Goal: Contribute content: Contribute content

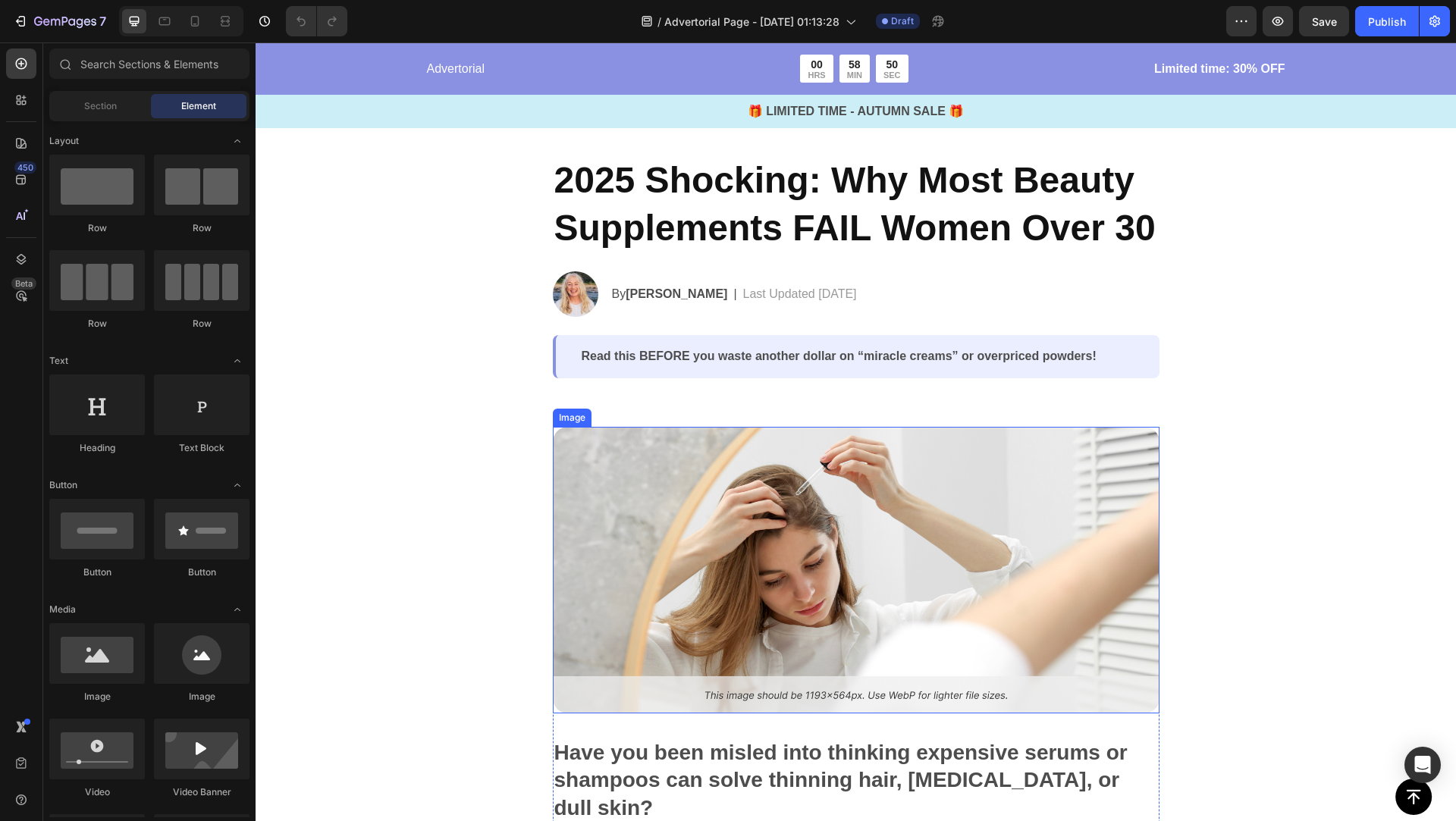
scroll to position [55, 0]
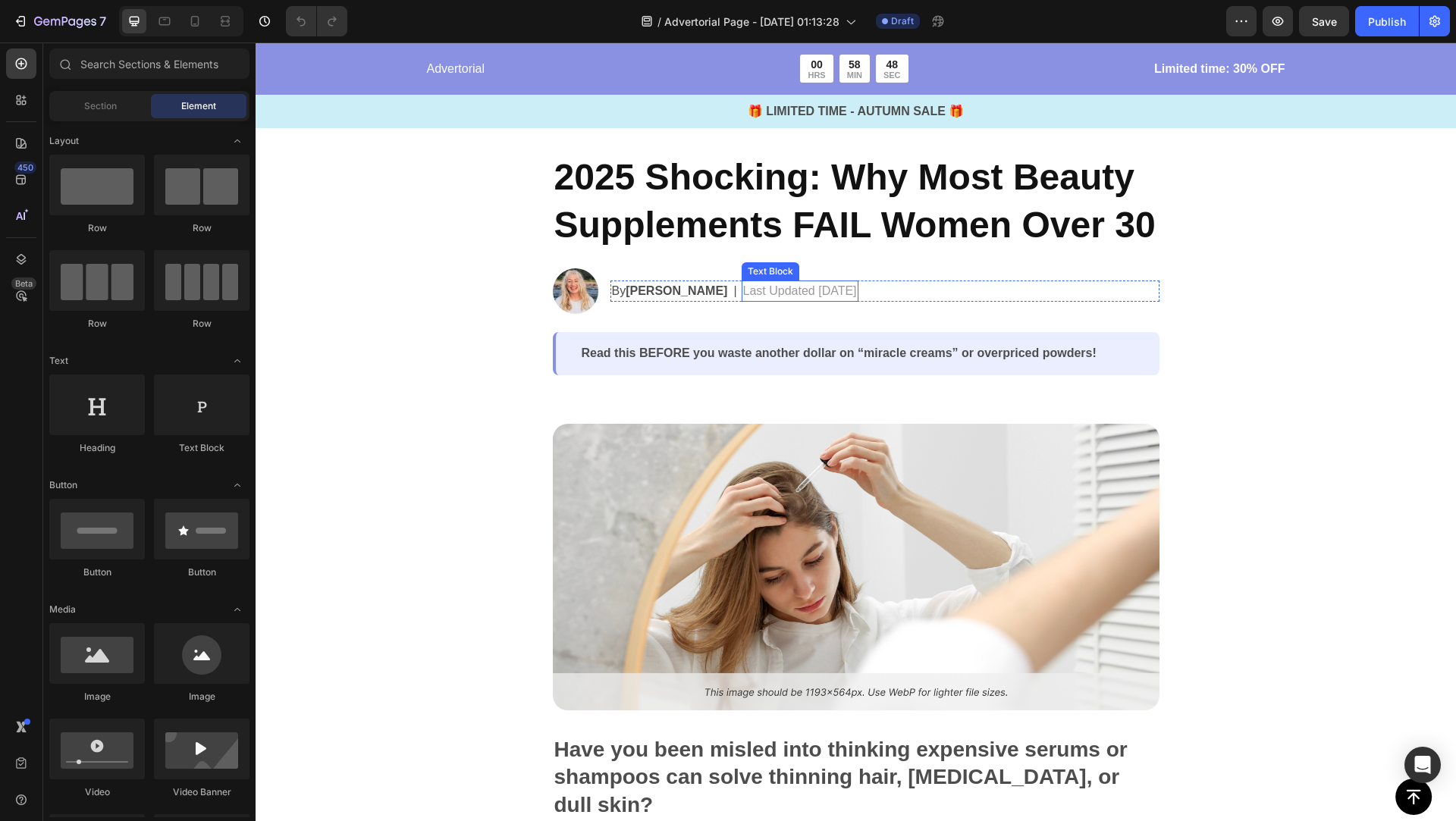
click at [815, 292] on p "Last Updated [DATE]" at bounding box center [799, 290] width 113 height 18
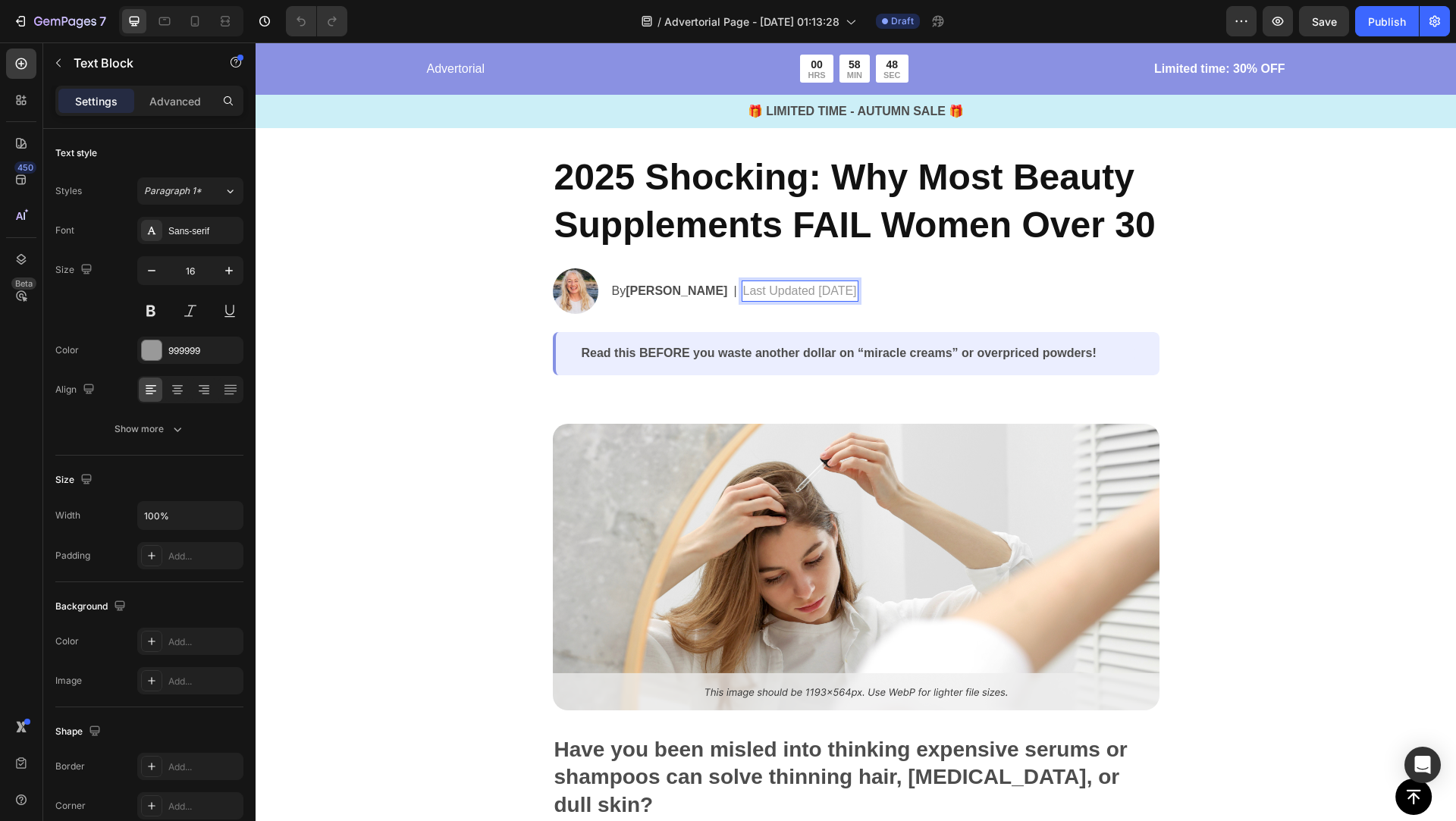
click at [816, 292] on p "Last Updated [DATE]" at bounding box center [799, 290] width 113 height 18
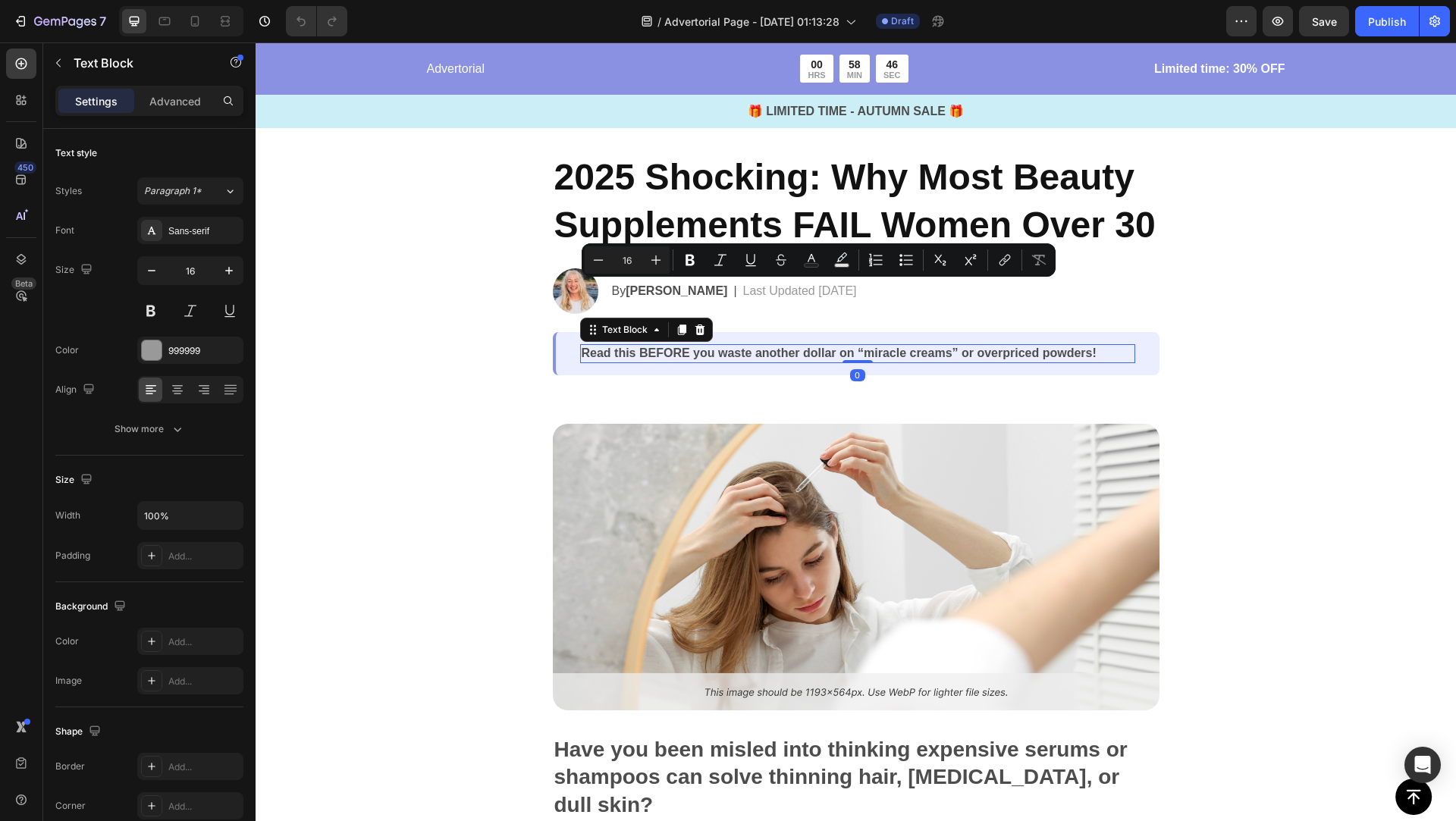
click at [837, 352] on p "Read this BEFORE you waste another dollar on “miracle creams” or overpriced pow…" at bounding box center [857, 353] width 552 height 16
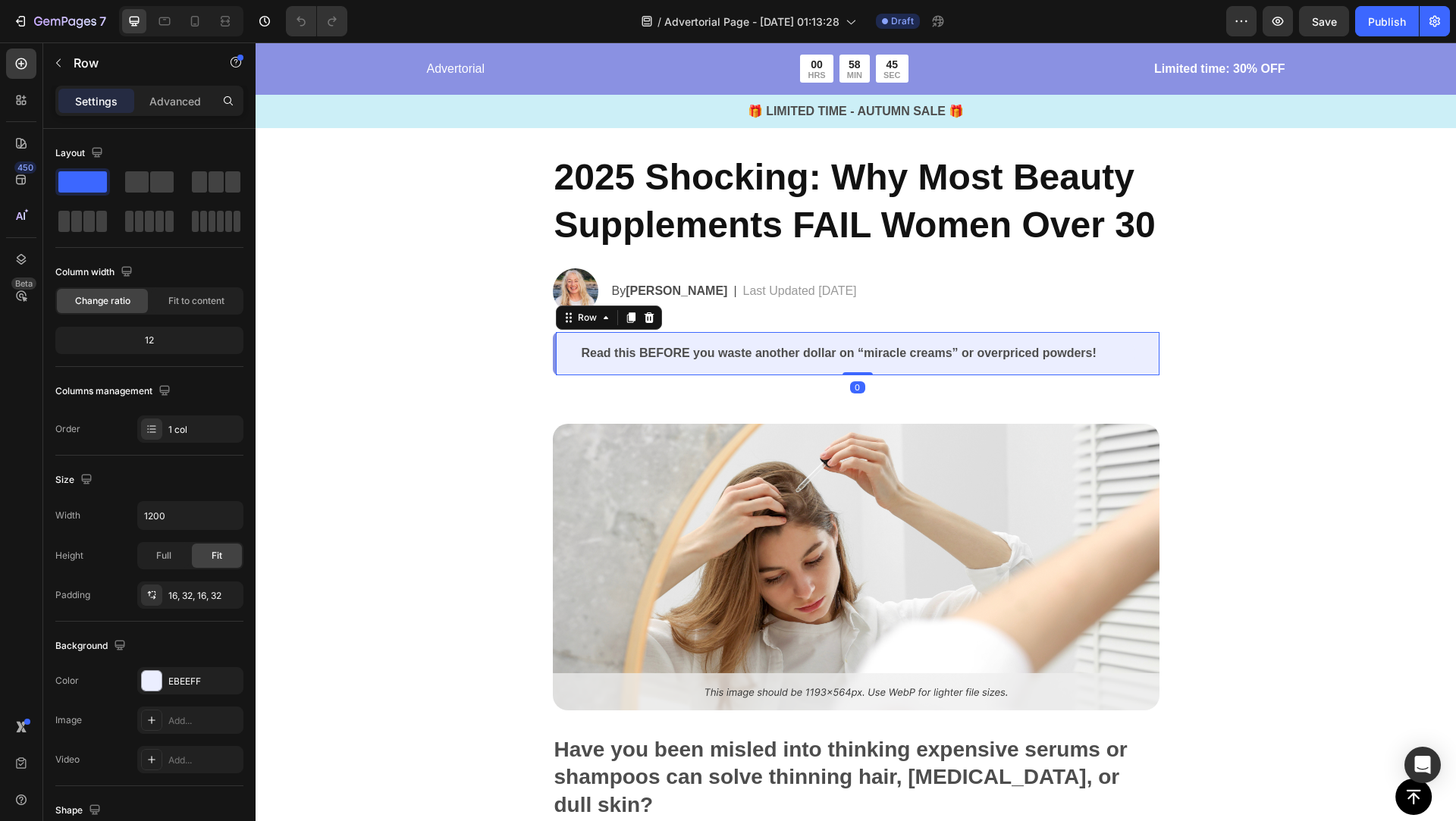
click at [1014, 369] on div "Read this BEFORE you waste another dollar on “miracle creams” or overpriced pow…" at bounding box center [856, 354] width 607 height 43
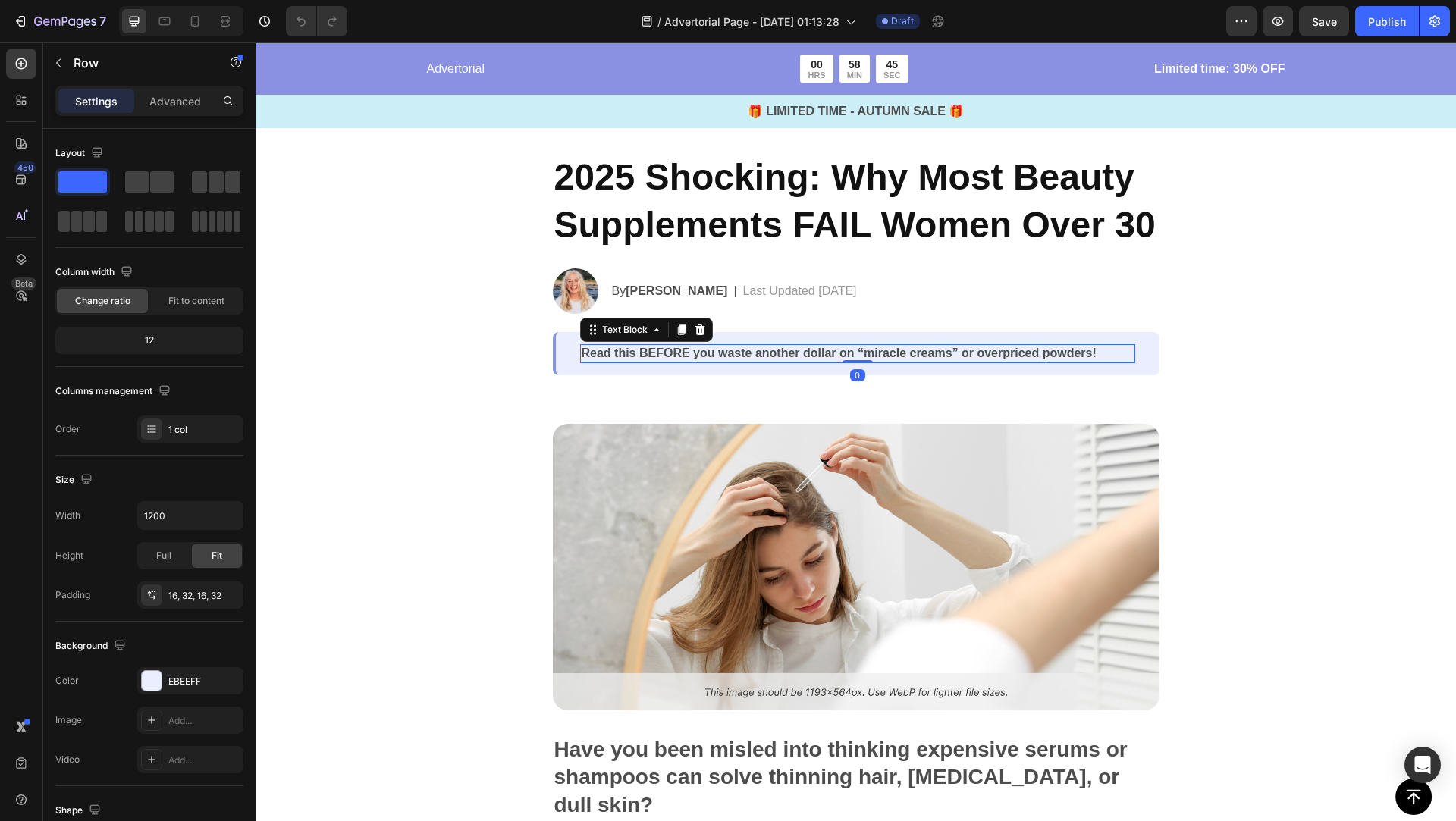
click at [988, 349] on p "Read this BEFORE you waste another dollar on “miracle creams” or overpriced pow…" at bounding box center [857, 353] width 552 height 16
click at [993, 389] on div "Image Have you been misled into thinking expensive serums or shampoos can solve…" at bounding box center [856, 732] width 1200 height 714
click at [993, 353] on p "Read this BEFORE you waste another dollar on “miracle creams” or overpriced pow…" at bounding box center [857, 353] width 552 height 16
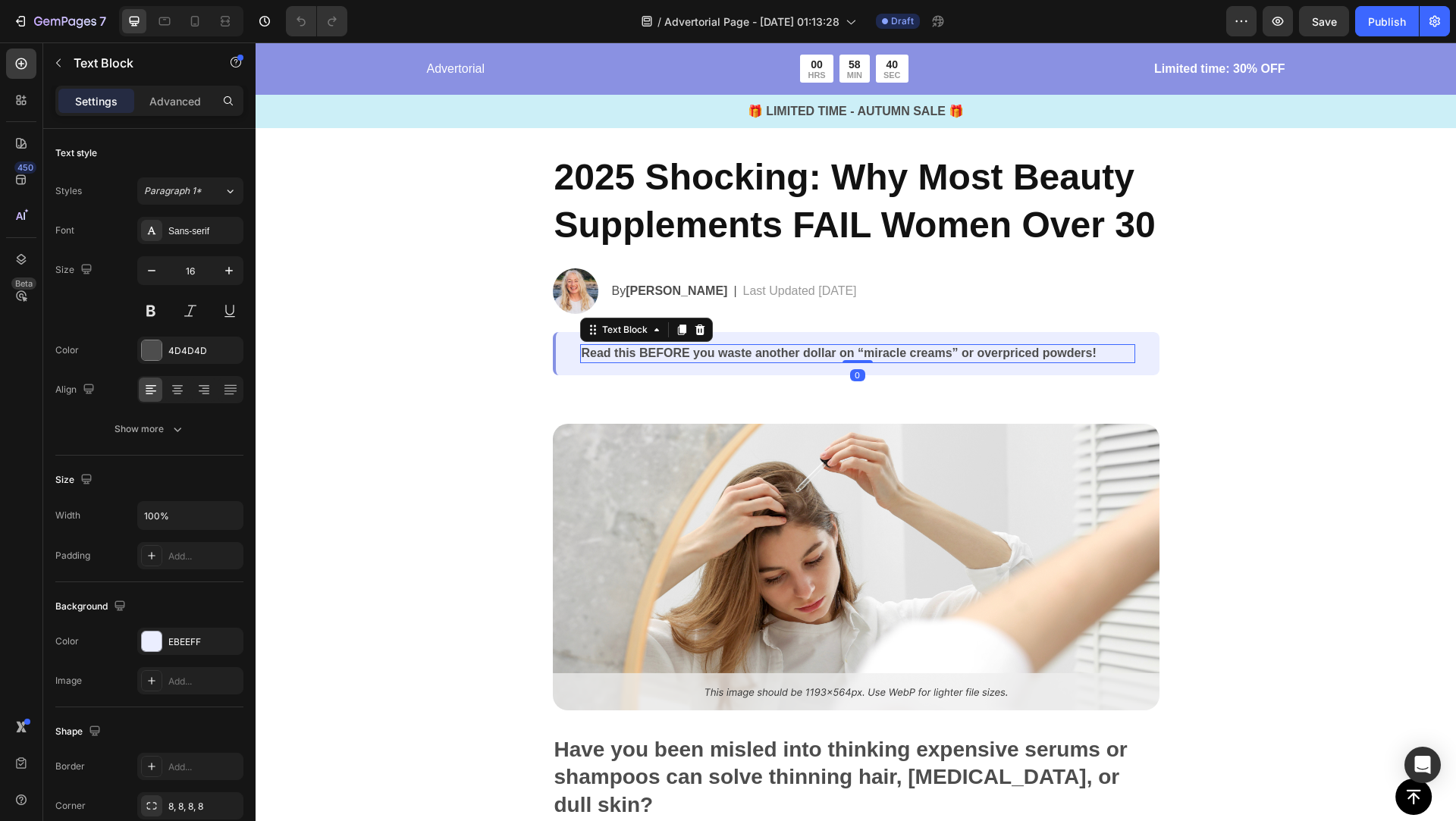
click at [942, 352] on p "Read this BEFORE you waste another dollar on “miracle creams” or overpriced pow…" at bounding box center [857, 353] width 552 height 16
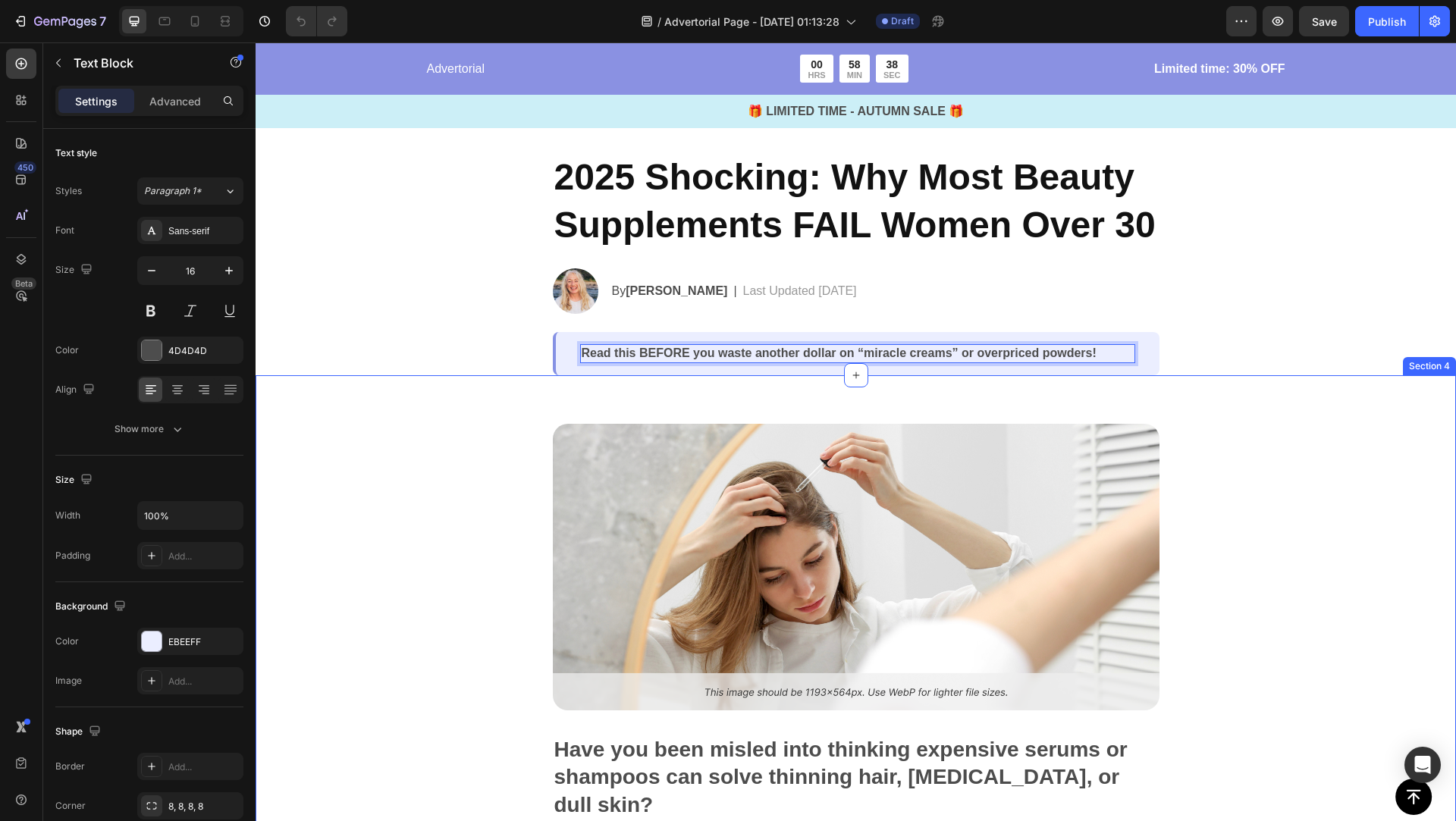
click at [947, 385] on div "Image Have you been misled into thinking expensive serums or shampoos can solve…" at bounding box center [856, 732] width 1200 height 714
click at [904, 356] on p "Read this BEFORE you waste another dollar on “miracle creams” or overpriced pow…" at bounding box center [857, 353] width 552 height 16
click at [920, 356] on p "Read this BEFORE you waste another dollar on “miracle creams” or overpriced pow…" at bounding box center [857, 353] width 552 height 16
click at [1210, 388] on div "Image Have you been misled into thinking expensive serums or shampoos can solve…" at bounding box center [856, 732] width 1200 height 714
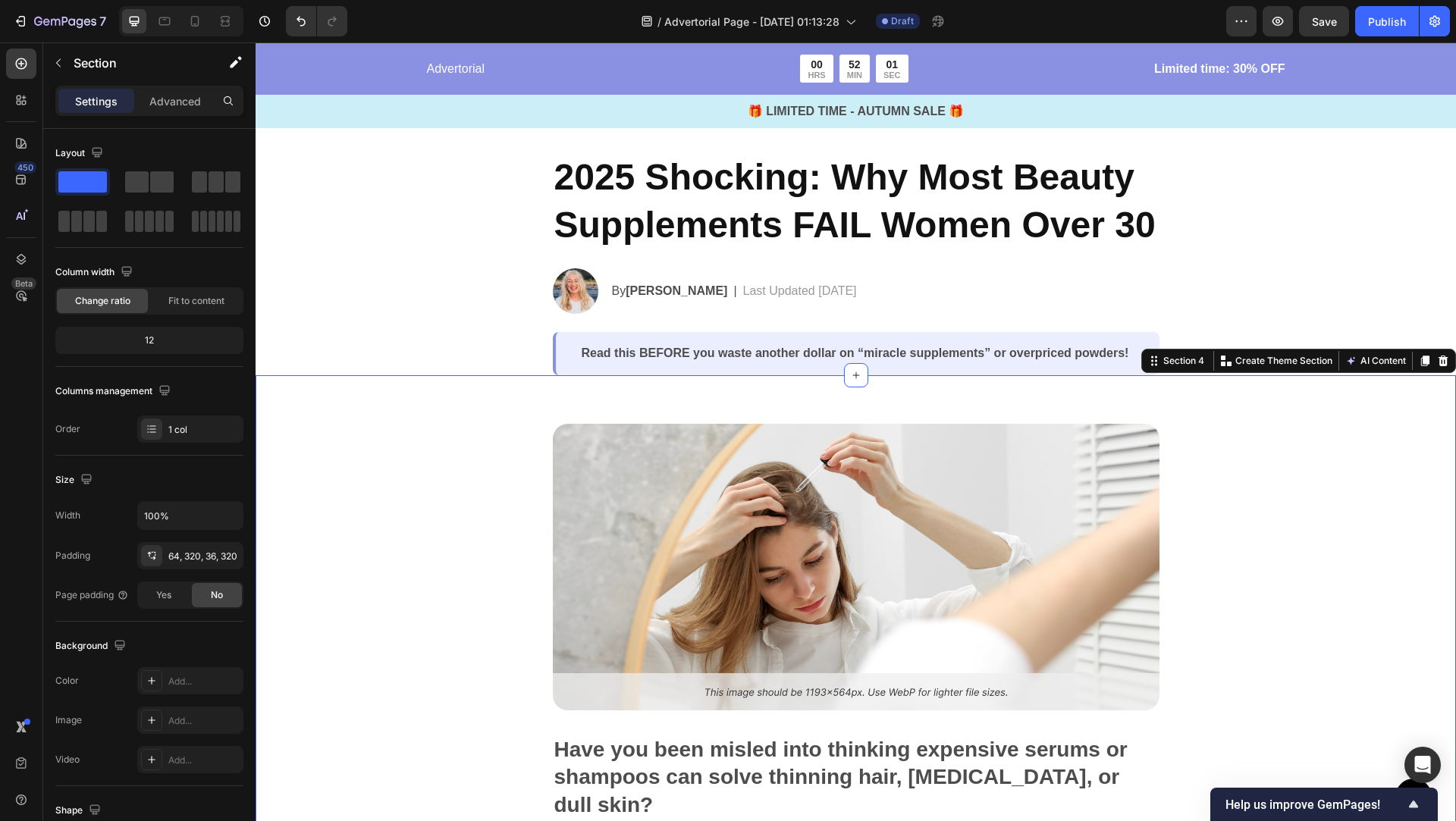
click at [1221, 405] on div "Image Have you been misled into thinking expensive serums or shampoos can solve…" at bounding box center [856, 732] width 1200 height 714
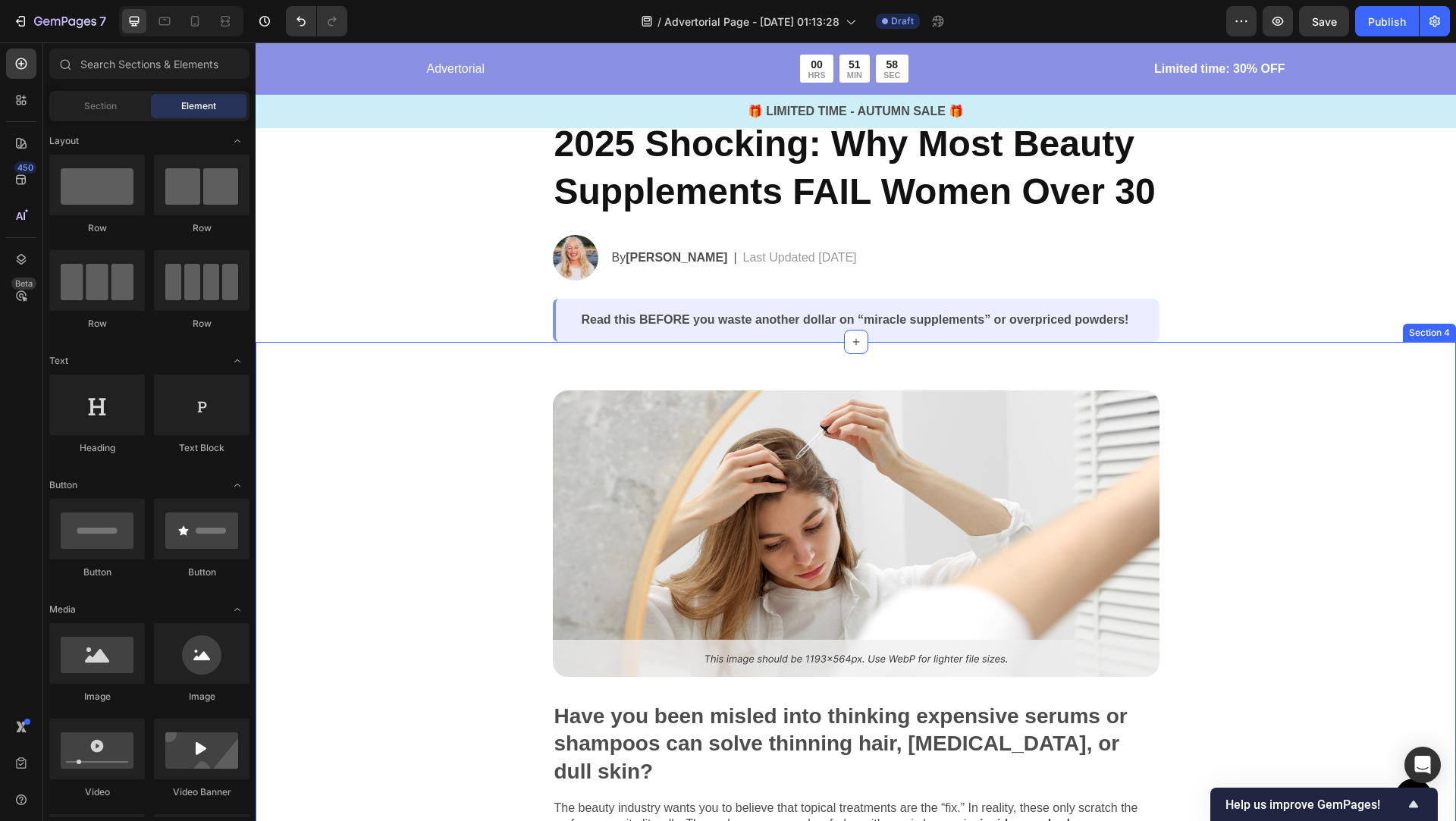
scroll to position [125, 0]
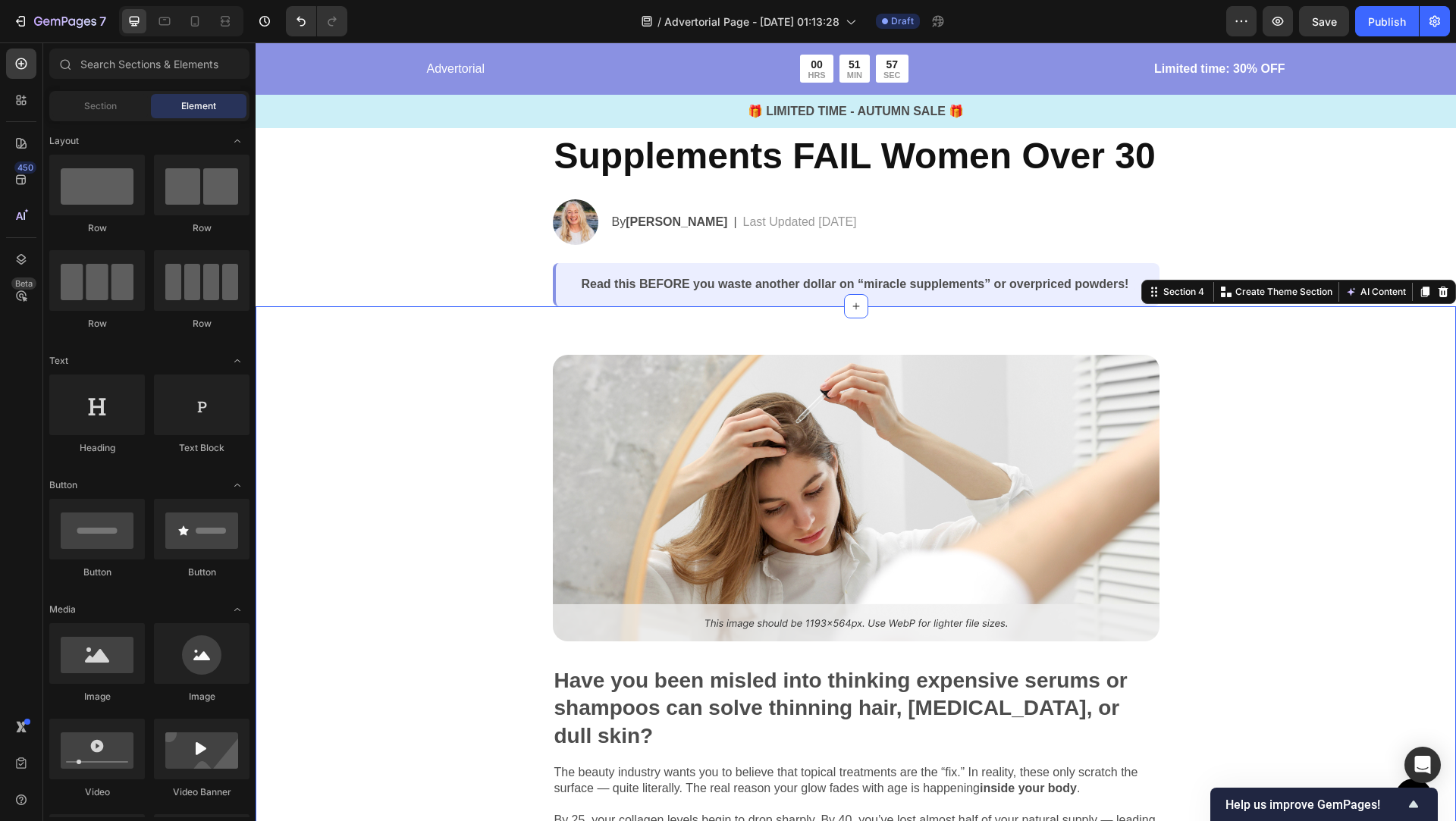
click at [1188, 420] on div "Image Have you been misled into thinking expensive serums or shampoos can solve…" at bounding box center [856, 674] width 715 height 638
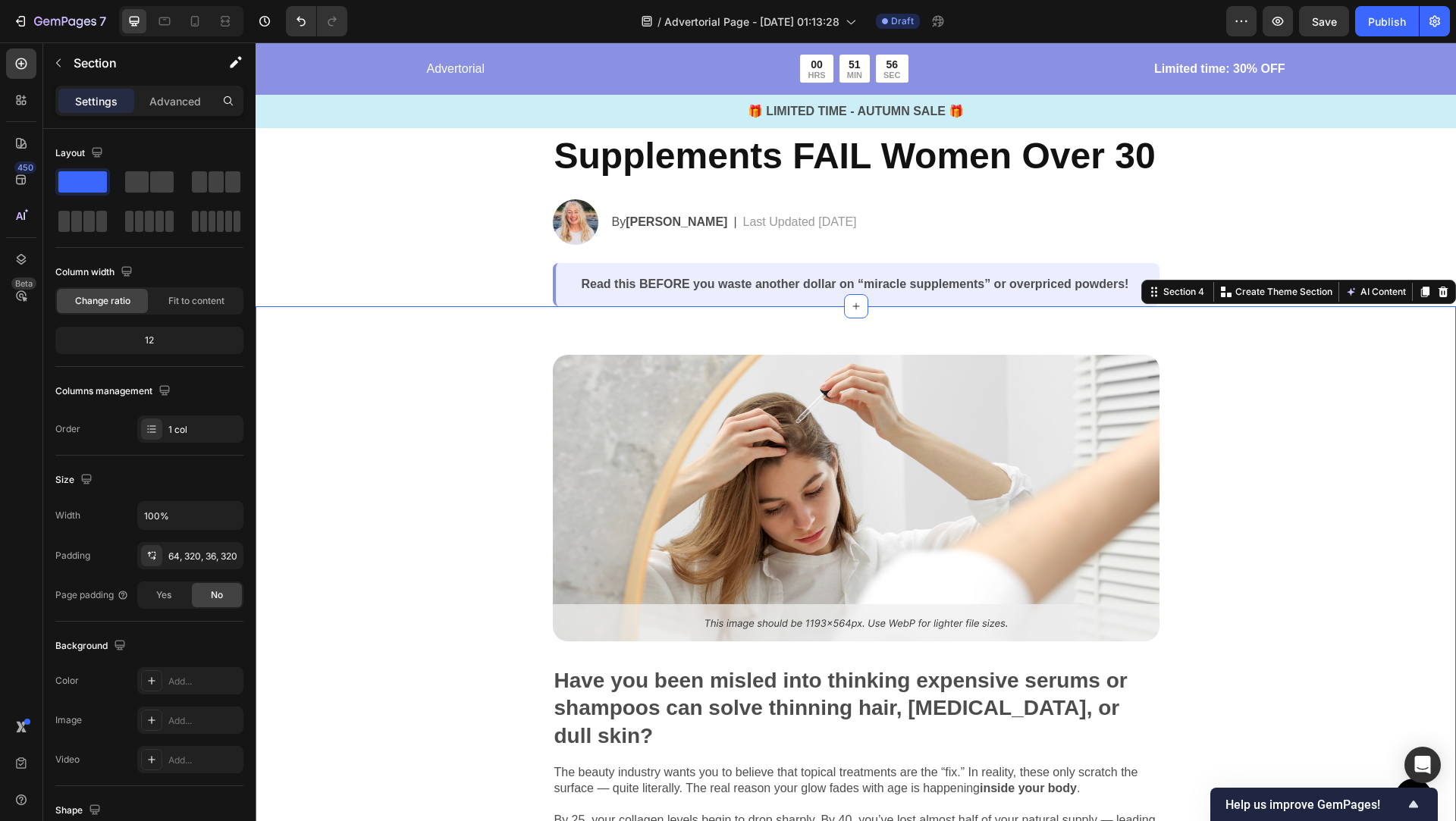
click at [954, 325] on div "Image Have you been misled into thinking expensive serums or shampoos can solve…" at bounding box center [856, 663] width 1200 height 714
click at [191, 18] on icon at bounding box center [195, 21] width 8 height 10
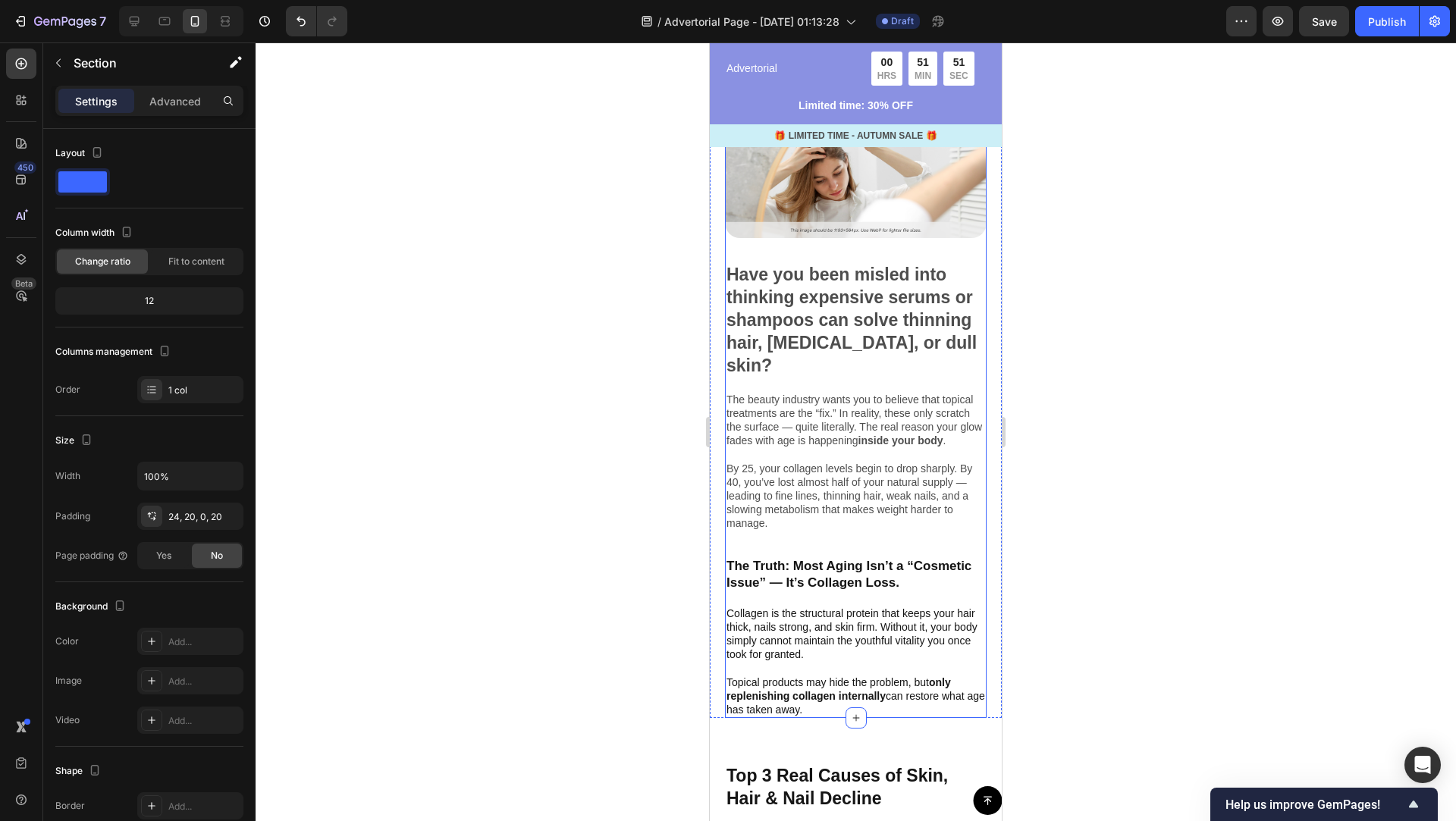
click at [1070, 544] on div at bounding box center [856, 432] width 1200 height 779
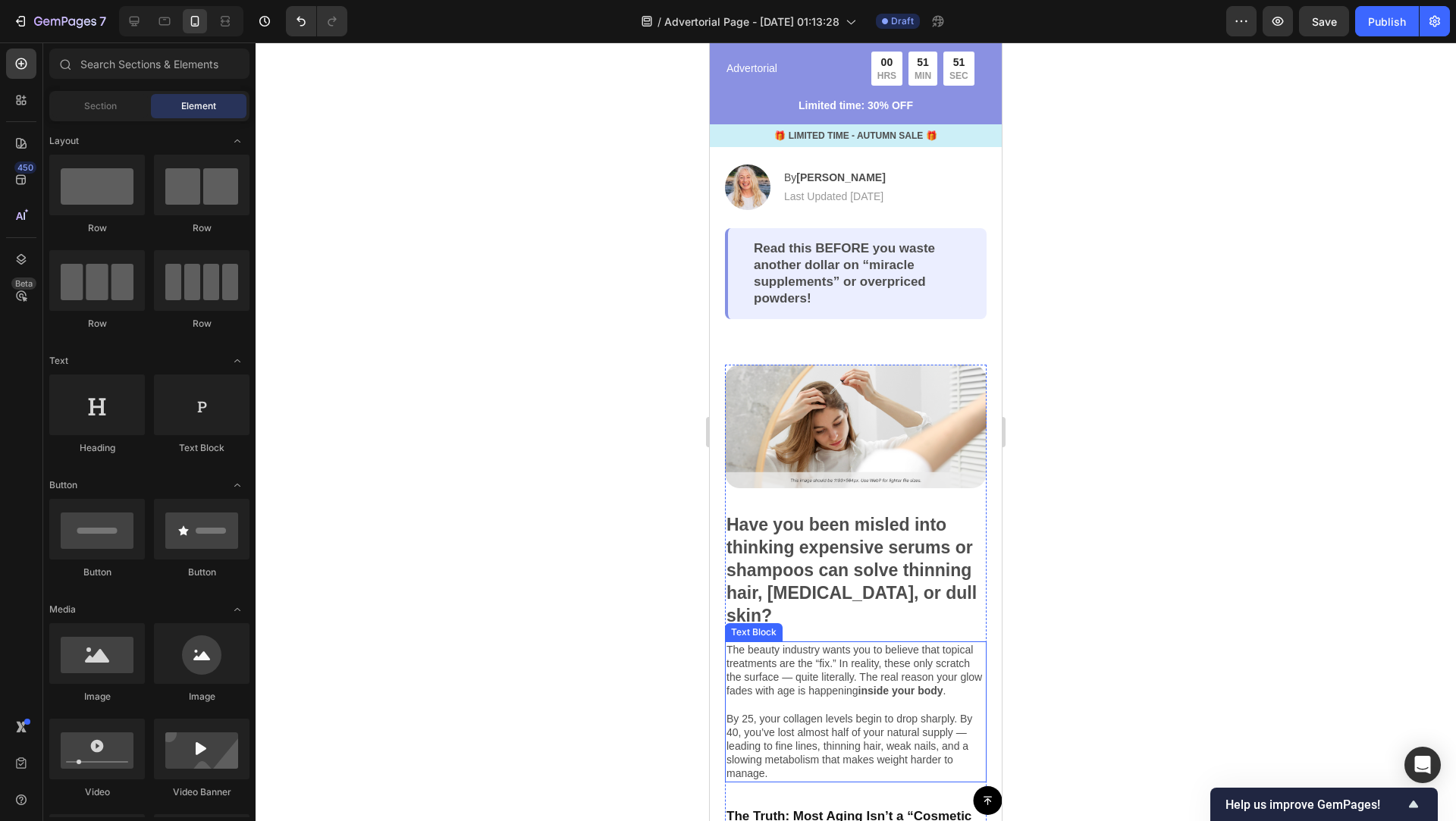
scroll to position [165, 0]
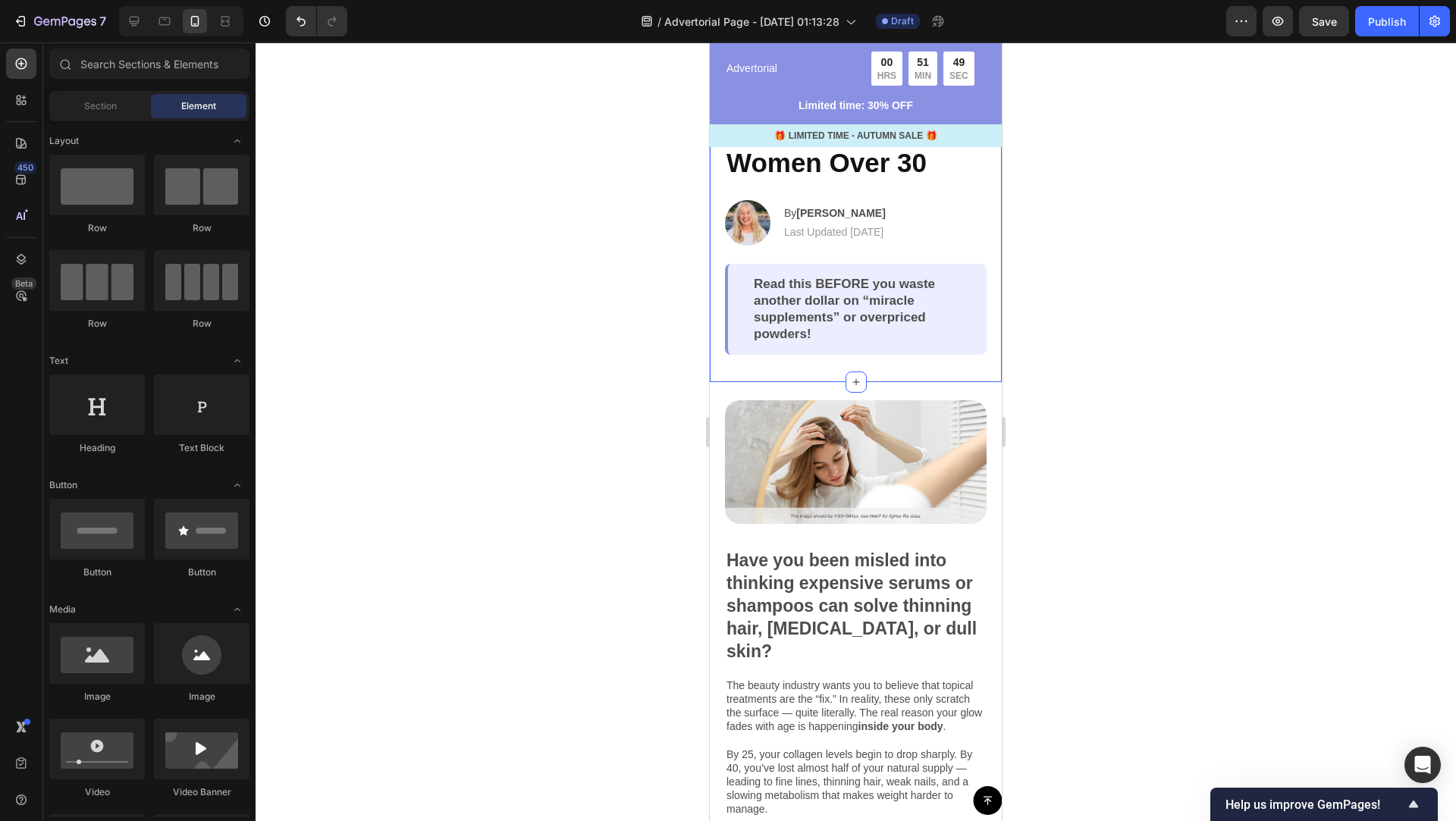
click at [937, 357] on div "2025 Shocking: Why Most Beauty Supplements FAIL Women Over 30 Heading Image By …" at bounding box center [856, 198] width 292 height 369
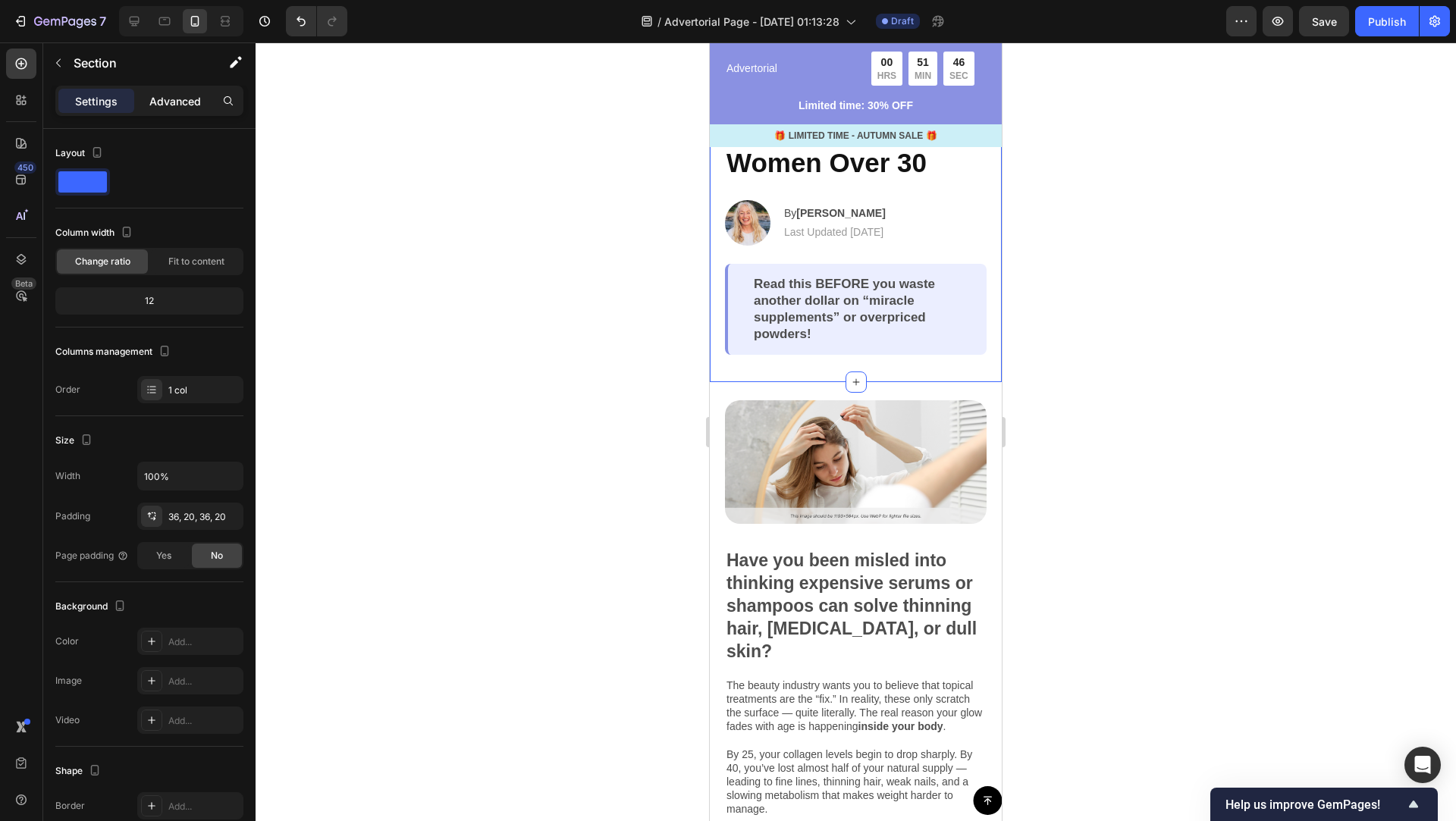
click at [185, 98] on p "Advanced" at bounding box center [175, 101] width 51 height 16
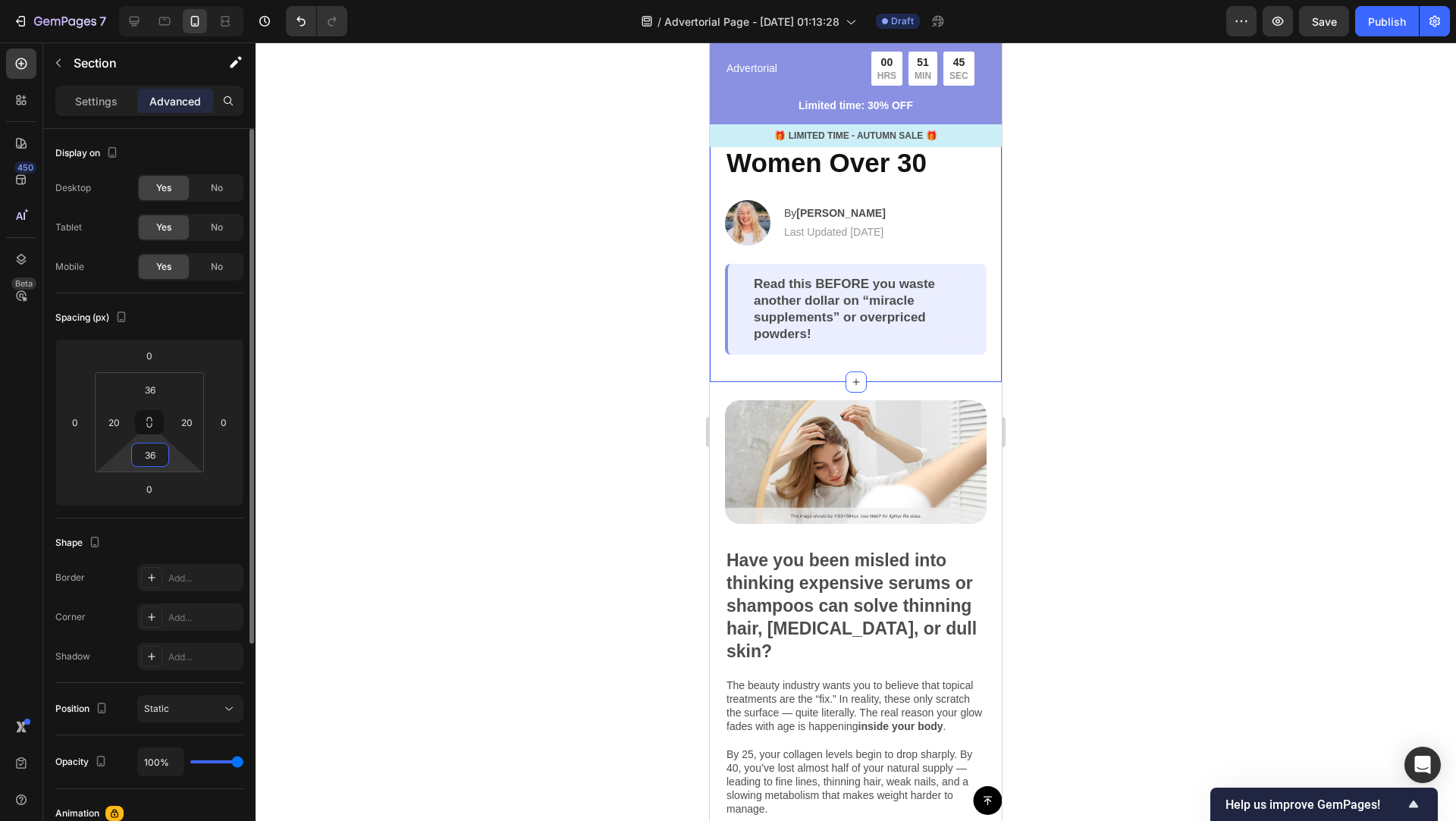
click at [154, 457] on input "36" at bounding box center [150, 455] width 30 height 22
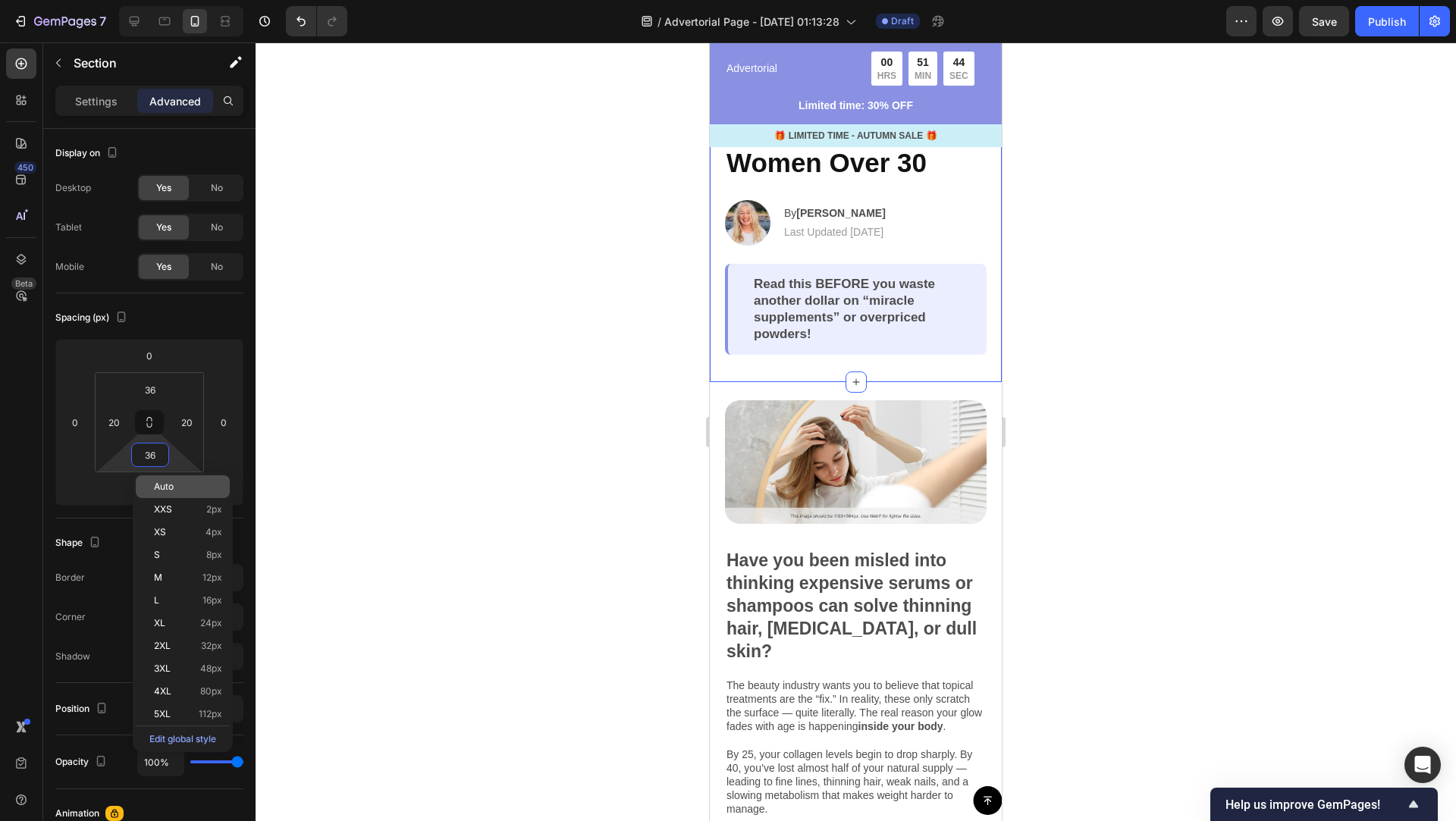
click at [172, 487] on span "Auto" at bounding box center [163, 486] width 20 height 10
type input "Auto"
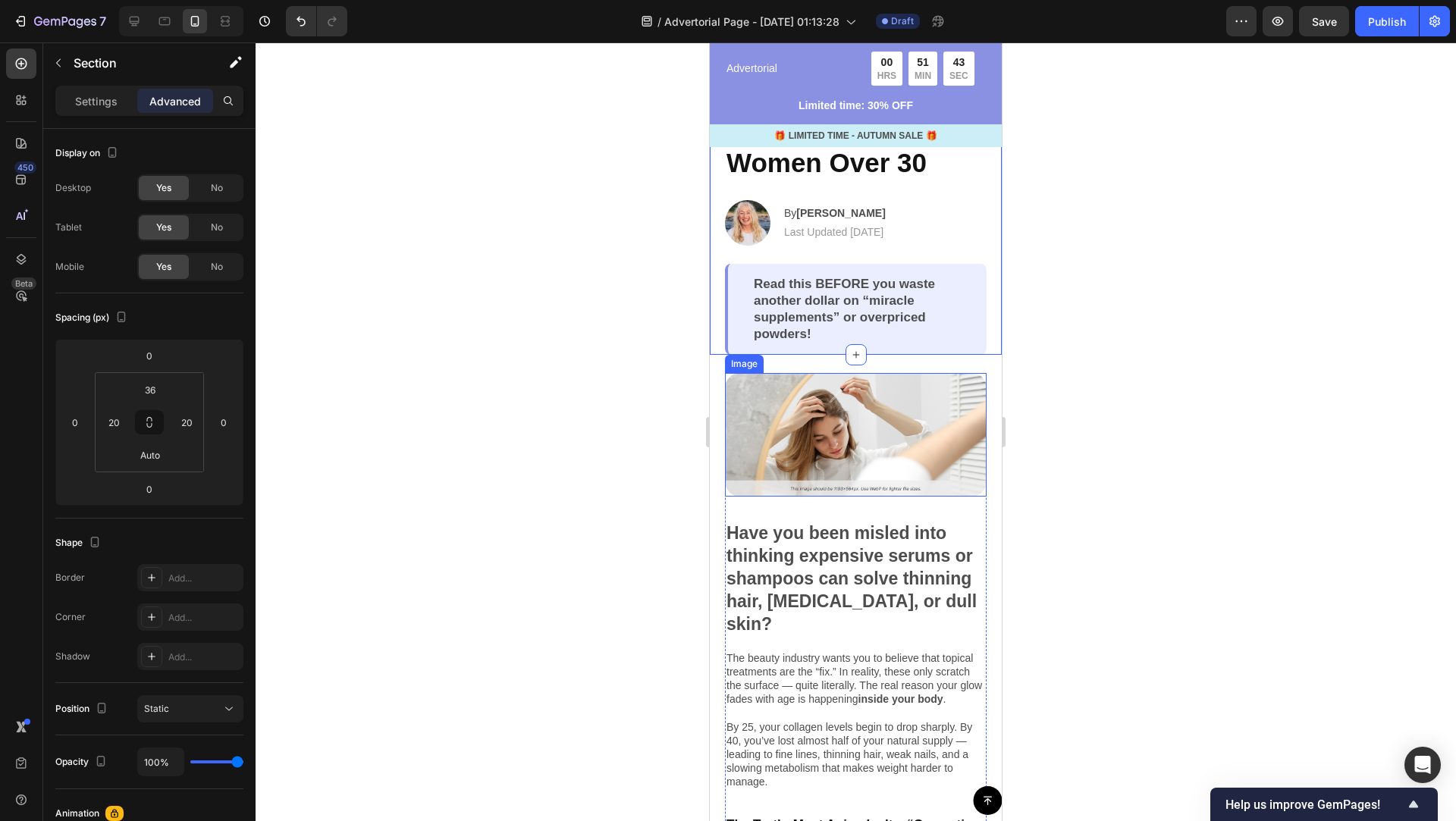
click at [948, 467] on img at bounding box center [855, 434] width 261 height 124
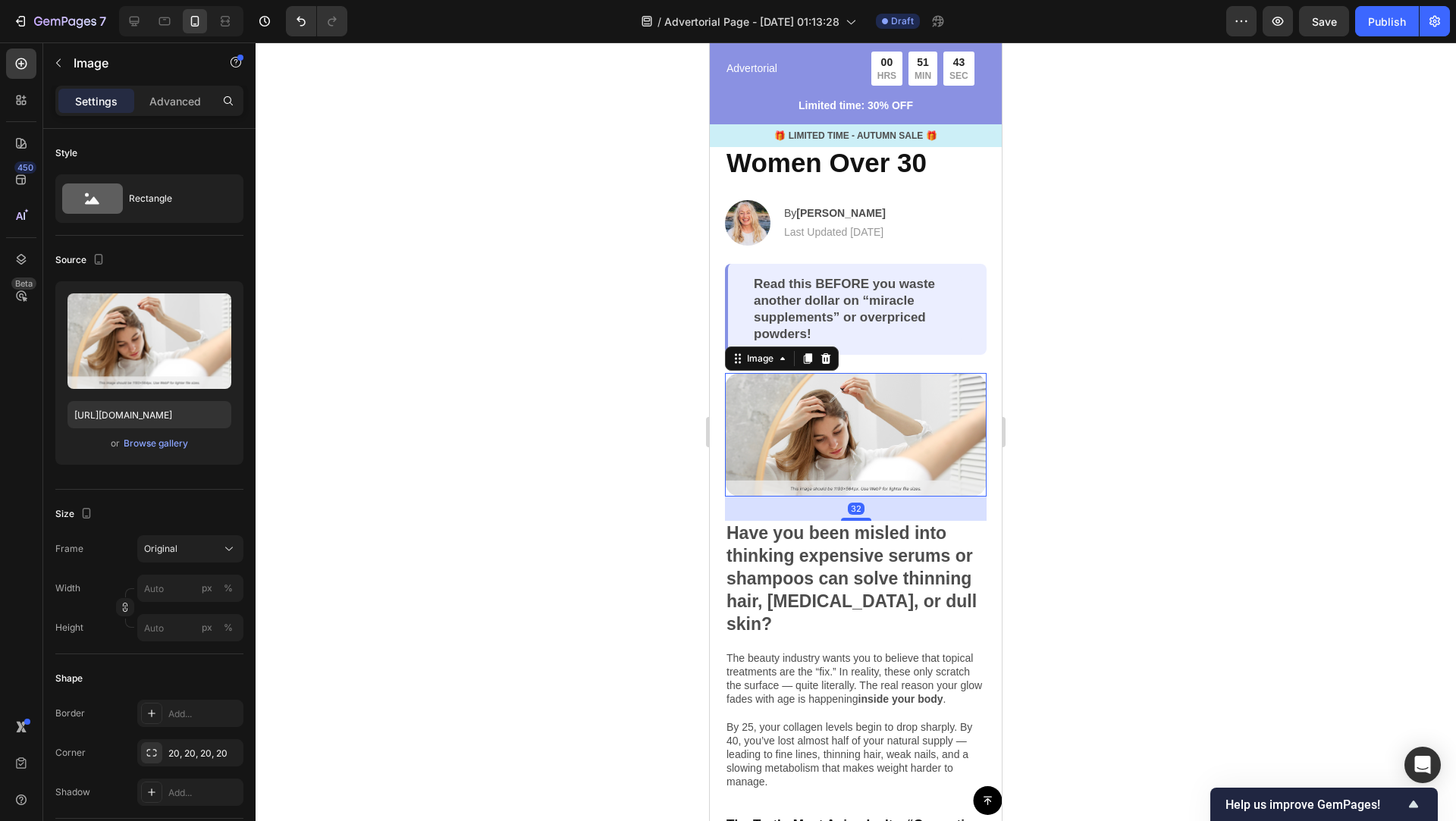
click at [969, 519] on div "32" at bounding box center [855, 508] width 261 height 24
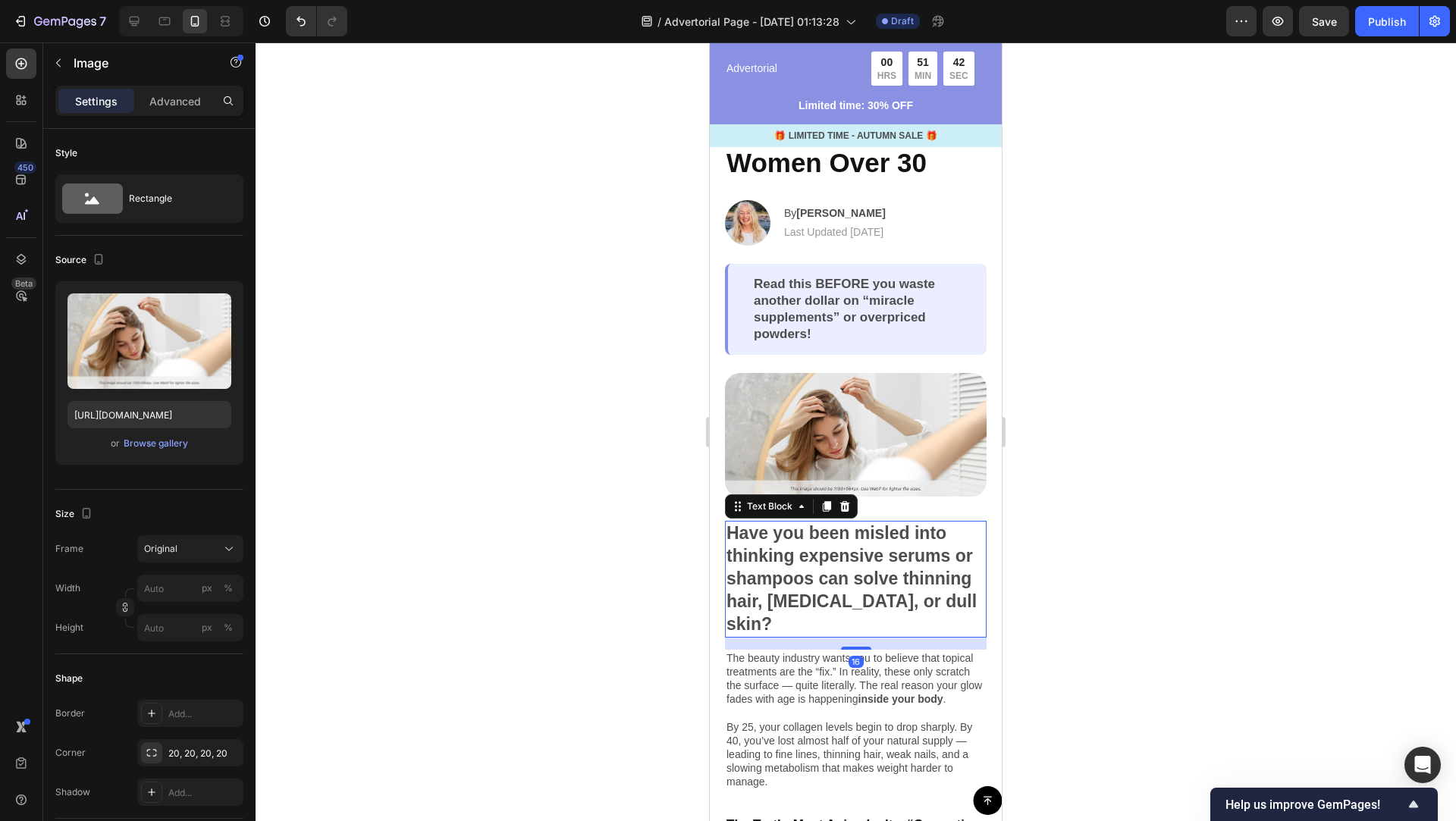
click at [980, 549] on p "Have you been misled into thinking expensive serums or shampoos can solve thinn…" at bounding box center [856, 579] width 258 height 113
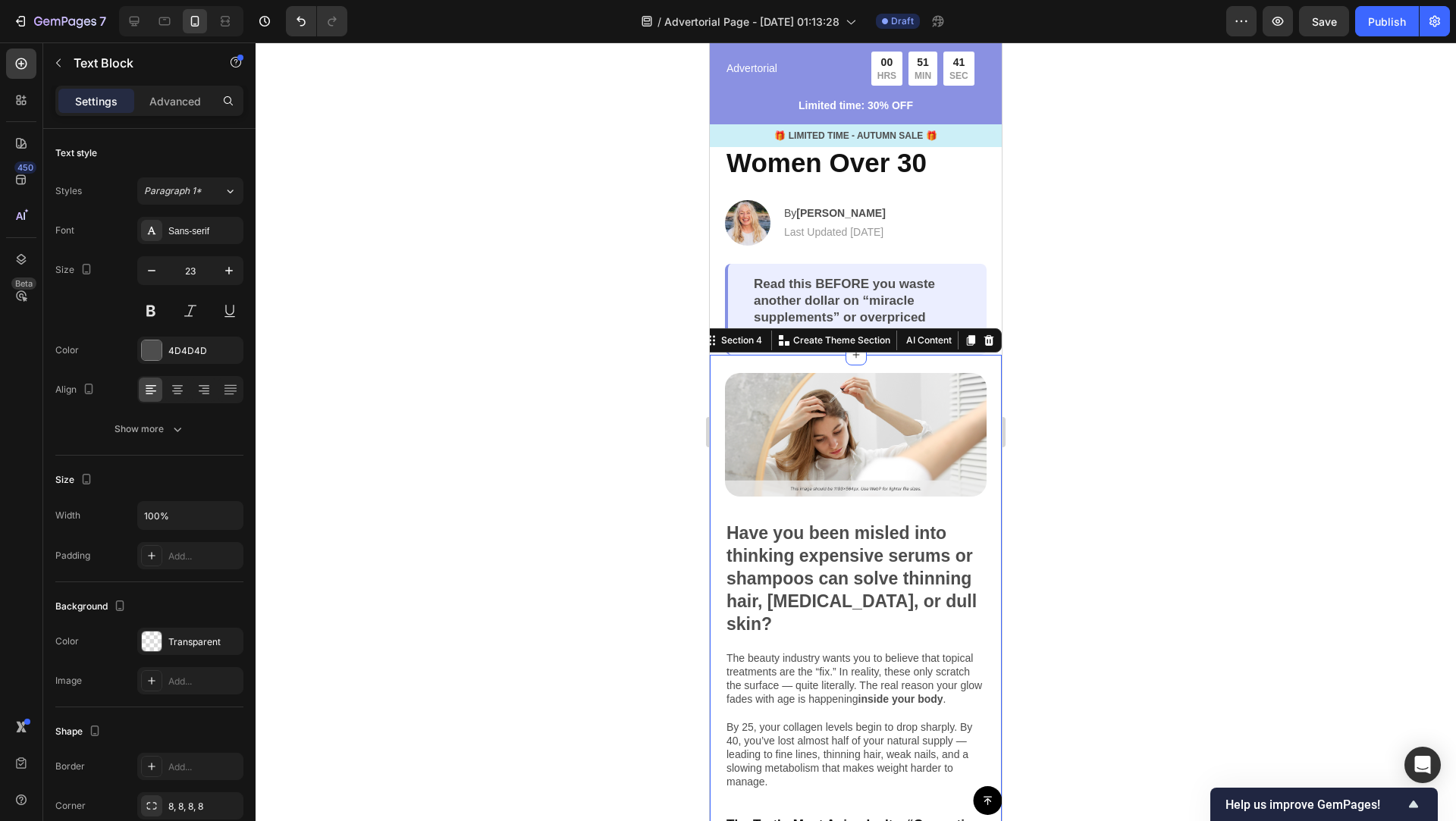
click at [997, 551] on div "Image Have you been misled into thinking expensive serums or shampoos can solve…" at bounding box center [856, 666] width 292 height 622
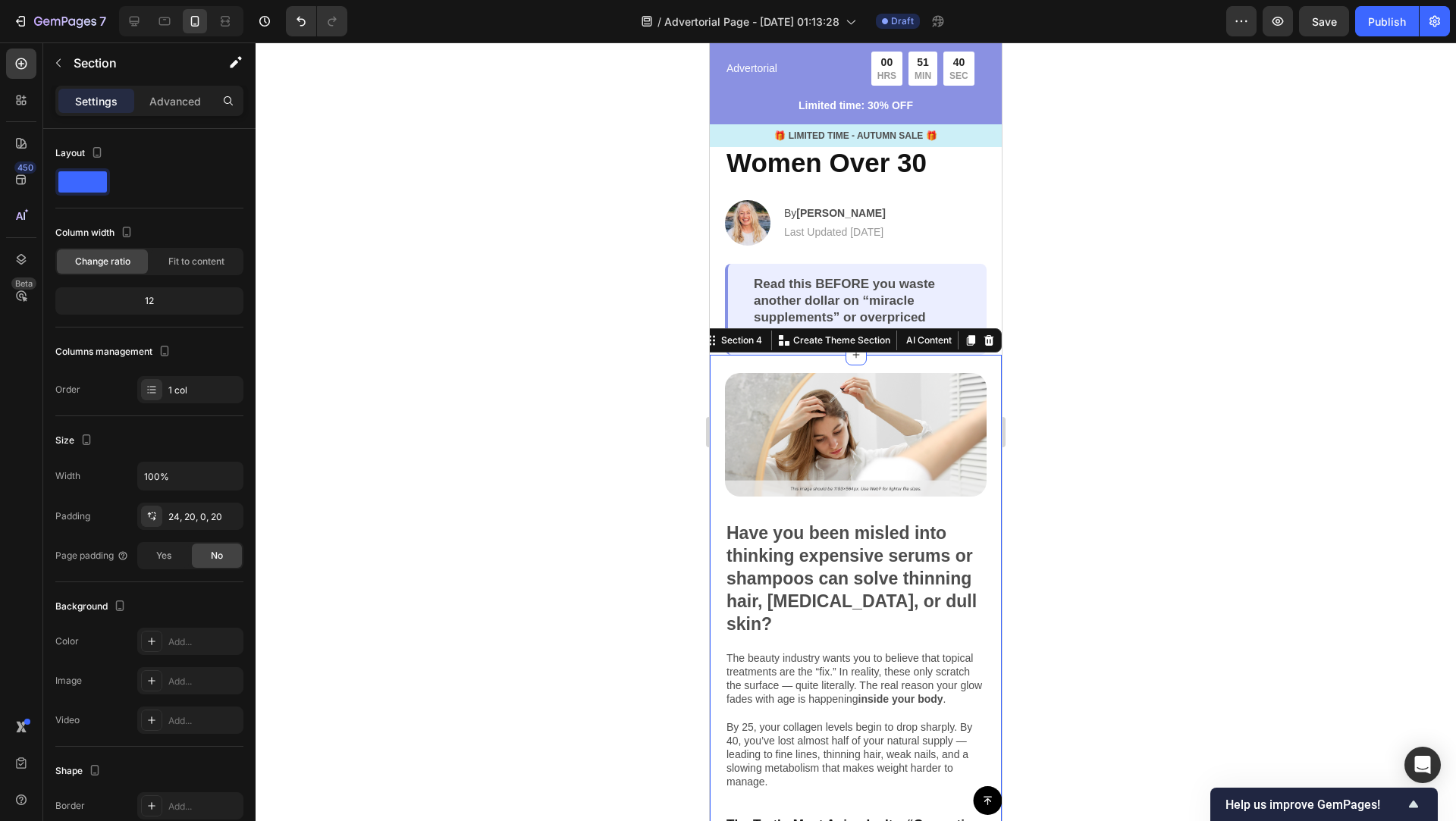
click at [1130, 431] on div at bounding box center [856, 432] width 1200 height 779
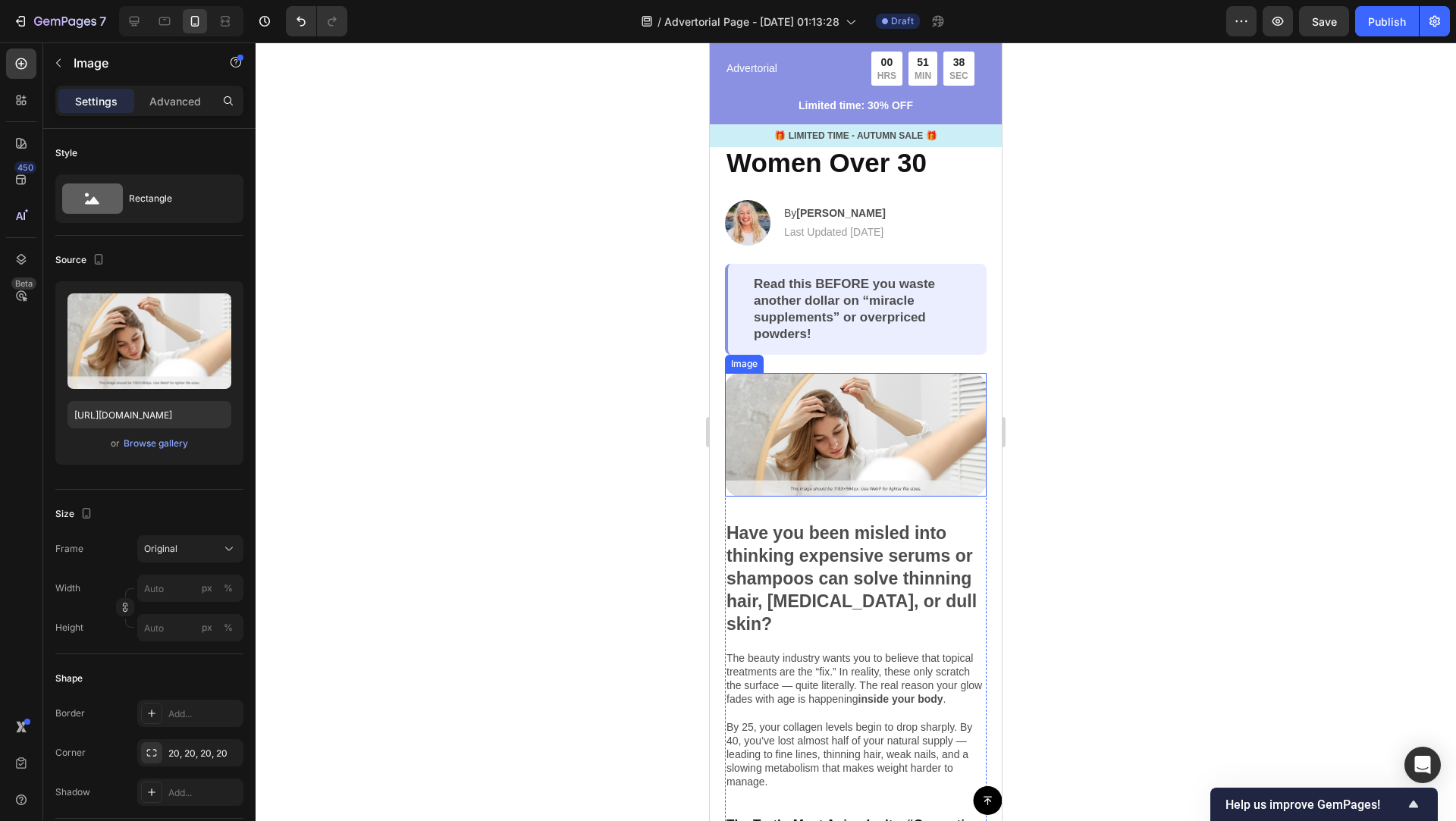
click at [901, 442] on img at bounding box center [855, 434] width 261 height 124
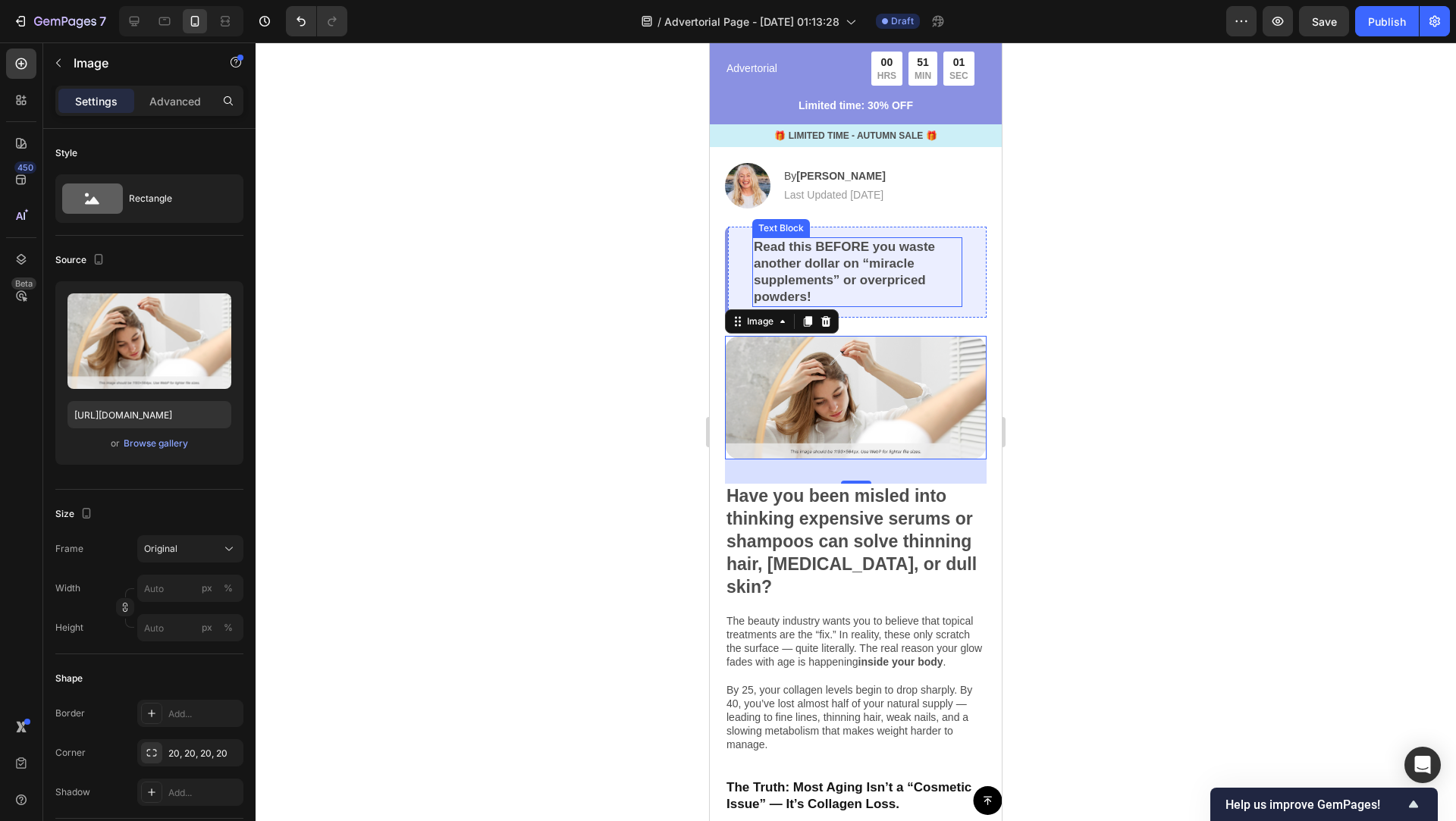
scroll to position [206, 0]
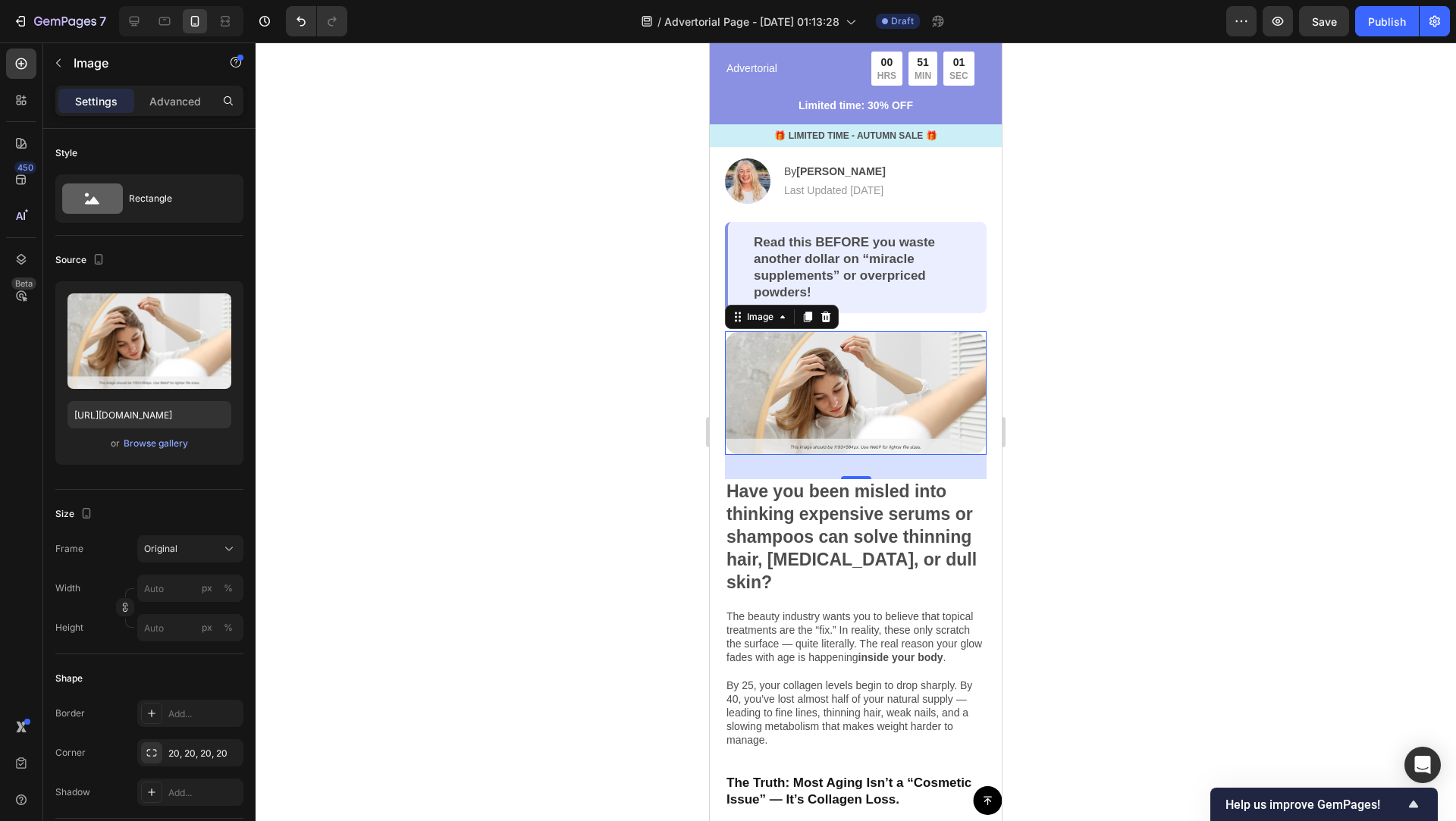
click at [1065, 381] on div at bounding box center [856, 432] width 1200 height 779
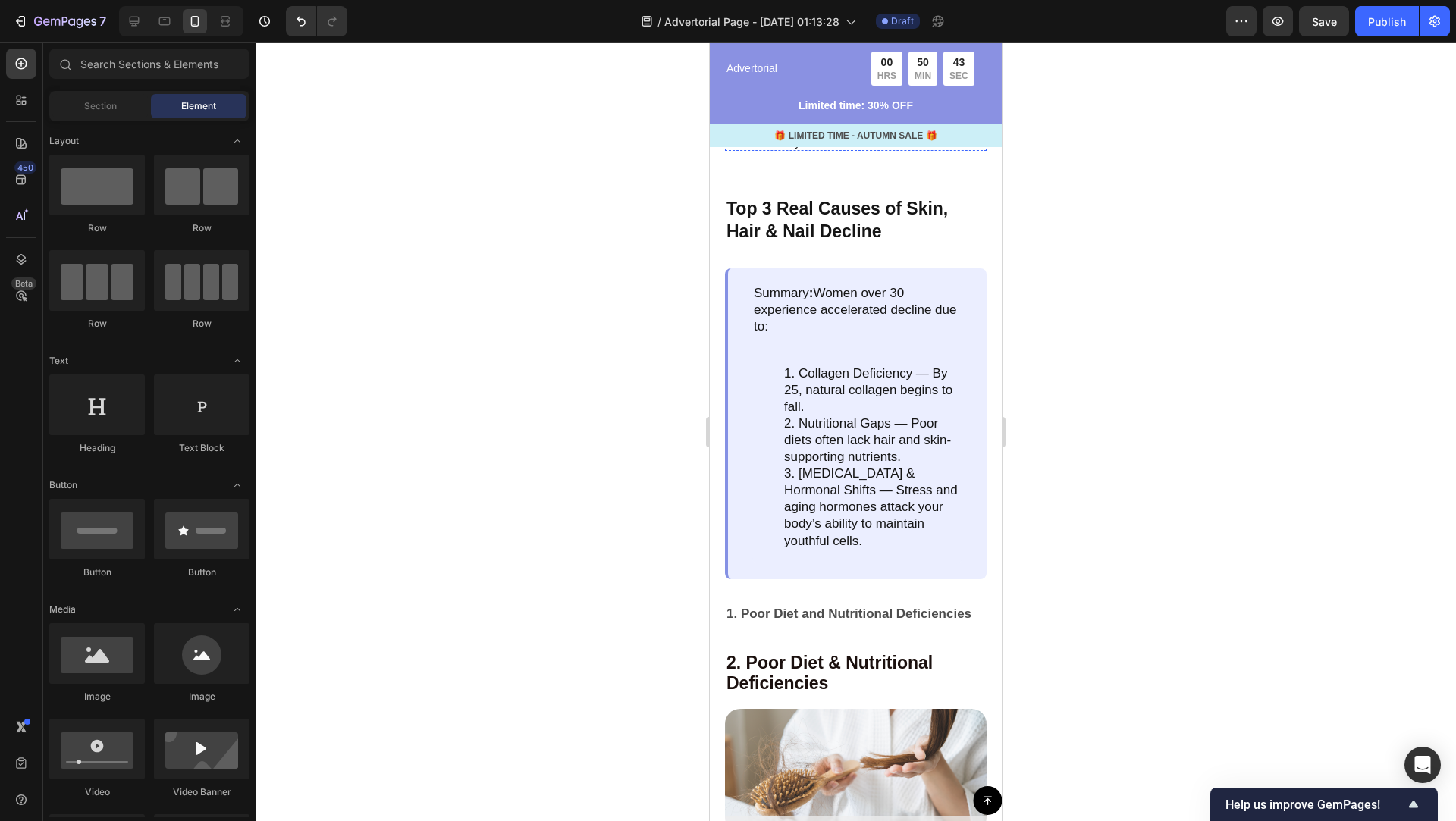
scroll to position [1011, 0]
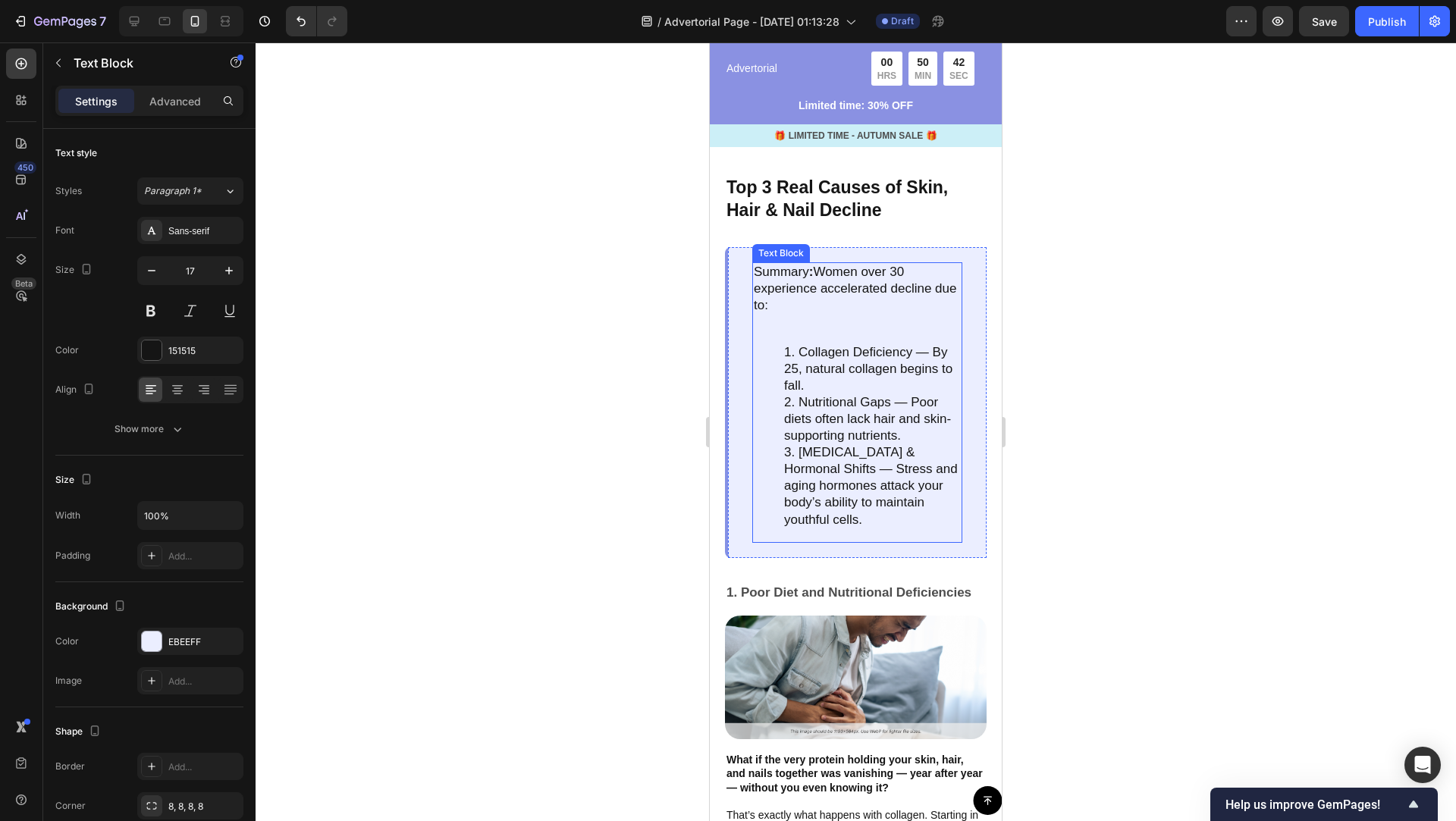
click at [846, 310] on div "Summary : Women over 30 experience accelerated decline due to: Collagen Deficie…" at bounding box center [857, 402] width 210 height 280
click at [787, 318] on div "Summary : Women over 30 experience accelerated decline due to: Collagen Deficie…" at bounding box center [857, 402] width 210 height 280
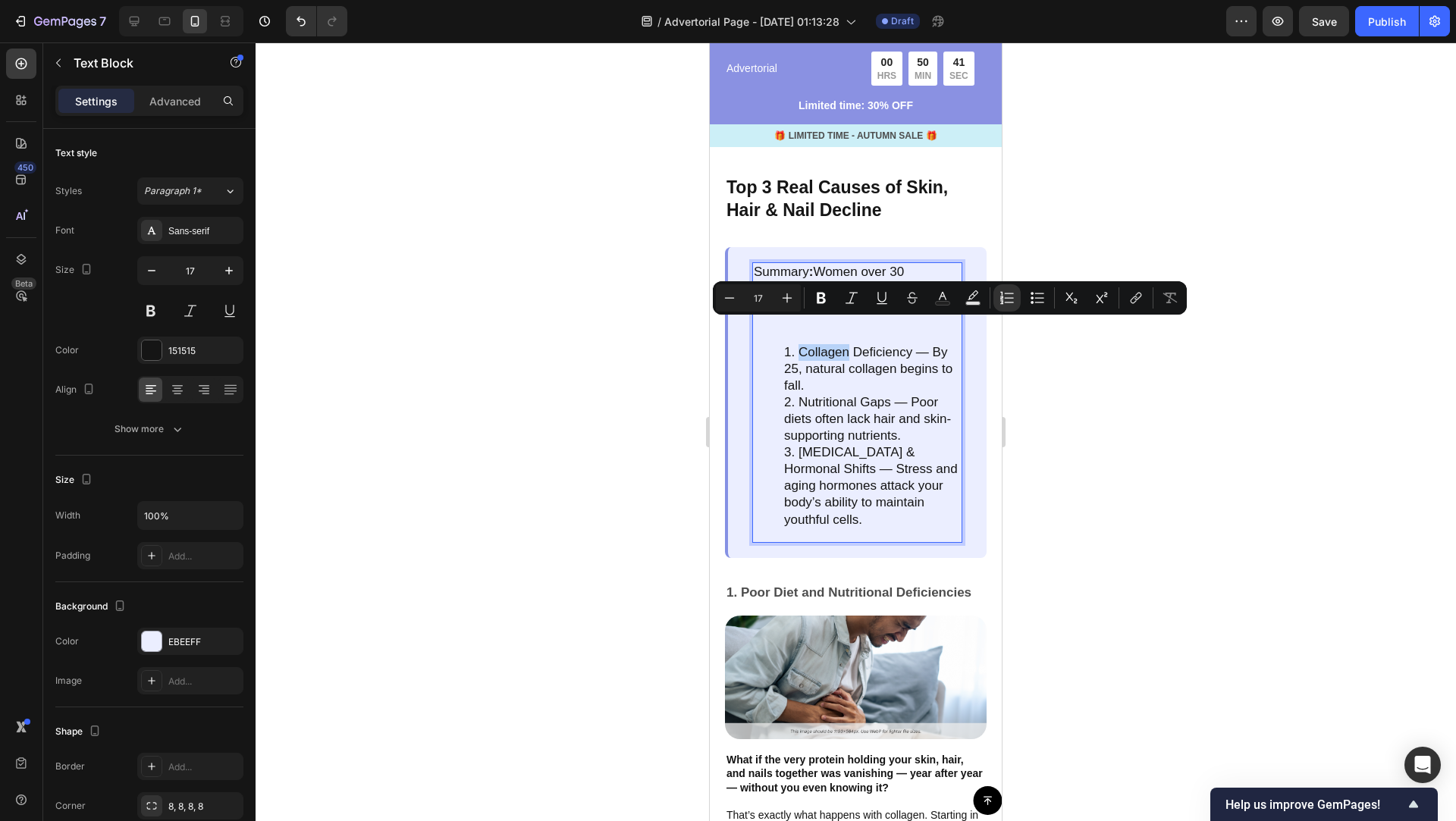
click at [784, 345] on li "Collagen Deficiency — By 25, natural collagen begins to fall." at bounding box center [872, 369] width 177 height 50
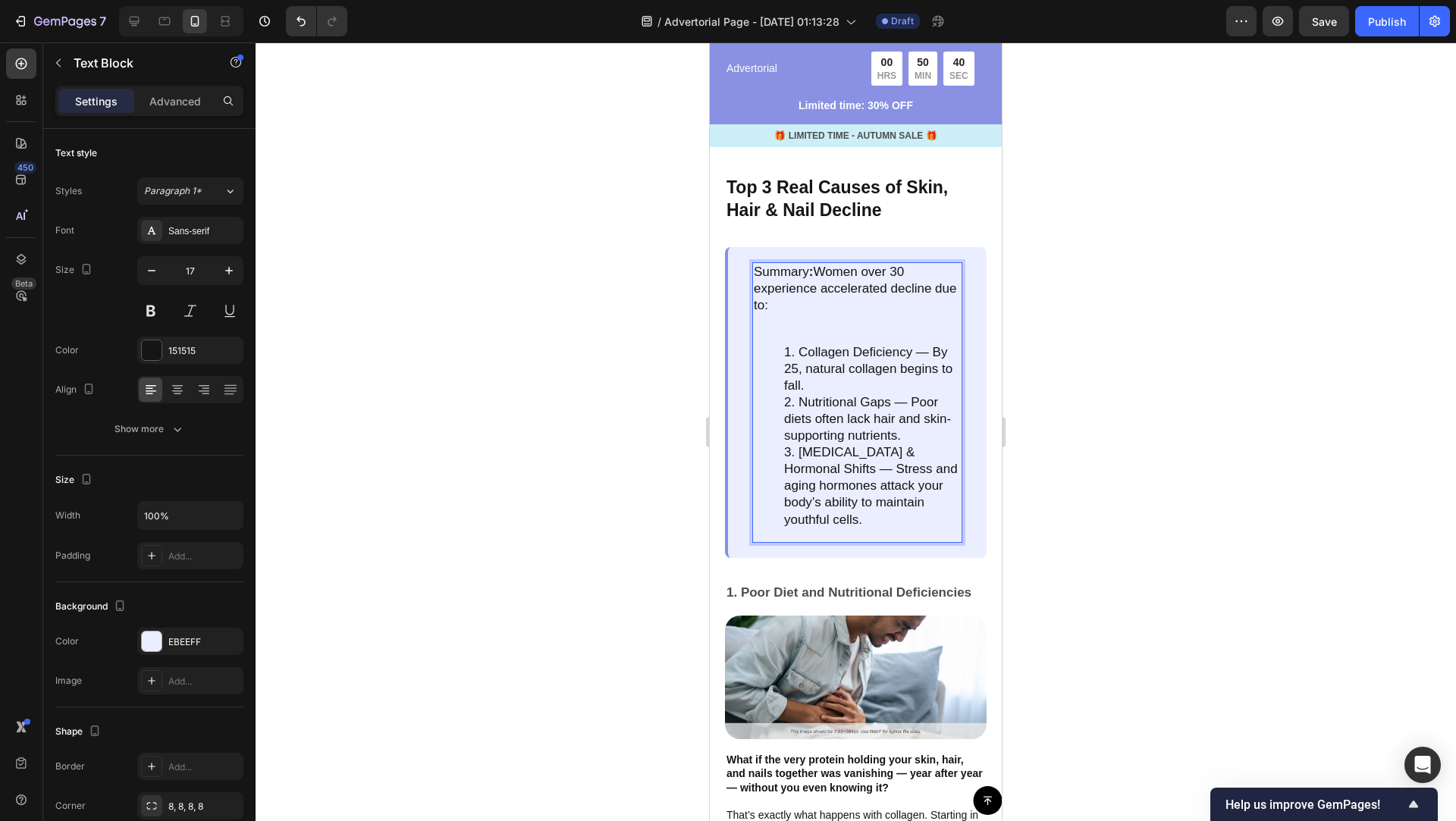
click at [783, 345] on ol "Collagen Deficiency — By 25, natural collagen begins to fall. Nutritional Gaps …" at bounding box center [857, 436] width 207 height 184
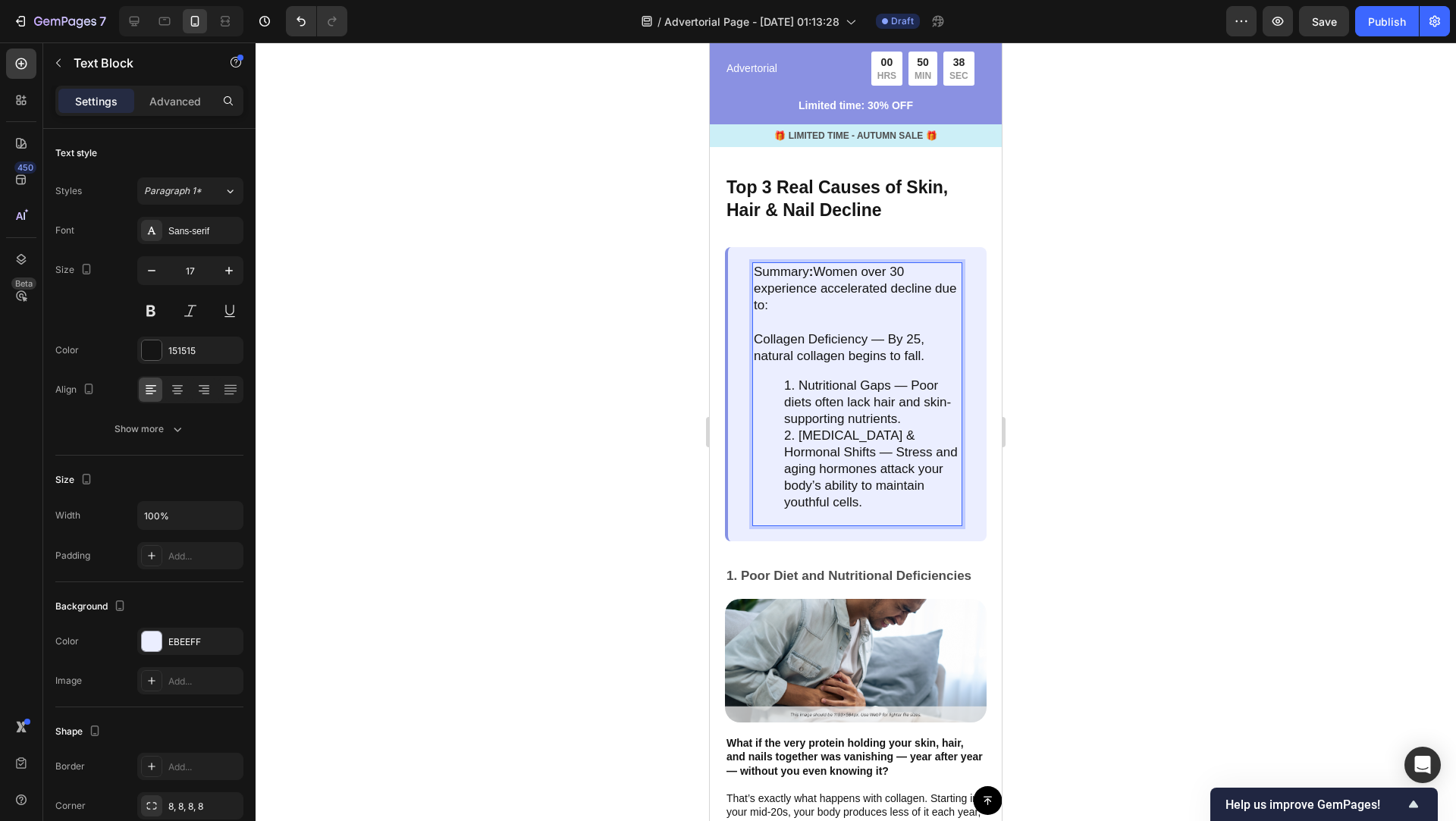
click at [805, 377] on li "Nutritional Gaps — Poor diets often lack hair and skin-supporting nutrients." at bounding box center [872, 402] width 177 height 50
click at [797, 377] on li "Nutritional Gaps — Poor diets often lack hair and skin-supporting nutrients." at bounding box center [872, 402] width 177 height 50
click at [797, 428] on li "[MEDICAL_DATA] & Hormonal Shifts — Stress and aging hormones attack your body’s…" at bounding box center [872, 469] width 177 height 83
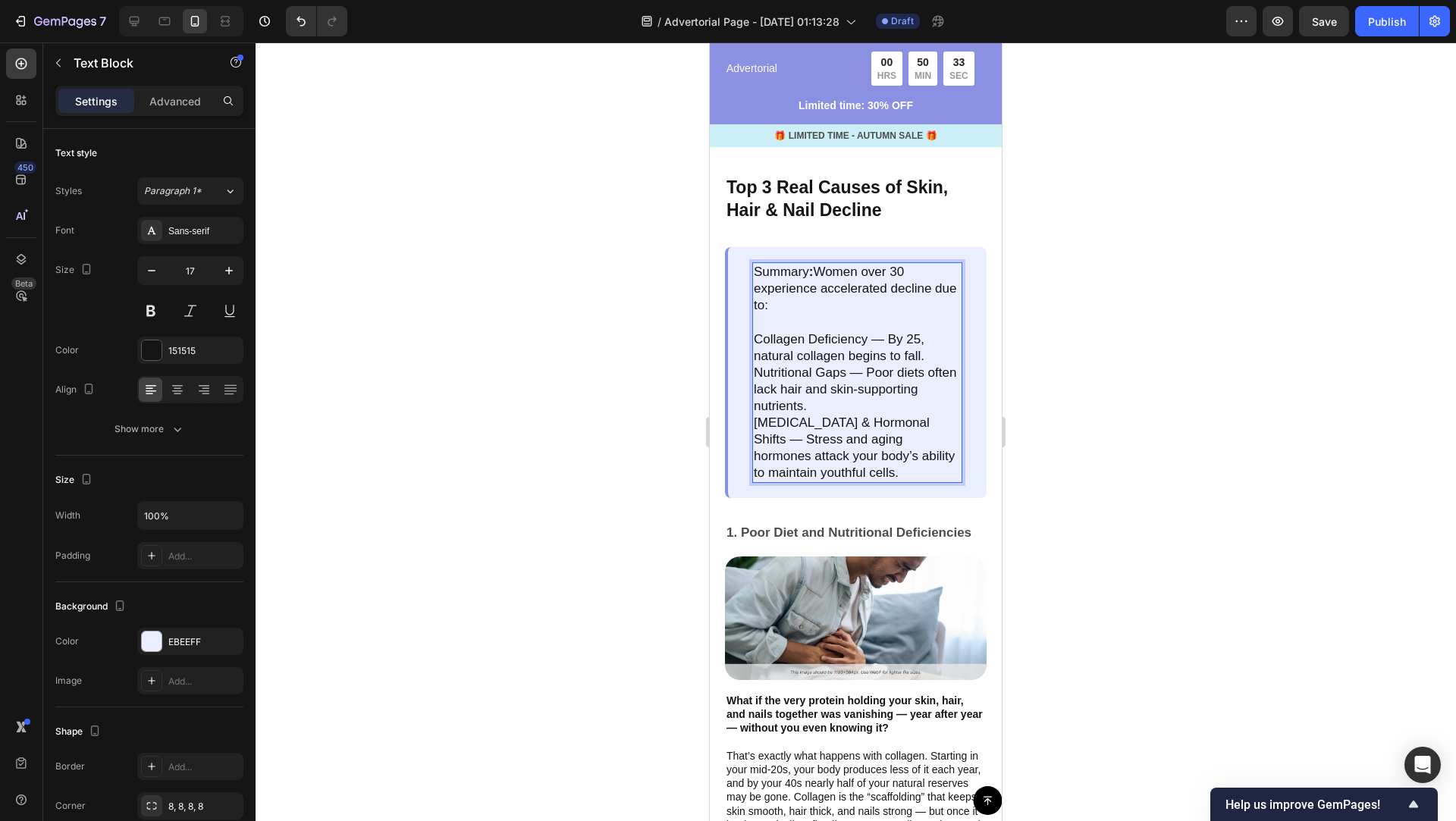
click at [942, 331] on p "Collagen Deficiency — By 25, natural collagen begins to fall." at bounding box center [857, 348] width 207 height 34
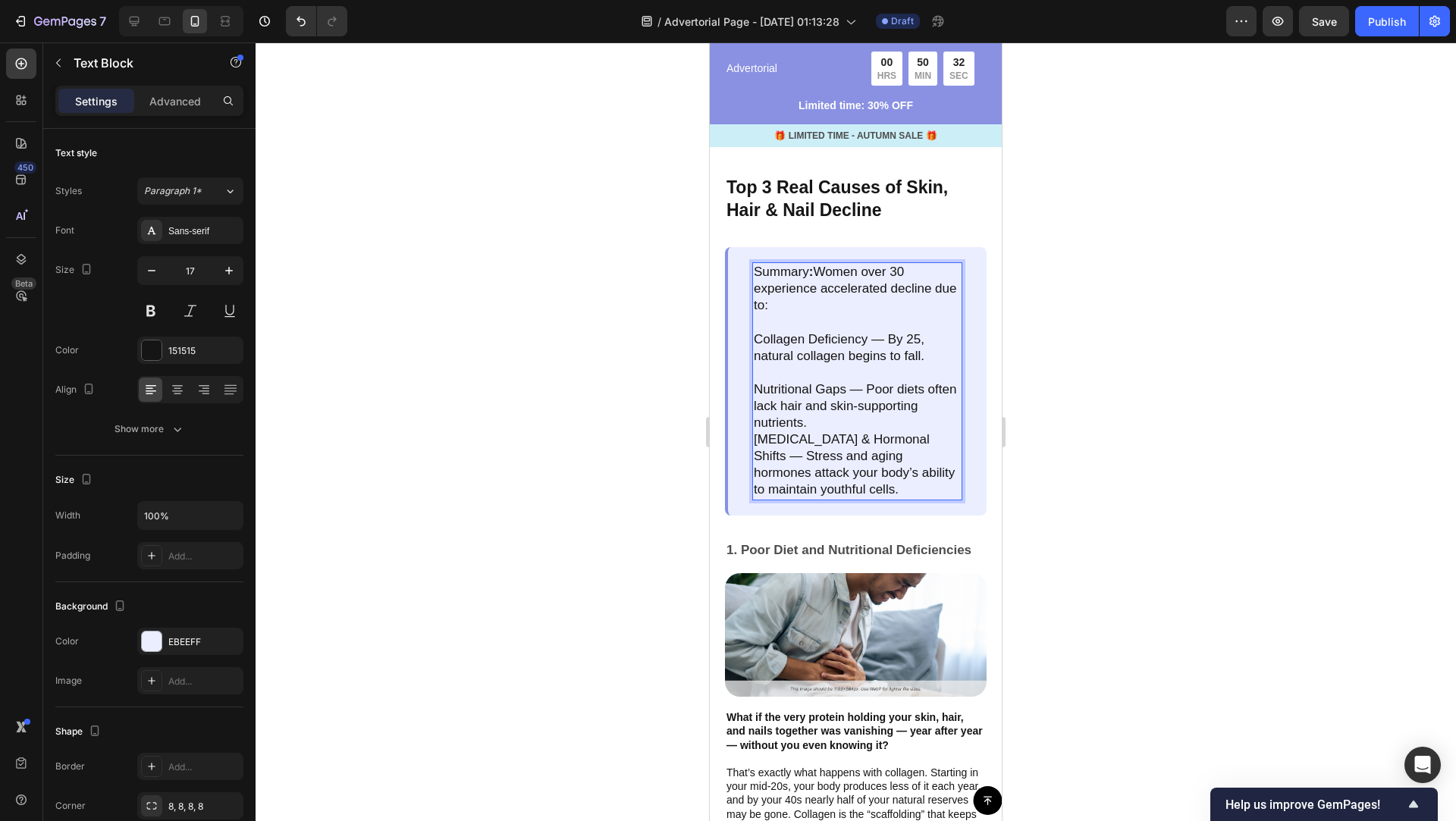
click at [933, 389] on p "Nutritional Gaps — Poor diets often lack hair and skin-supporting nutrients." at bounding box center [857, 405] width 207 height 50
click at [896, 401] on p "Nutritional Gaps — Poor diets often lack hair and skin-supporting nutrients." at bounding box center [857, 405] width 207 height 50
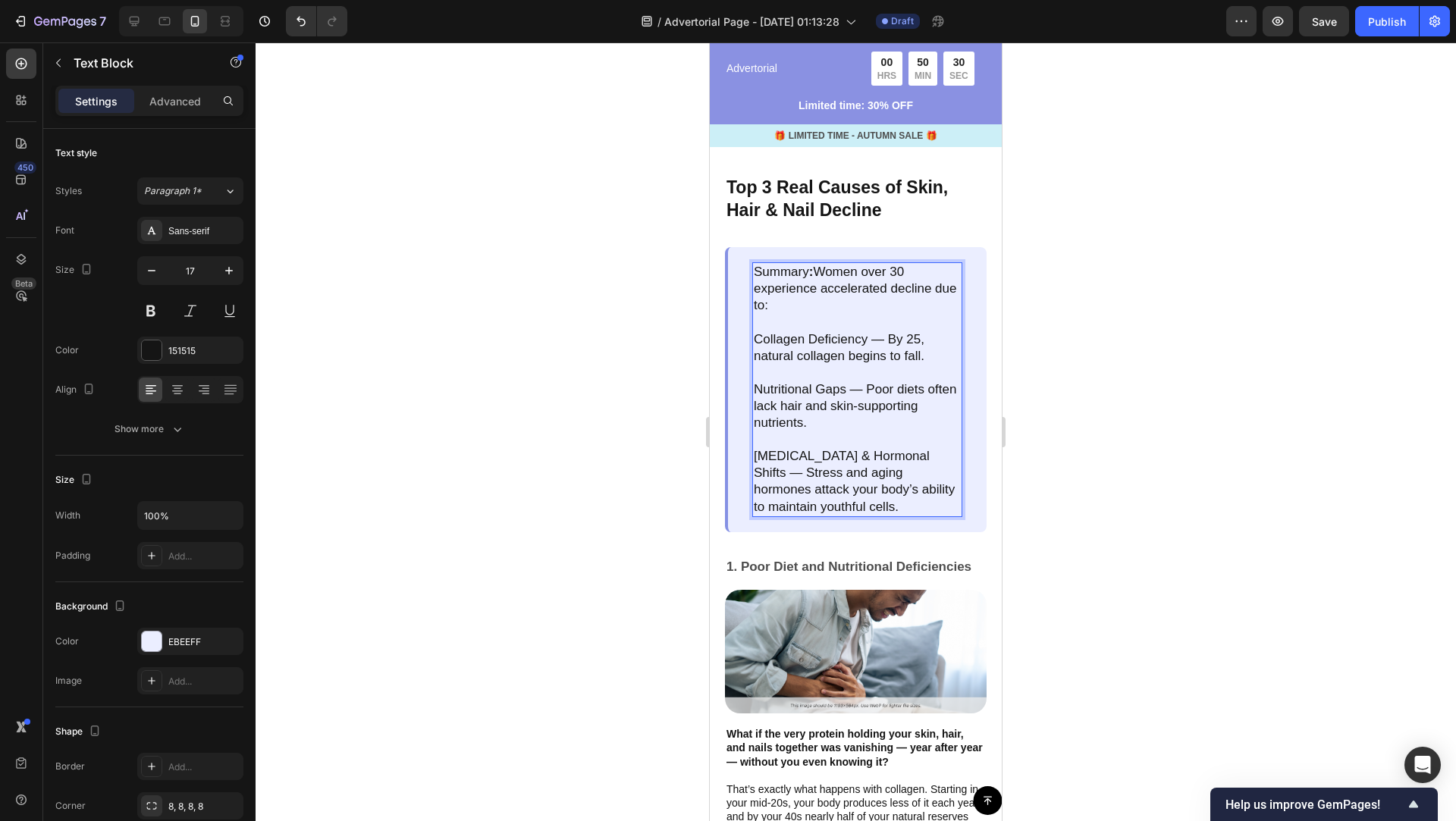
click at [843, 334] on p "Collagen Deficiency — By 25, natural collagen begins to fall." at bounding box center [857, 348] width 207 height 34
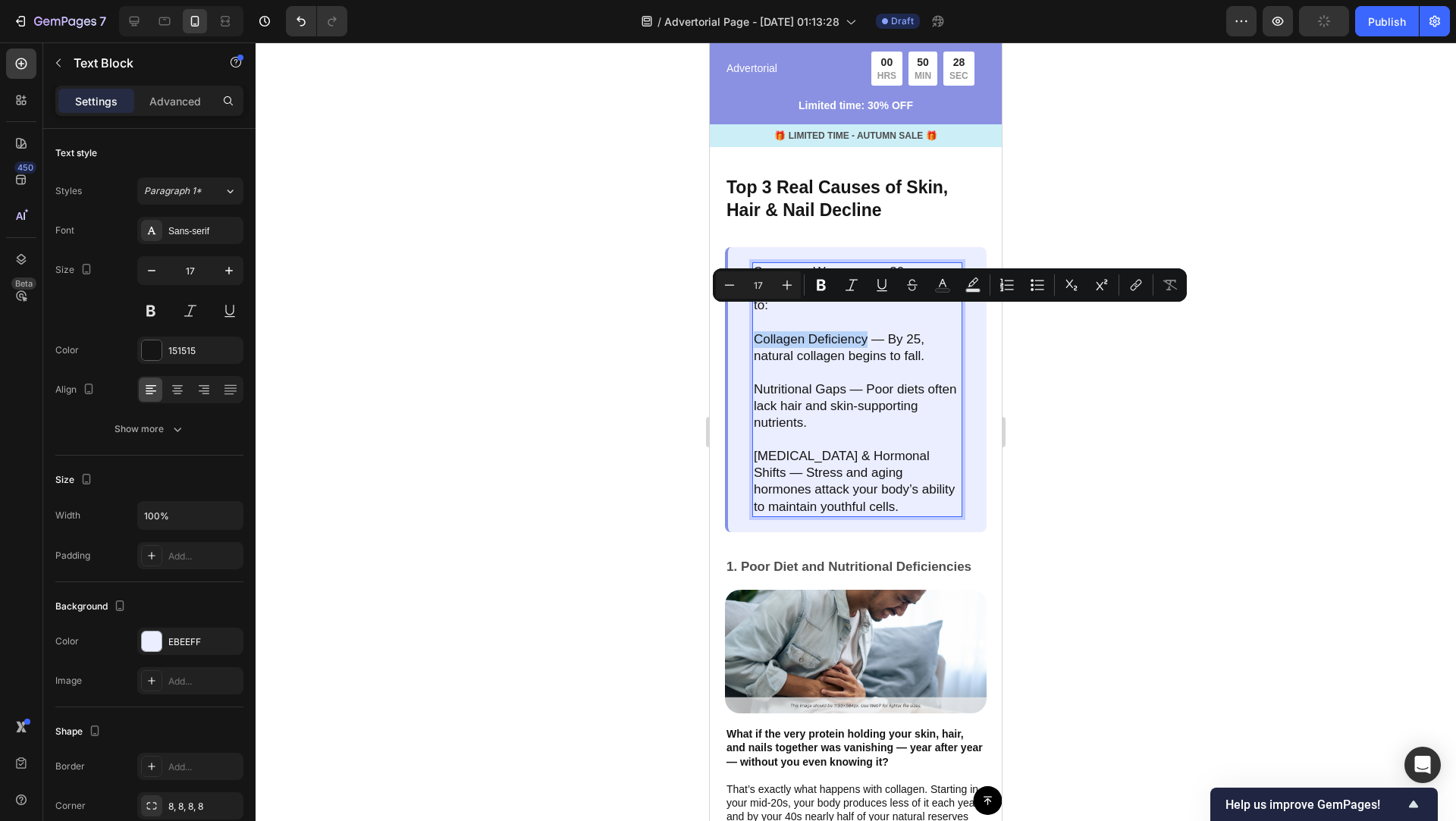
drag, startPoint x: 864, startPoint y: 313, endPoint x: 757, endPoint y: 309, distance: 107.1
click at [757, 331] on p "Collagen Deficiency — By 25, natural collagen begins to fall." at bounding box center [857, 348] width 207 height 34
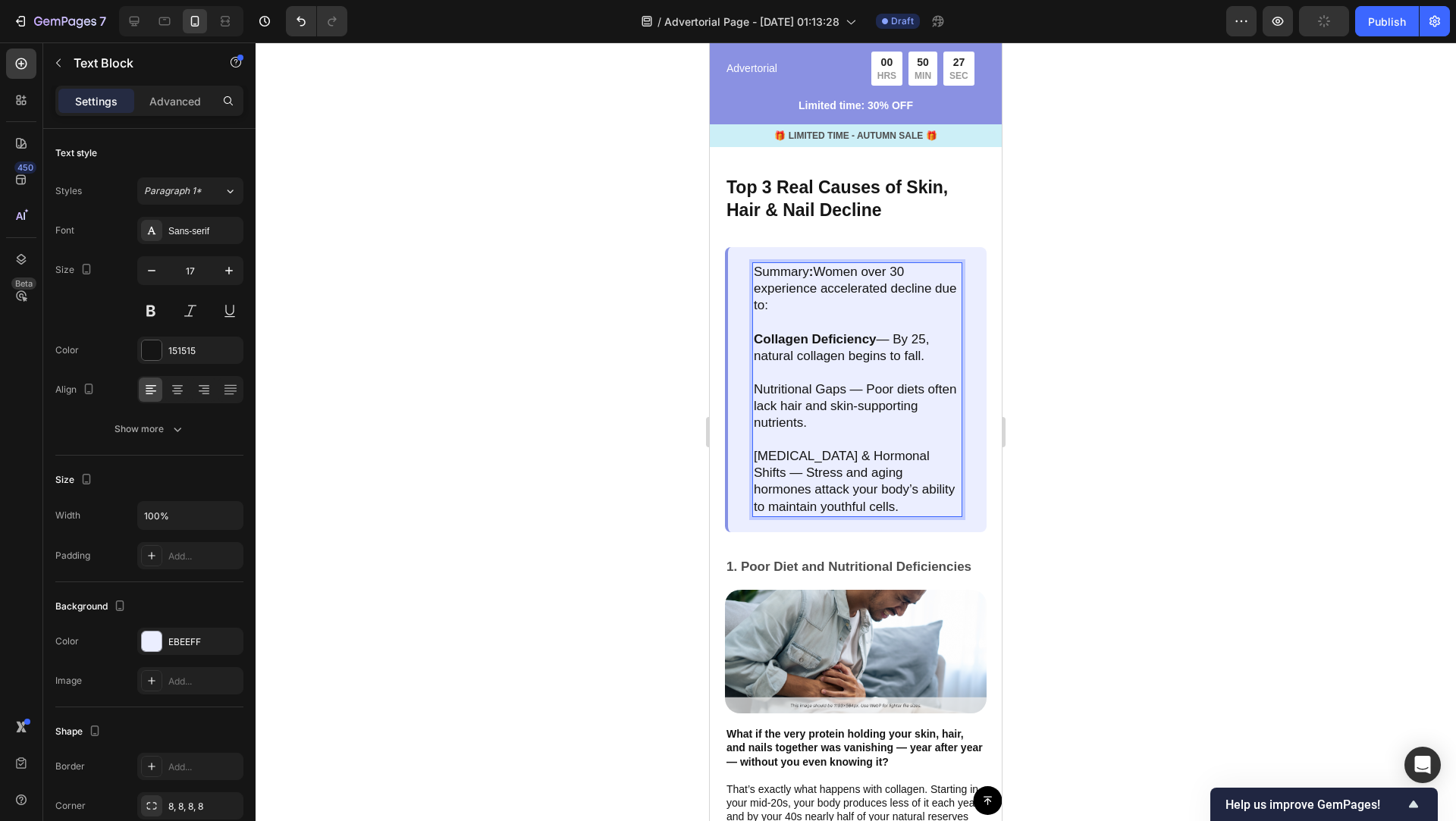
click at [806, 364] on p "Rich Text Editor. Editing area: main" at bounding box center [857, 373] width 207 height 17
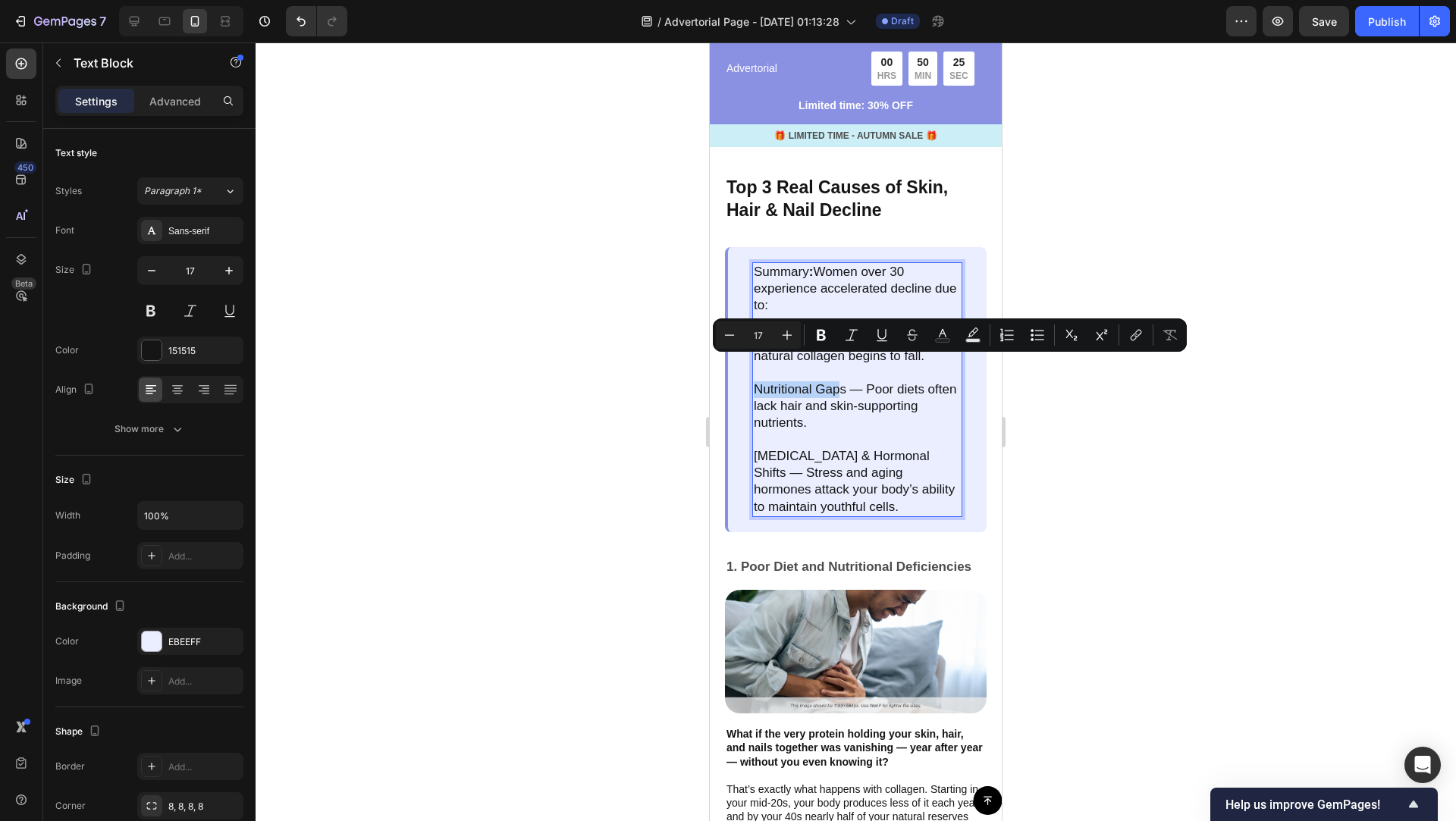
drag, startPoint x: 843, startPoint y: 364, endPoint x: 759, endPoint y: 363, distance: 84.0
click at [757, 381] on p "Nutritional Gaps — Poor diets often lack hair and skin-supporting nutrients." at bounding box center [857, 405] width 207 height 50
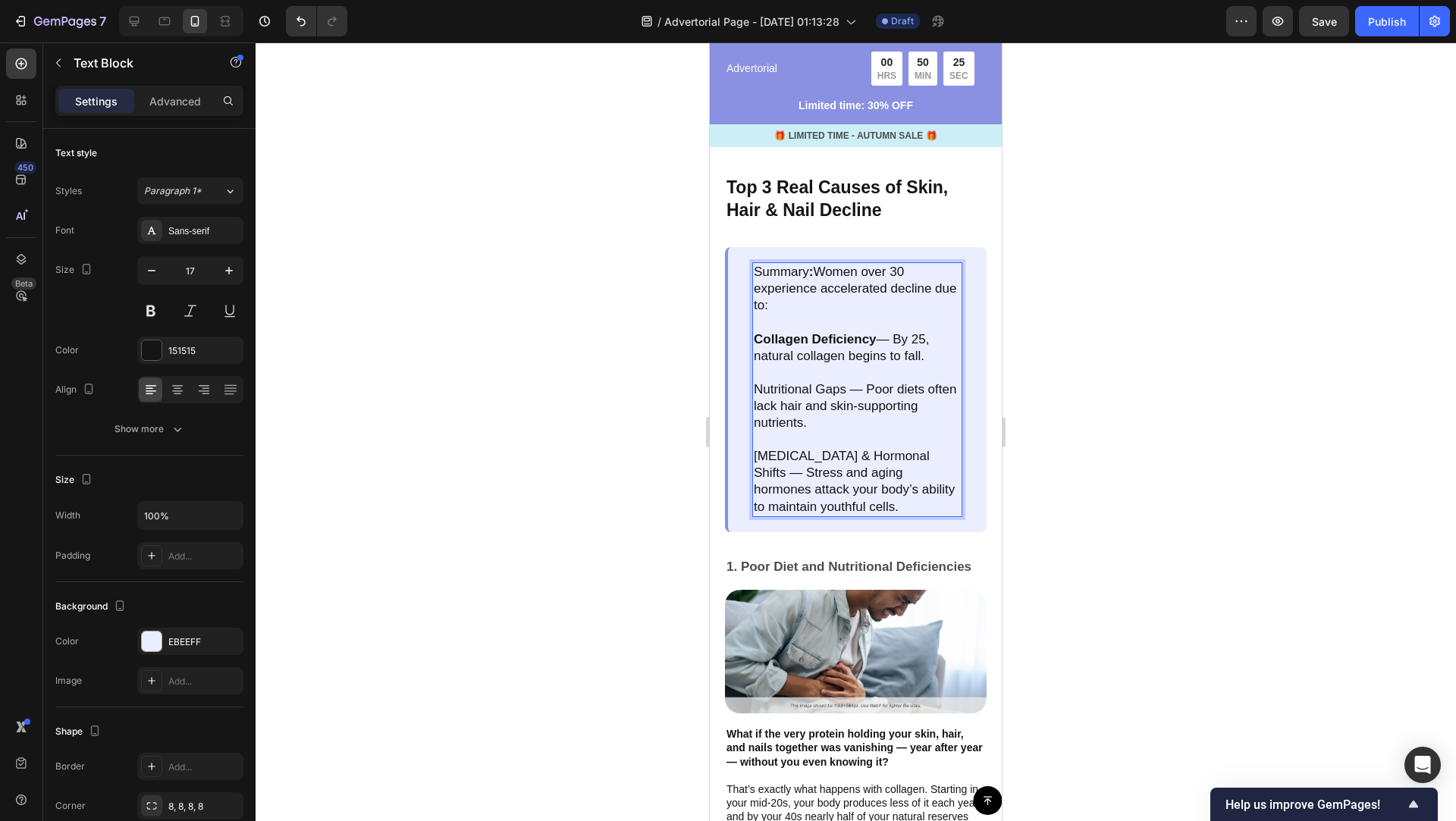
click at [847, 381] on p "Nutritional Gaps — Poor diets often lack hair and skin-supporting nutrients." at bounding box center [857, 405] width 207 height 50
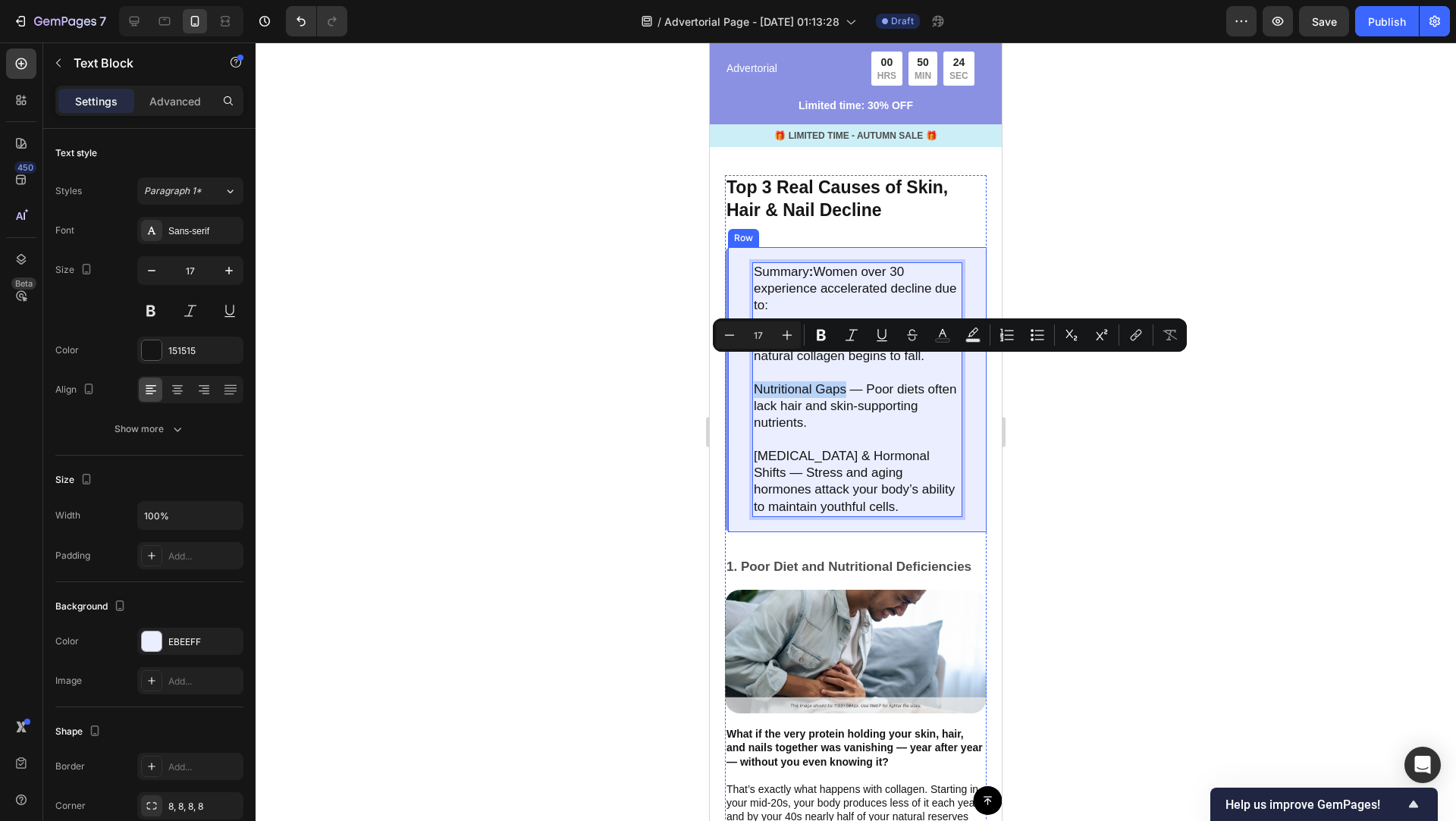
drag, startPoint x: 845, startPoint y: 364, endPoint x: 735, endPoint y: 363, distance: 110.0
click at [735, 363] on div "Summary : Women over 30 experience accelerated decline due to: Collagen Deficie…" at bounding box center [855, 389] width 261 height 285
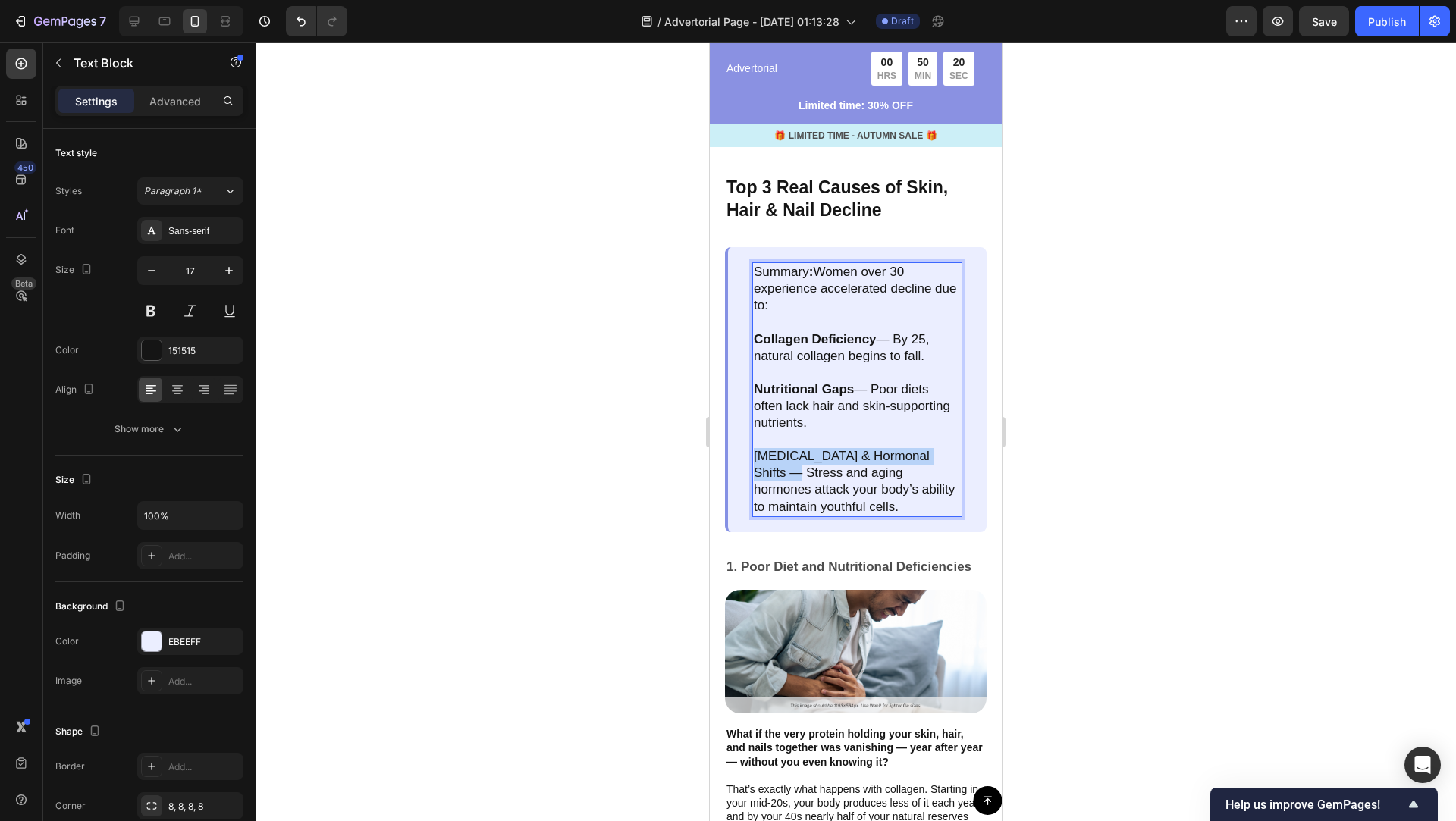
drag, startPoint x: 755, startPoint y: 432, endPoint x: 952, endPoint y: 435, distance: 197.0
click at [952, 448] on p "[MEDICAL_DATA] & Hormonal Shifts — Stress and aging hormones attack your body’s…" at bounding box center [857, 481] width 207 height 66
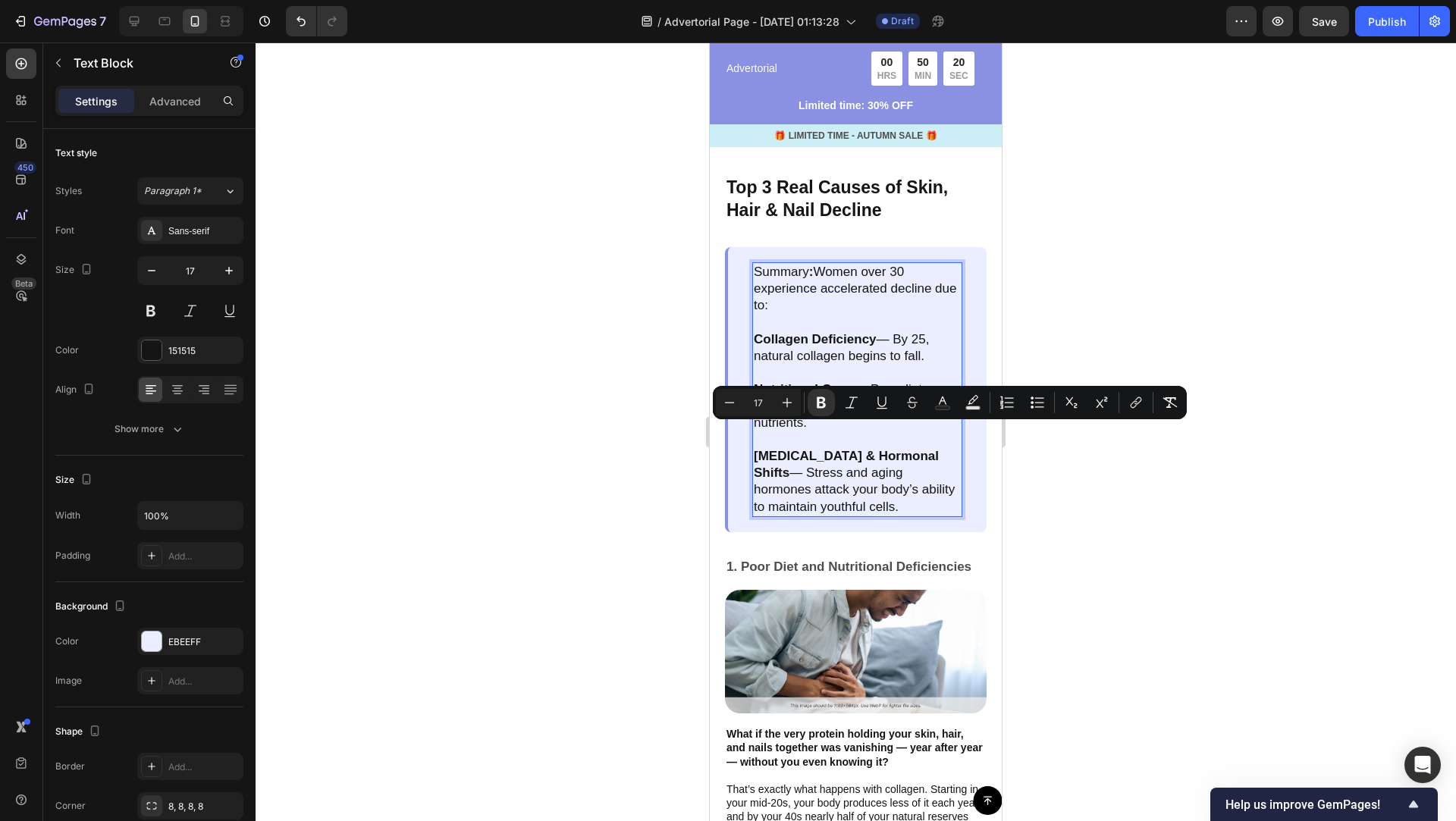
click at [938, 453] on p "[MEDICAL_DATA] & Hormonal Shifts — Stress and aging hormones attack your body’s…" at bounding box center [857, 481] width 207 height 66
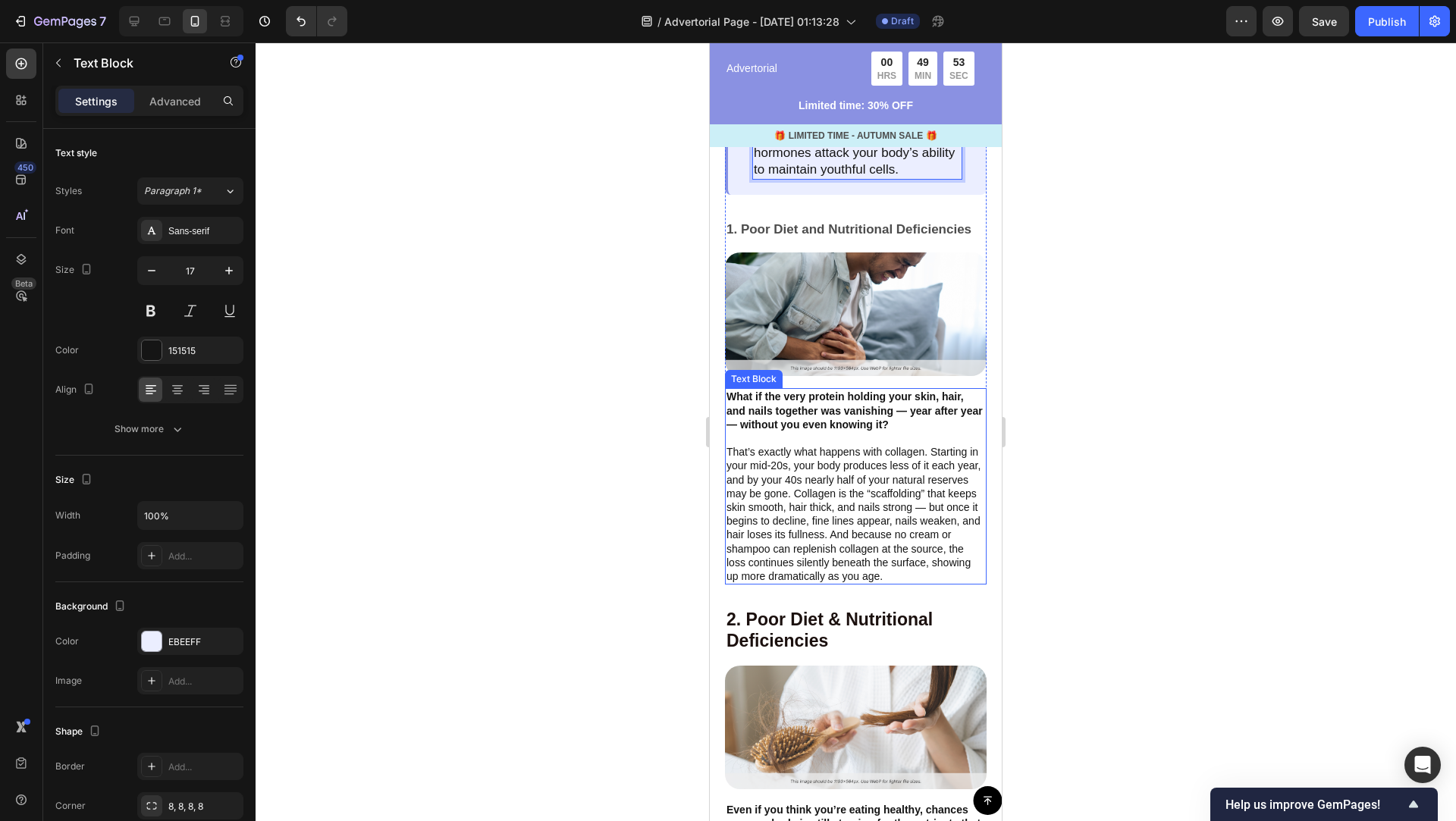
scroll to position [1272, 0]
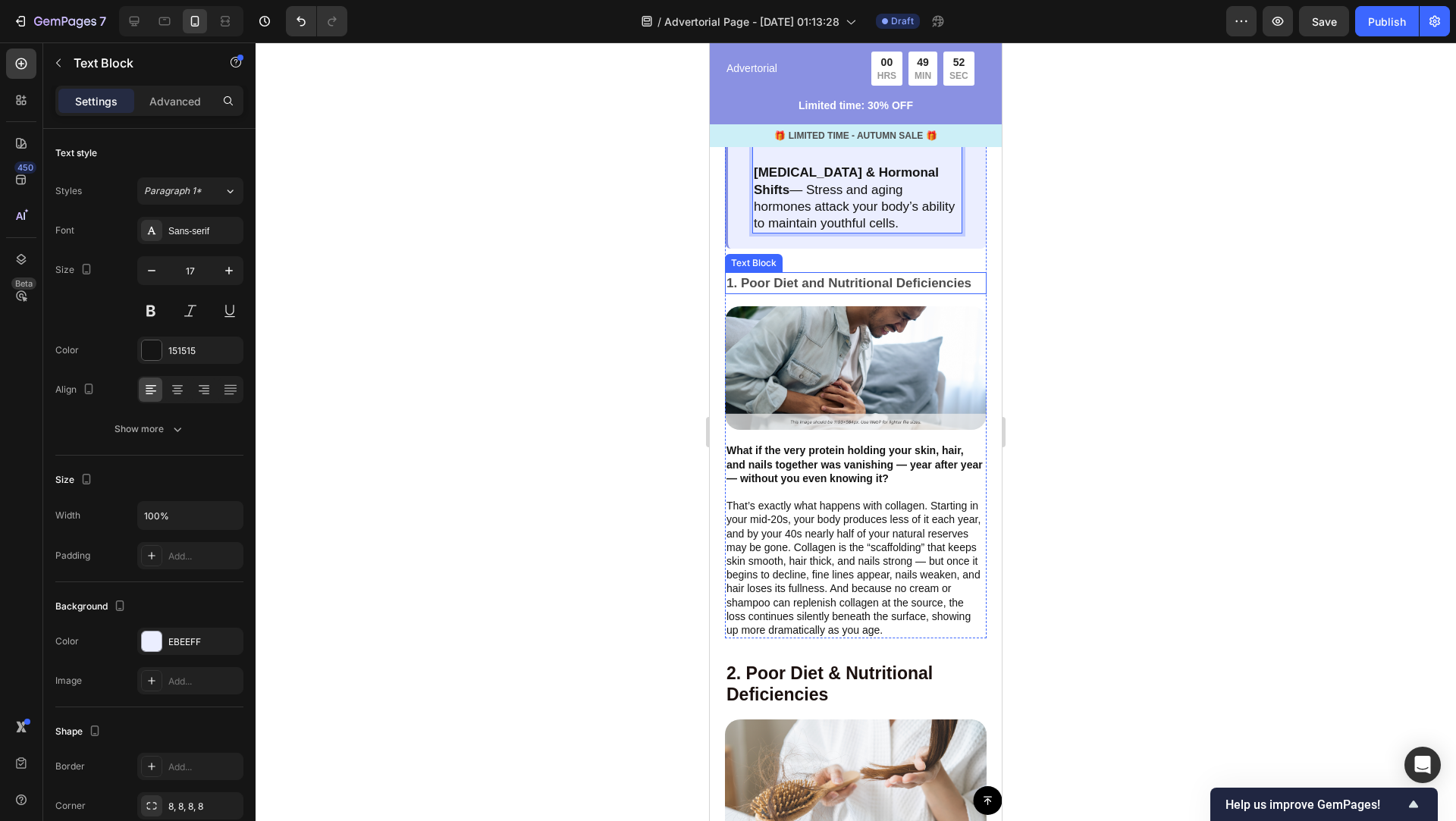
click at [855, 284] on p "1. Poor Diet and Nutritional Deficiencies" at bounding box center [856, 283] width 258 height 20
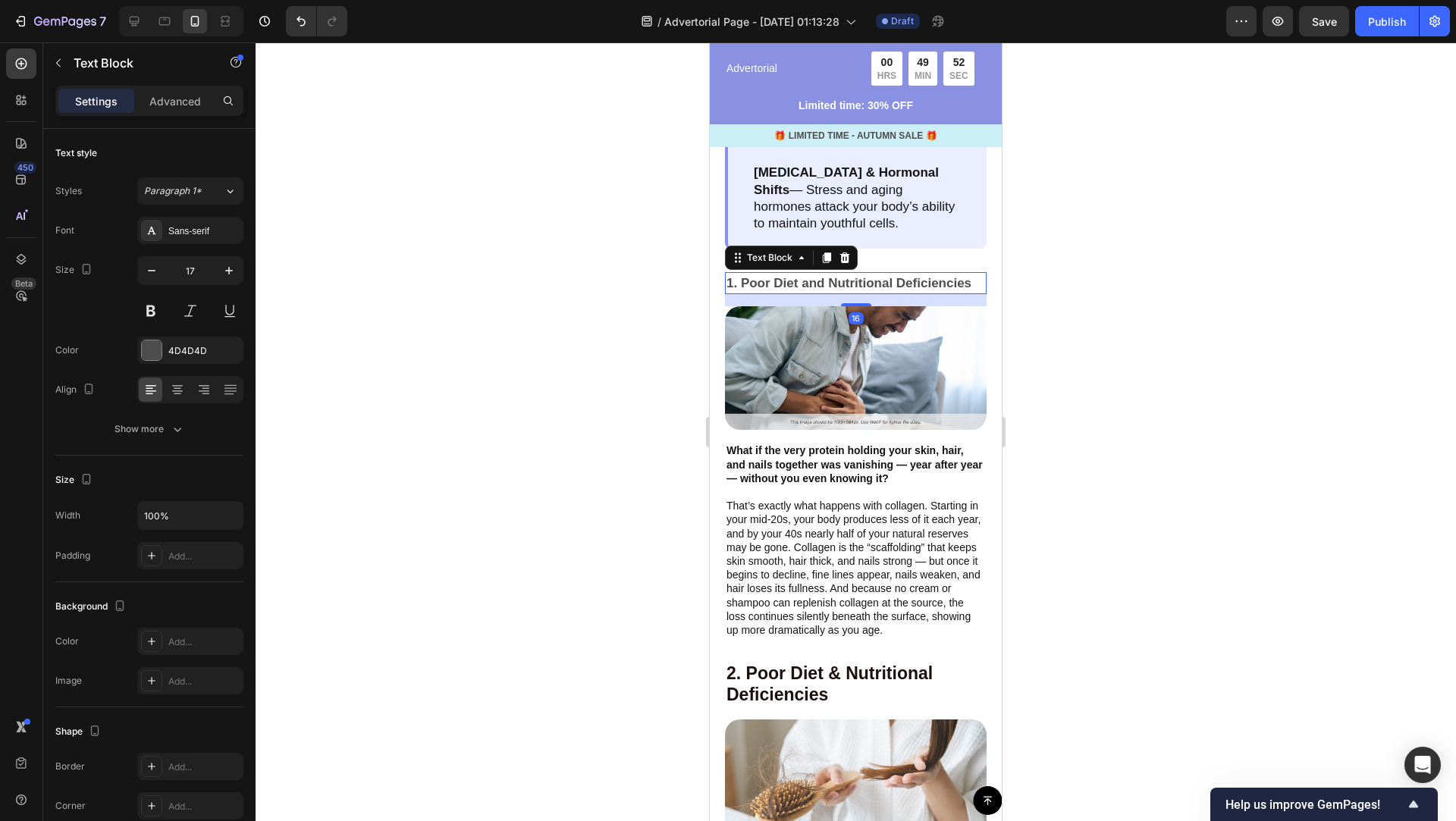
click at [855, 284] on p "1. Poor Diet and Nutritional Deficiencies" at bounding box center [856, 283] width 258 height 20
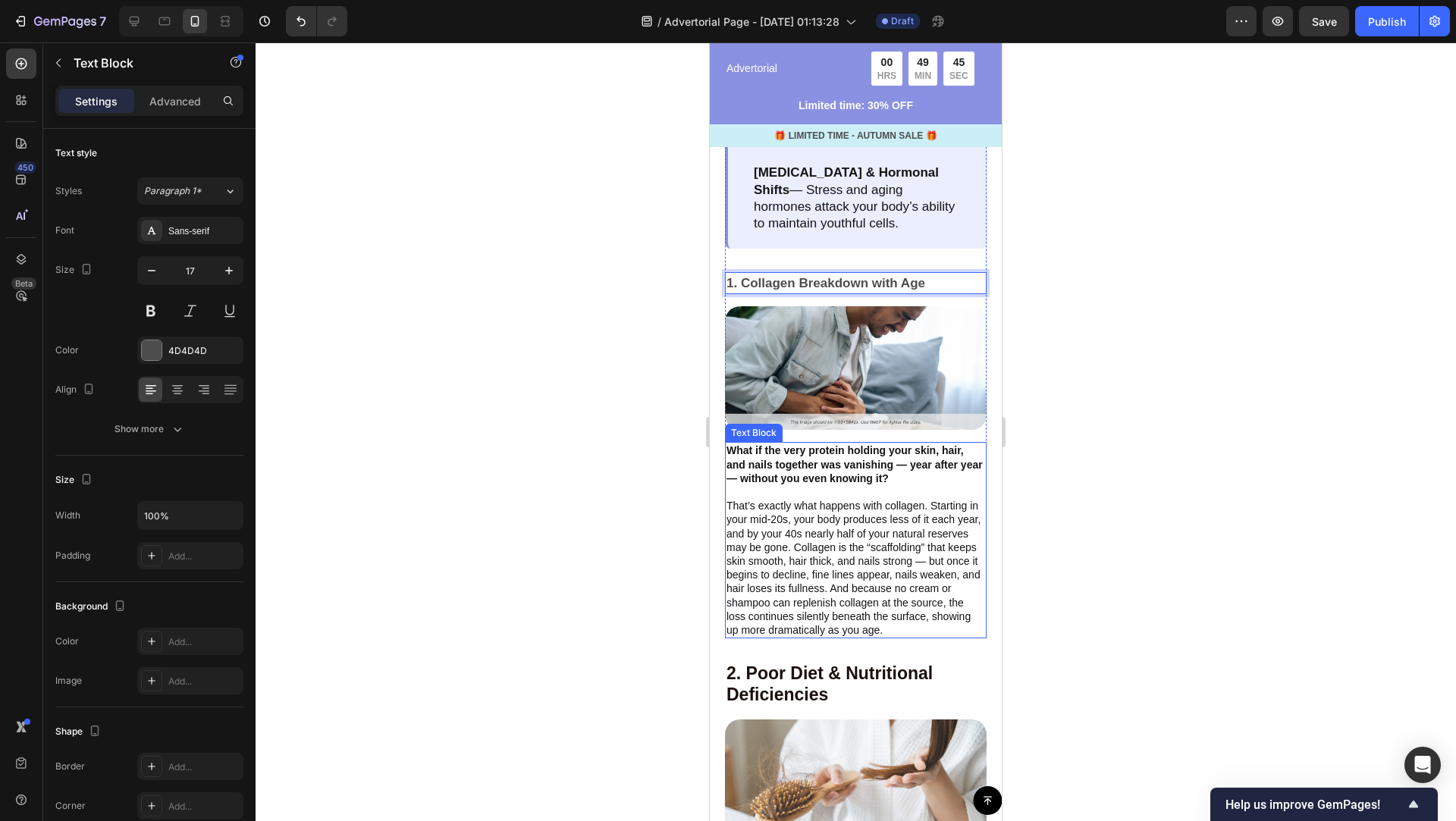
click at [874, 541] on p "That’s exactly what happens with collagen. Starting in your mid-20s, your body …" at bounding box center [856, 561] width 258 height 152
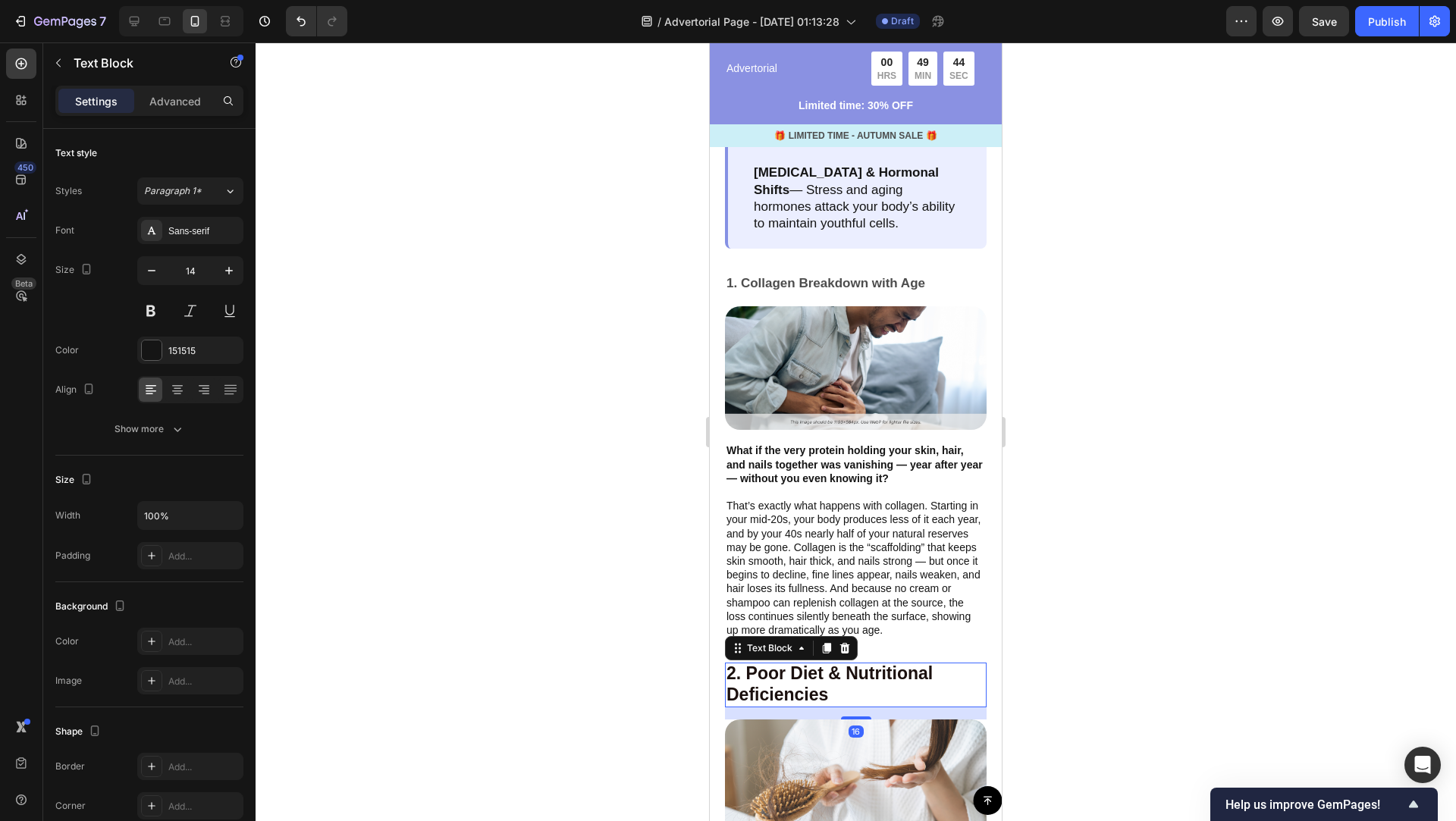
click at [812, 691] on strong "2. Poor Diet & Nutritional Deficiencies" at bounding box center [830, 683] width 206 height 41
click at [807, 682] on strong "2. Poor Diet & Nutritional Deficiencies" at bounding box center [830, 683] width 206 height 41
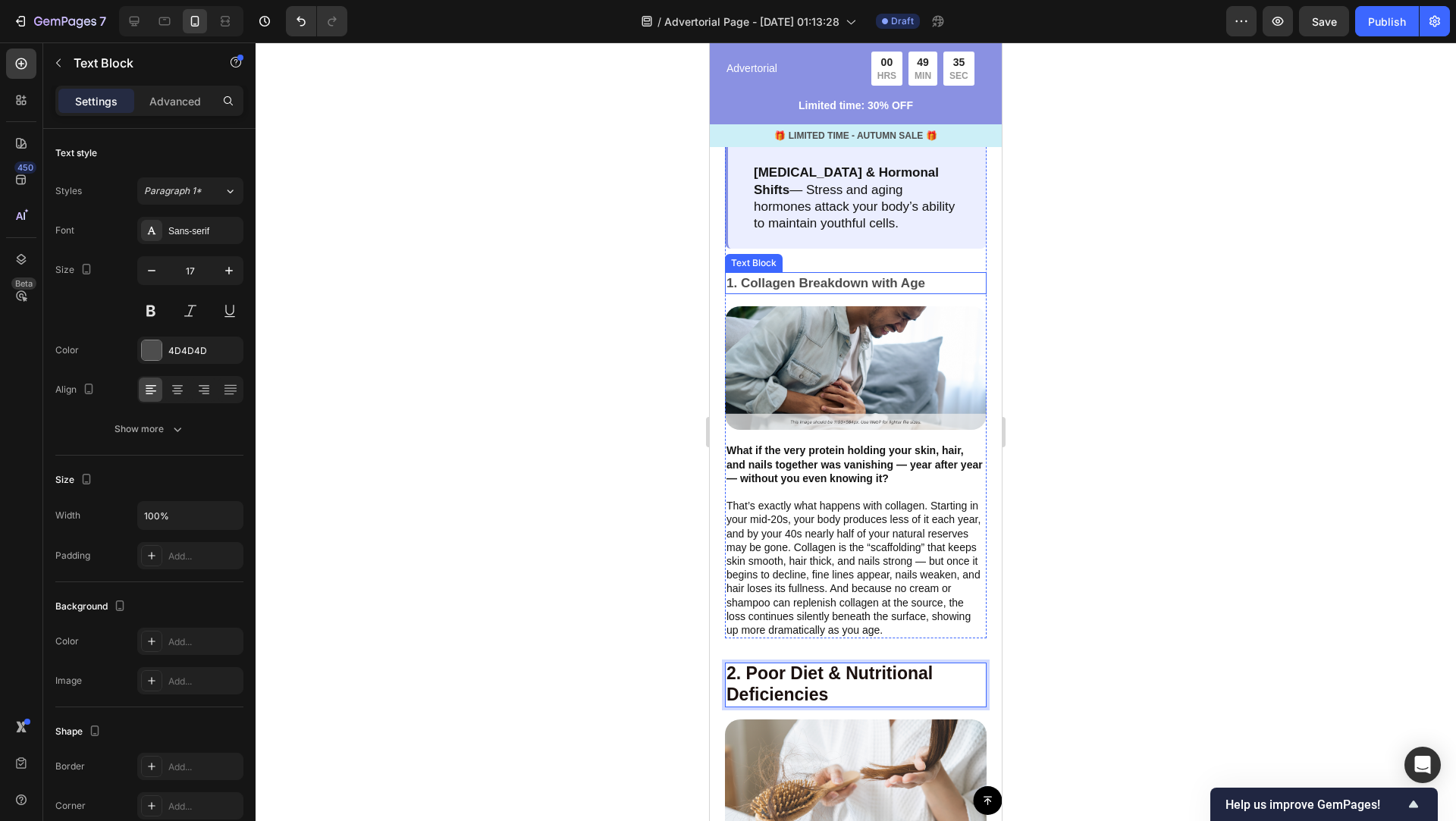
click at [831, 286] on p "1. Collagen Breakdown with Age" at bounding box center [856, 283] width 258 height 20
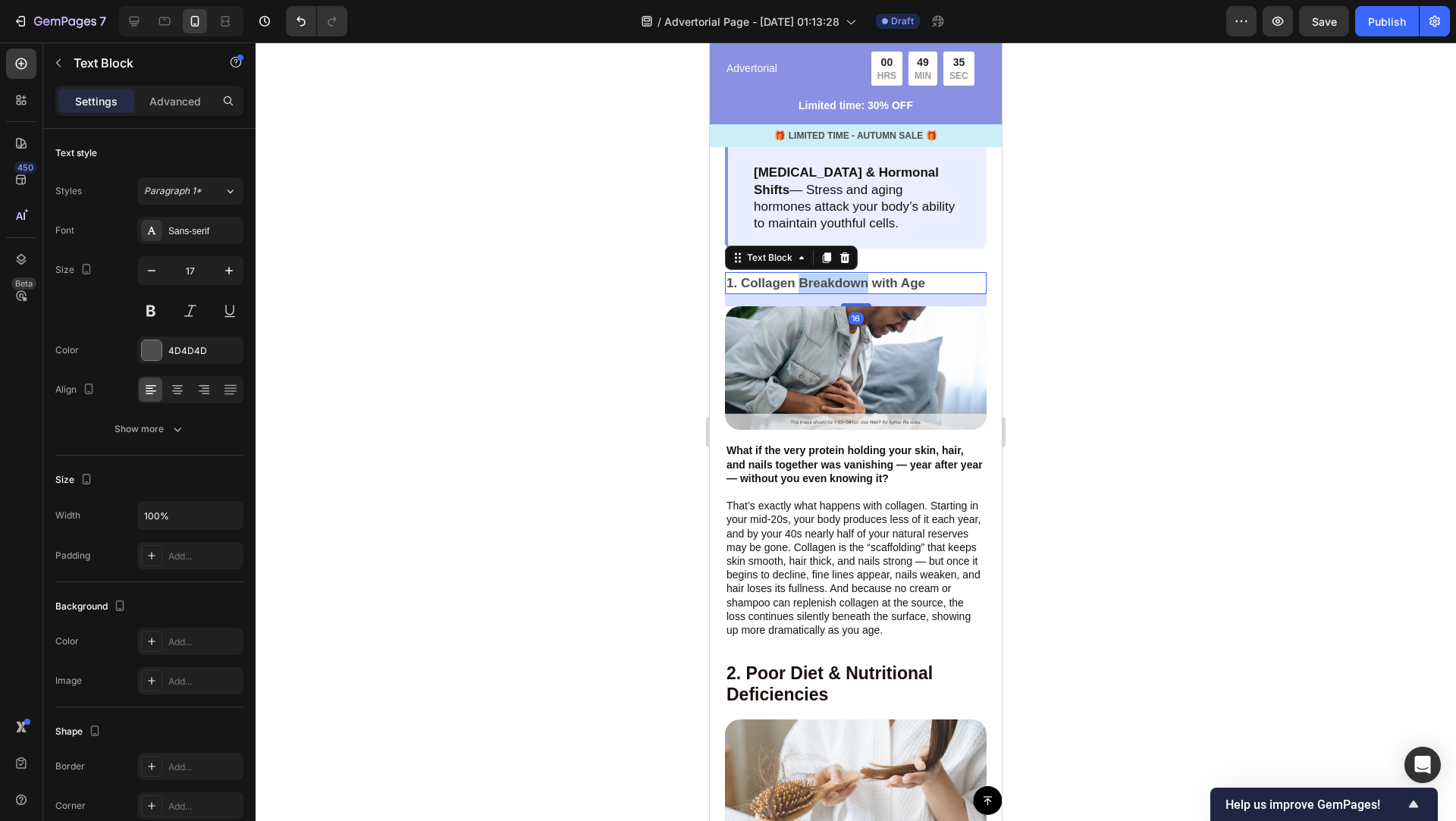
click at [831, 281] on p "1. Collagen Breakdown with Age" at bounding box center [856, 283] width 258 height 20
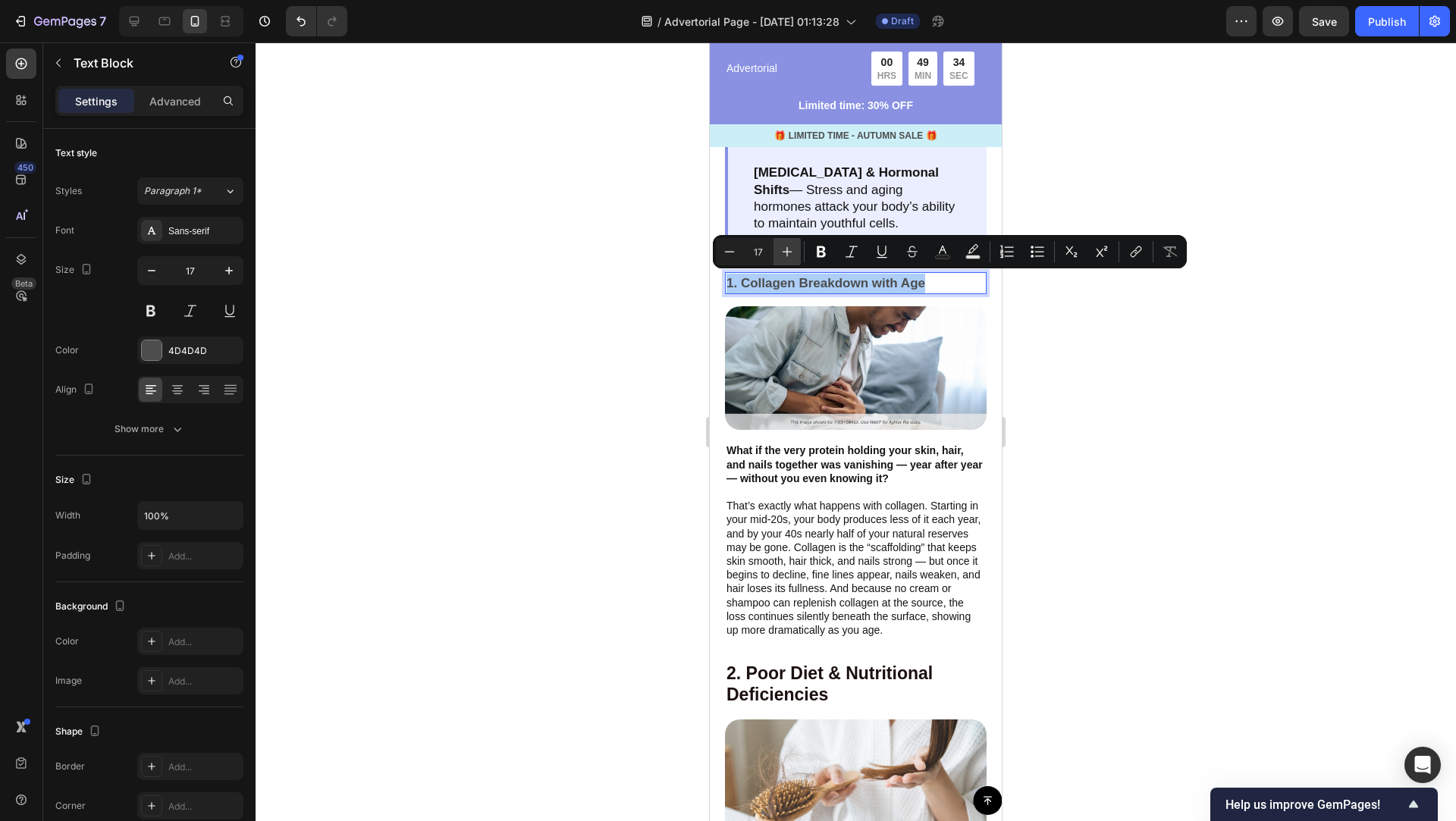
click at [787, 252] on icon "Editor contextual toolbar" at bounding box center [787, 252] width 15 height 15
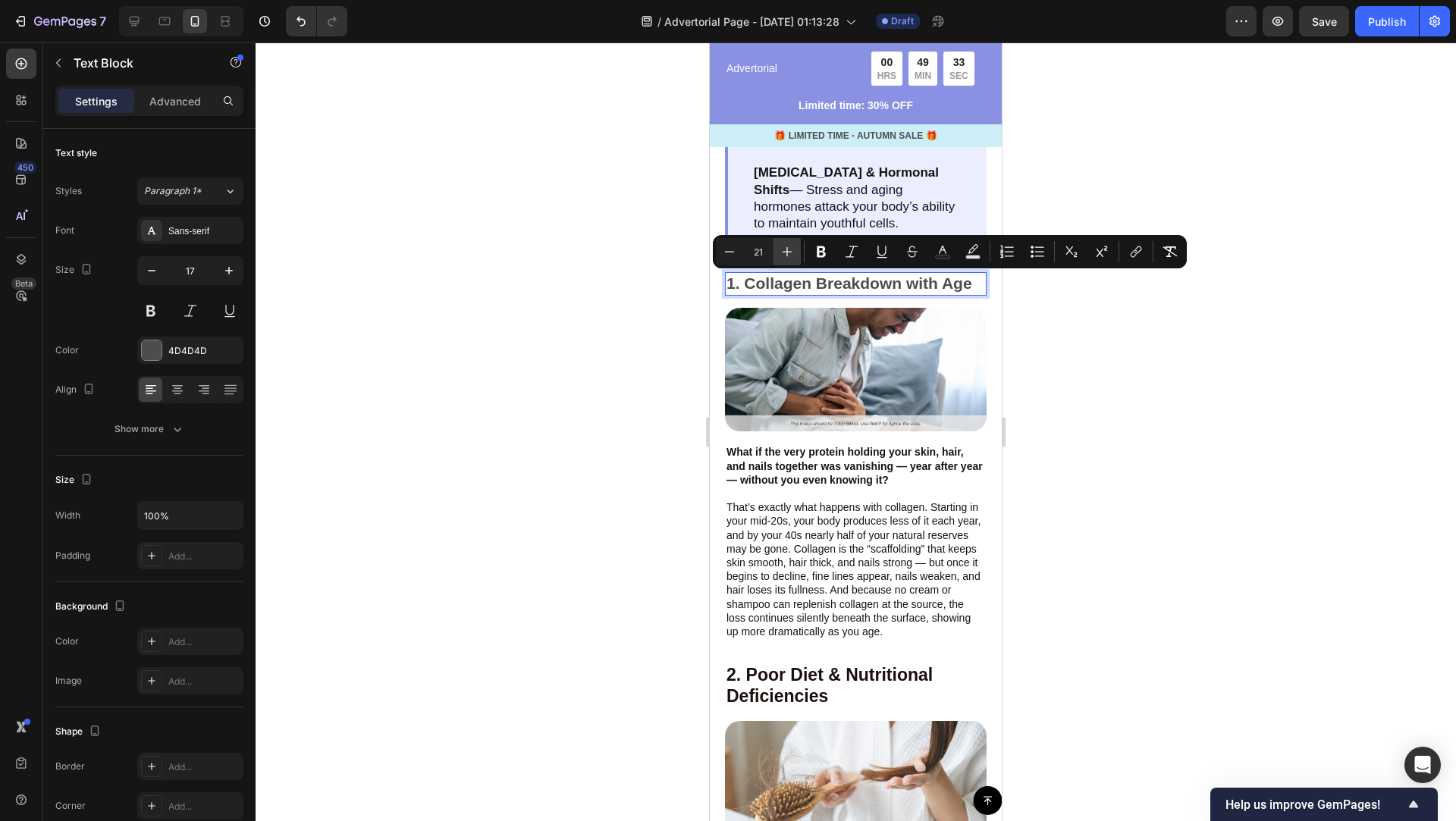
click at [787, 252] on icon "Editor contextual toolbar" at bounding box center [787, 252] width 15 height 15
type input "23"
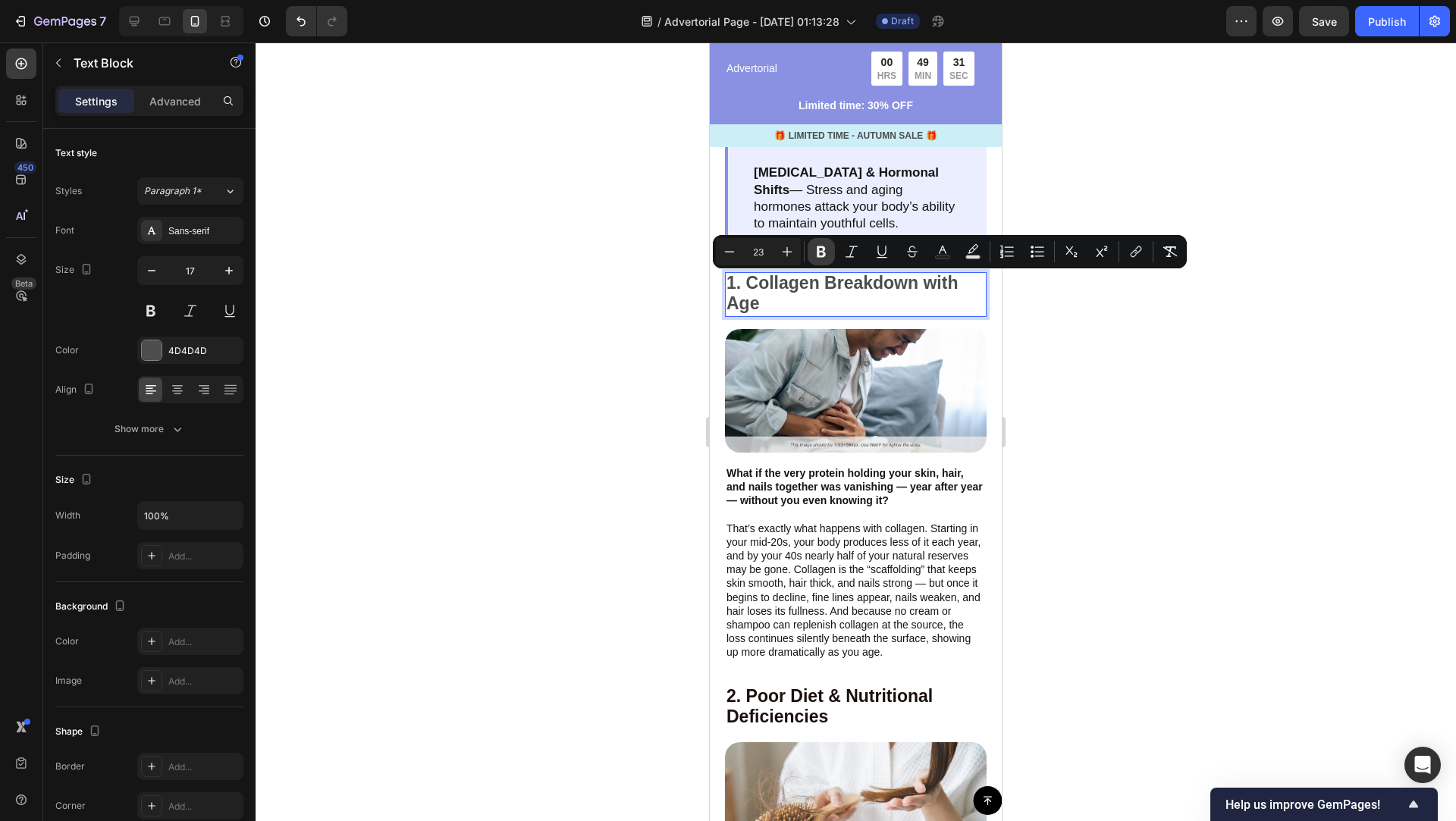
click at [828, 252] on icon "Editor contextual toolbar" at bounding box center [821, 252] width 15 height 15
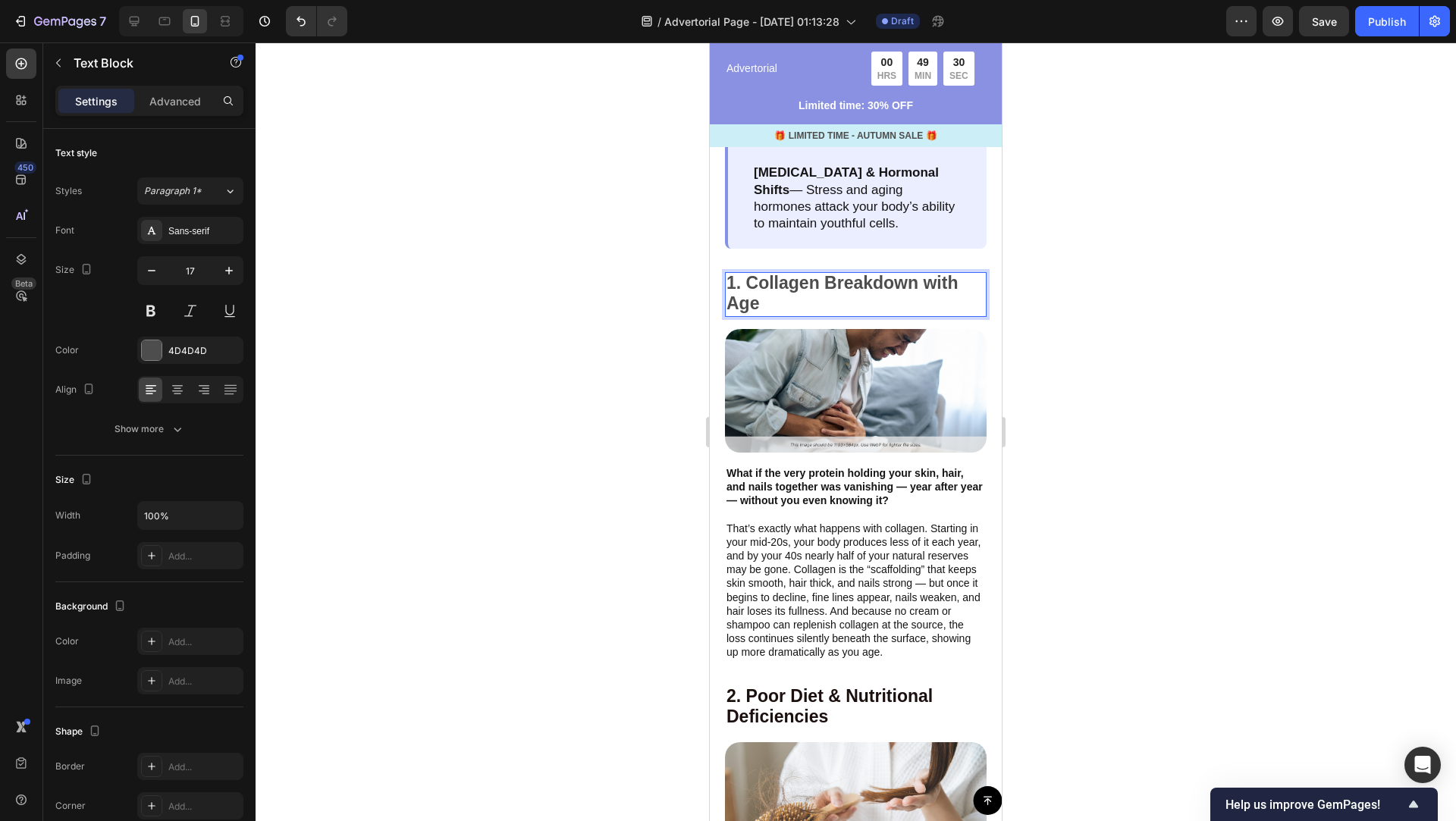
click at [1040, 512] on div at bounding box center [856, 432] width 1200 height 779
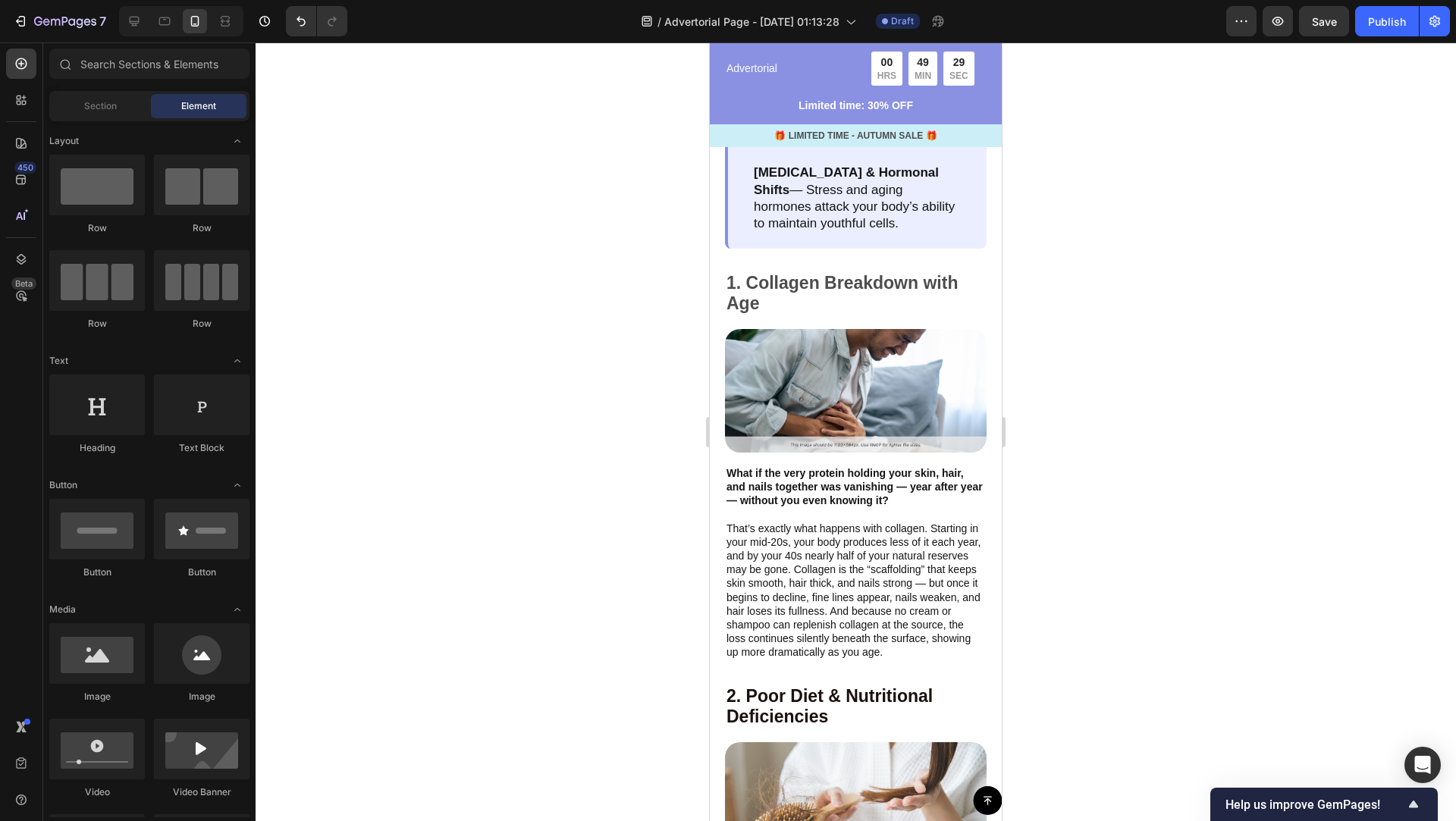
click at [1080, 570] on div at bounding box center [856, 432] width 1200 height 779
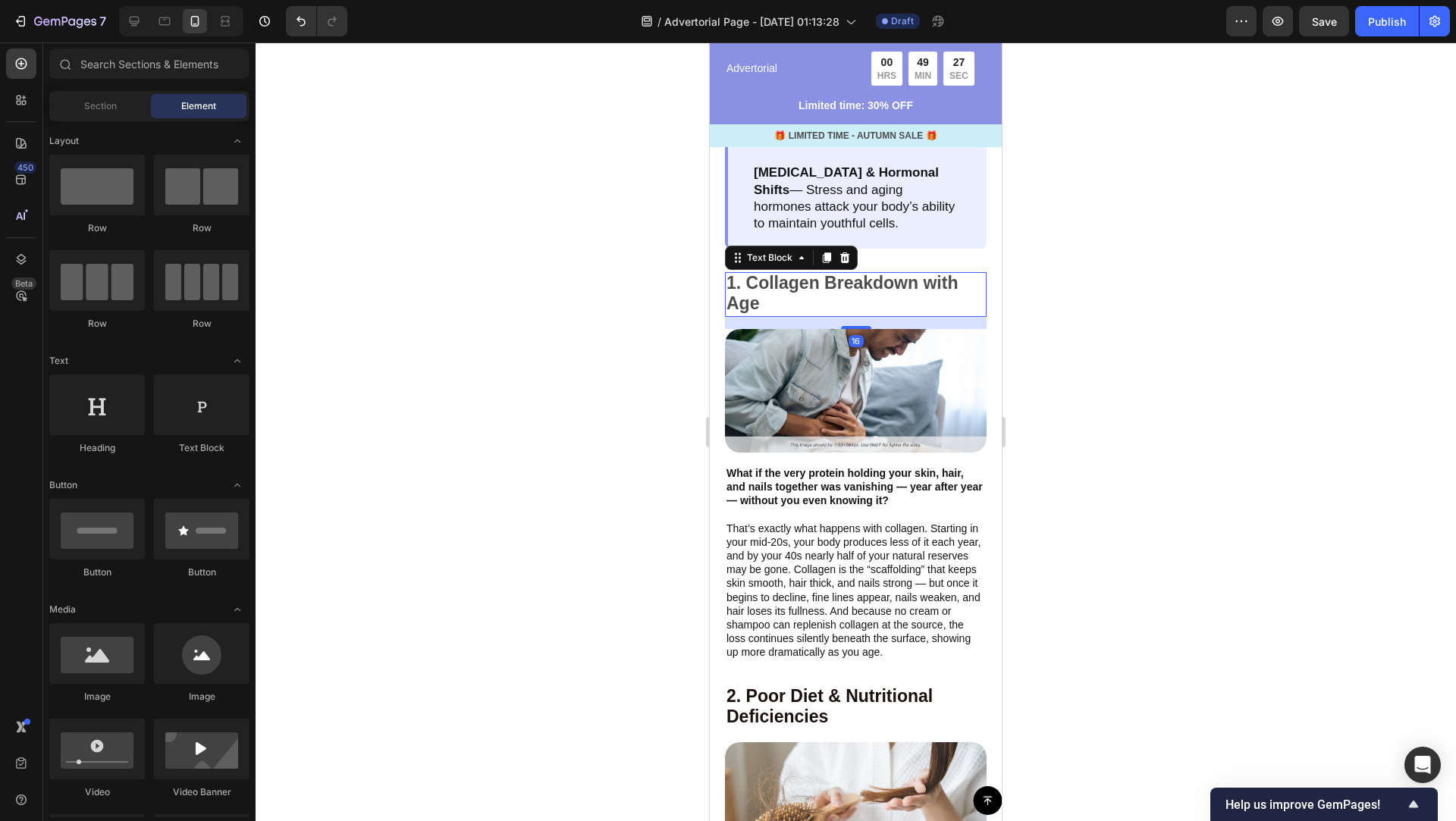
click at [863, 279] on strong "1. Collagen Breakdown with Age" at bounding box center [842, 293] width 231 height 41
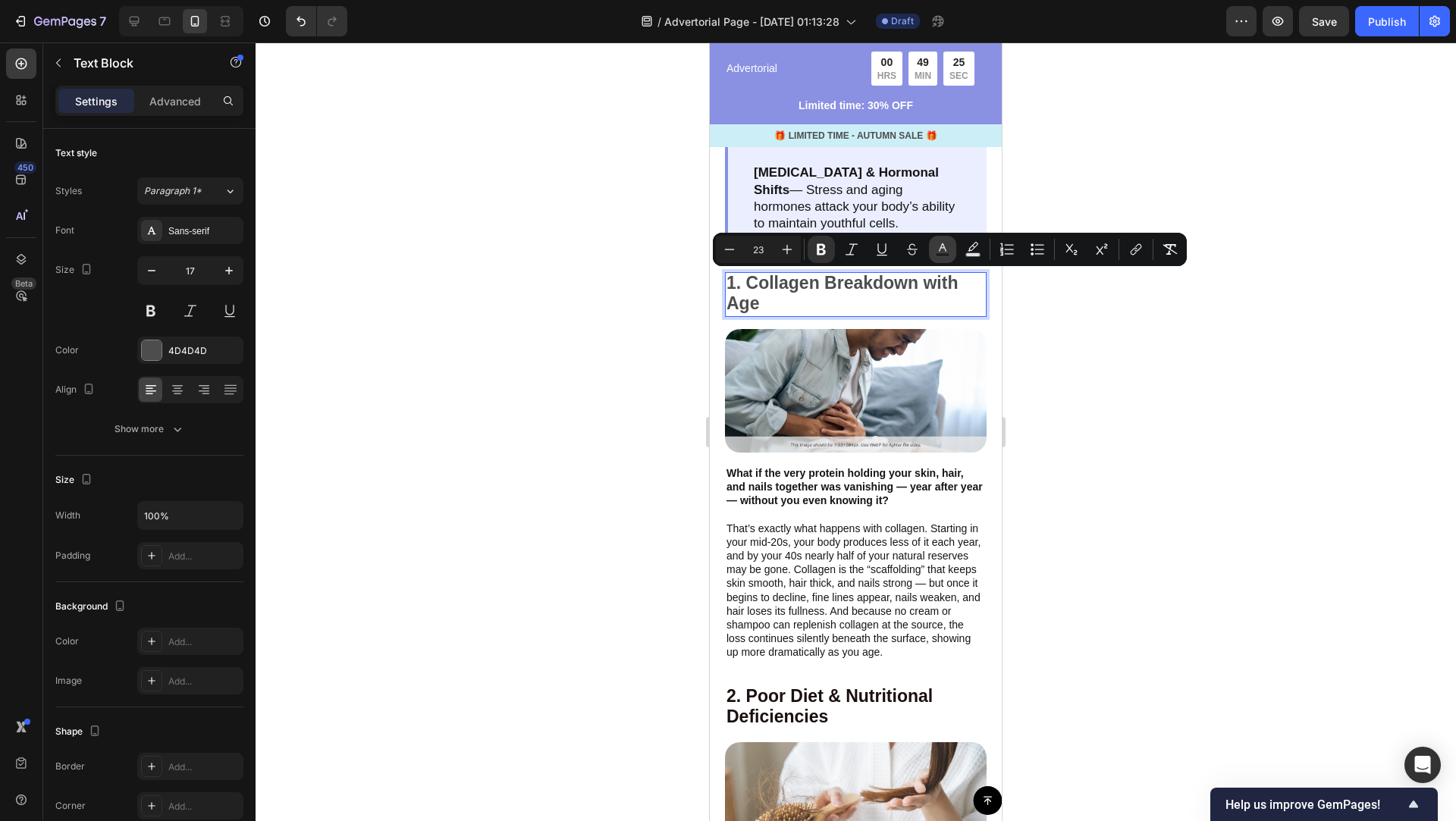
click at [950, 245] on button "Text Color" at bounding box center [942, 249] width 27 height 27
type input "4D4D4D"
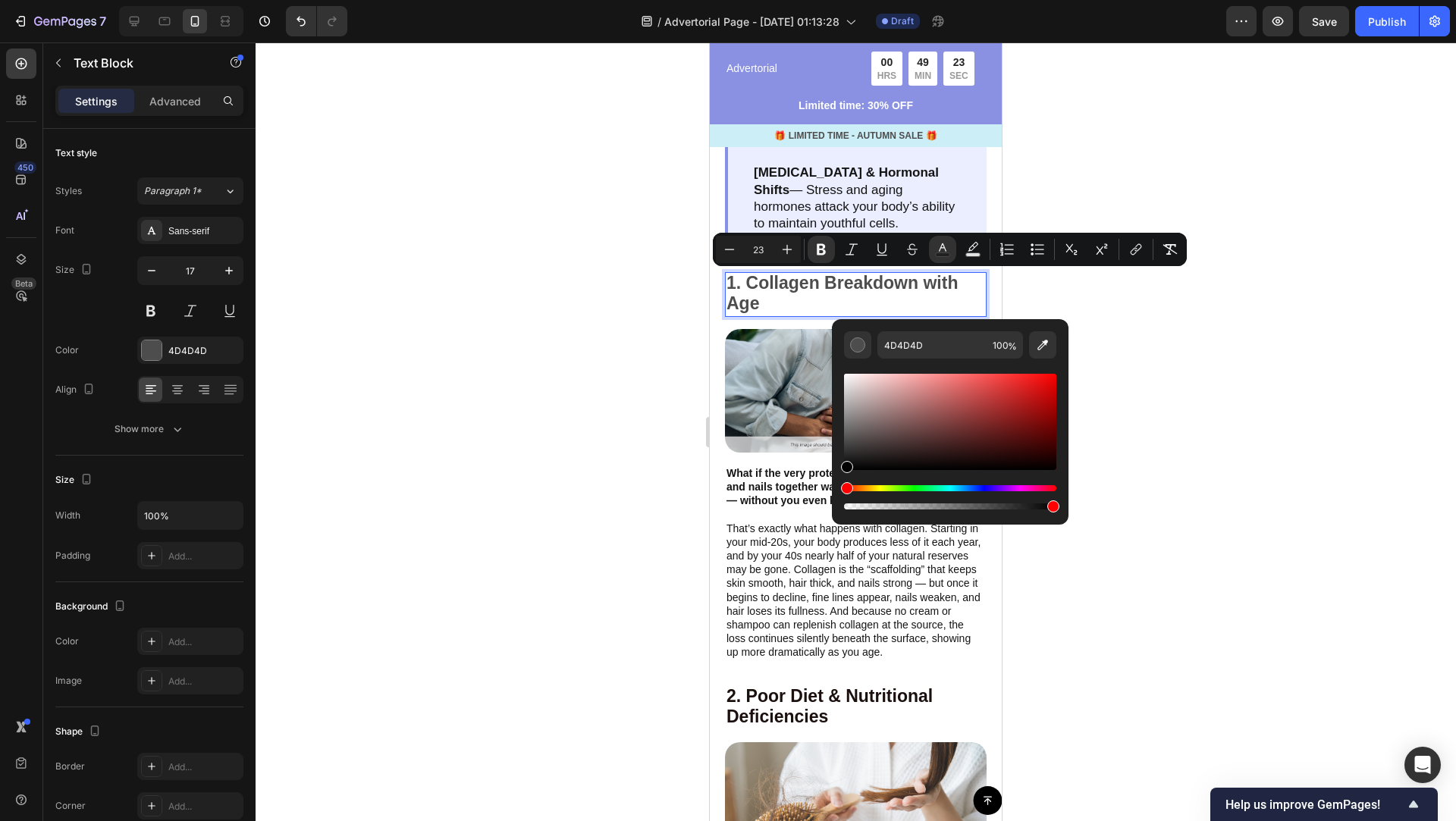
drag, startPoint x: 846, startPoint y: 446, endPoint x: 845, endPoint y: 517, distance: 71.0
click at [845, 517] on div "4D4D4D 100 %" at bounding box center [949, 421] width 237 height 205
type input "000000"
click at [1132, 468] on div at bounding box center [856, 432] width 1200 height 779
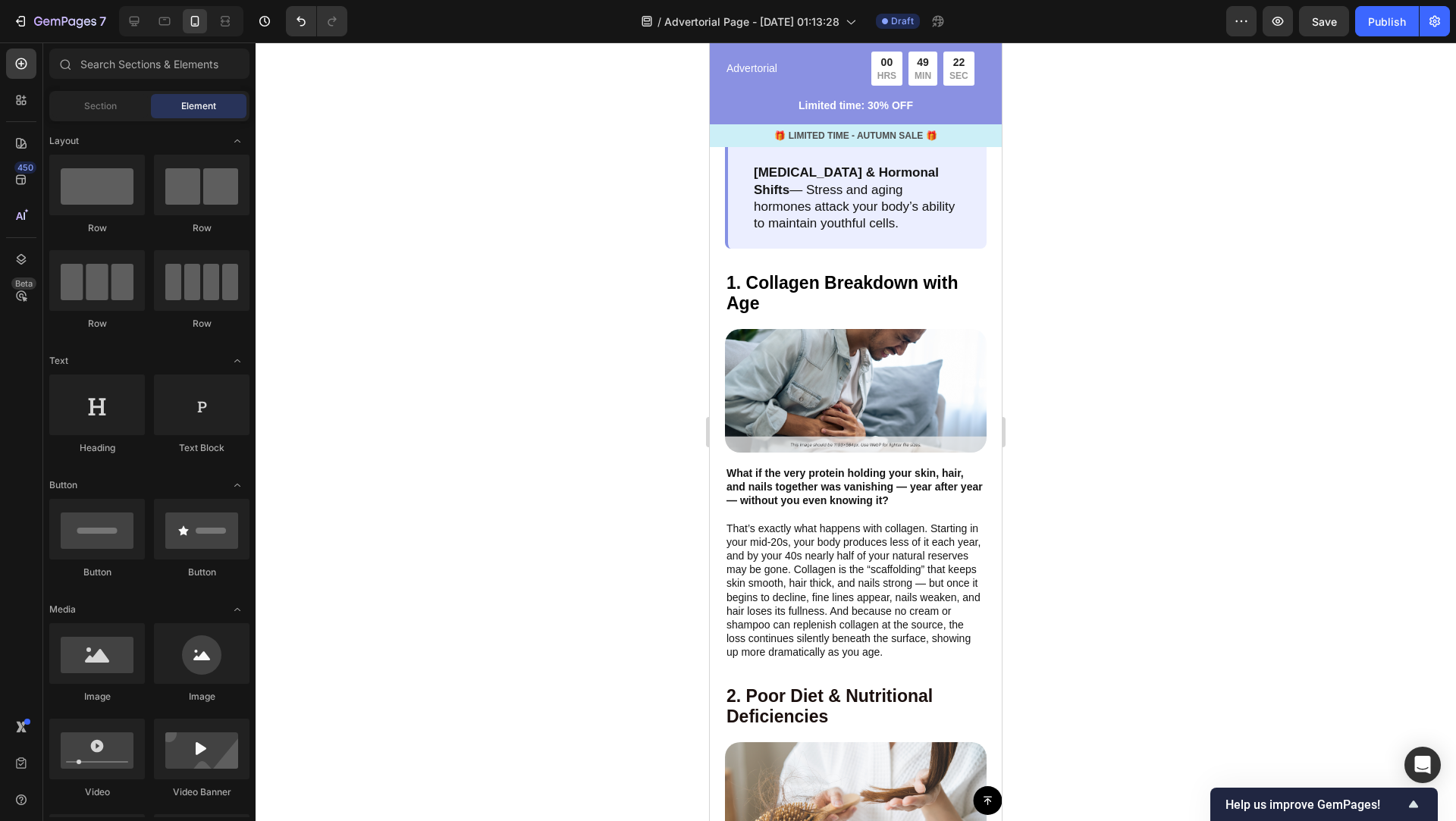
click at [1132, 468] on div at bounding box center [856, 432] width 1200 height 779
click at [822, 695] on strong "2. Poor Diet & Nutritional Deficiencies" at bounding box center [830, 707] width 206 height 41
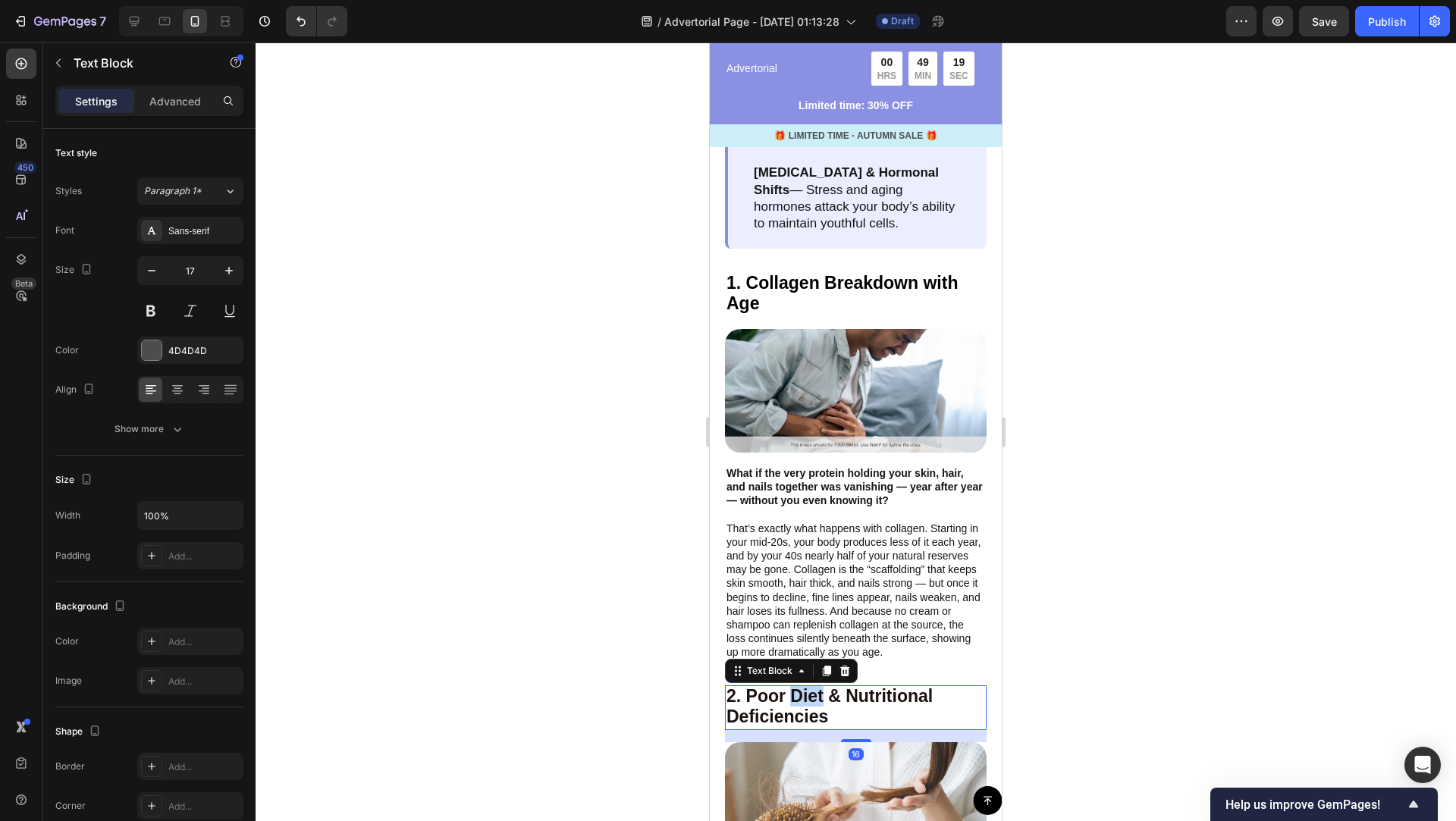
click at [805, 702] on strong "2. Poor Diet & Nutritional Deficiencies" at bounding box center [830, 707] width 206 height 41
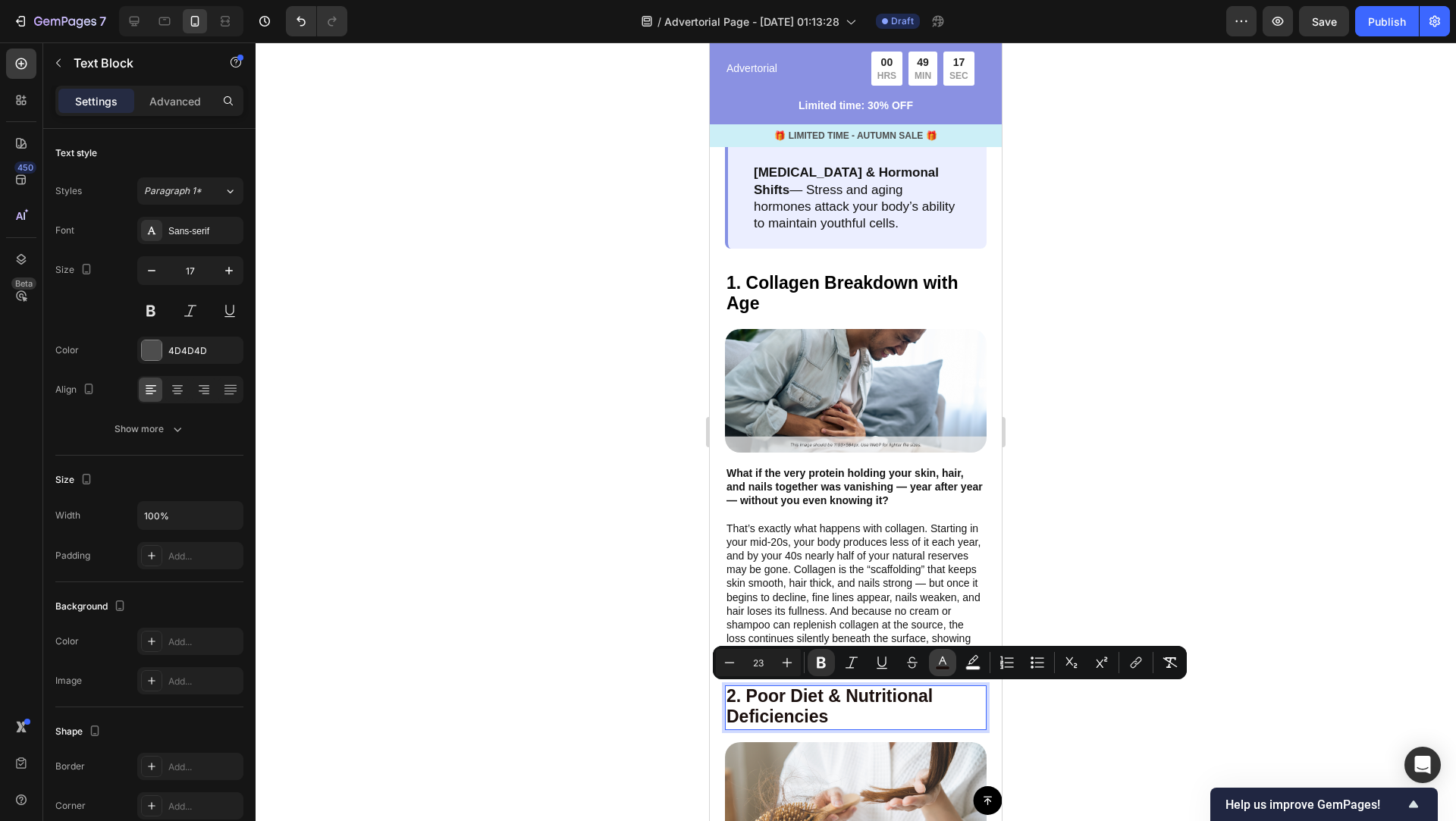
click at [947, 663] on icon "Editor contextual toolbar" at bounding box center [942, 663] width 15 height 15
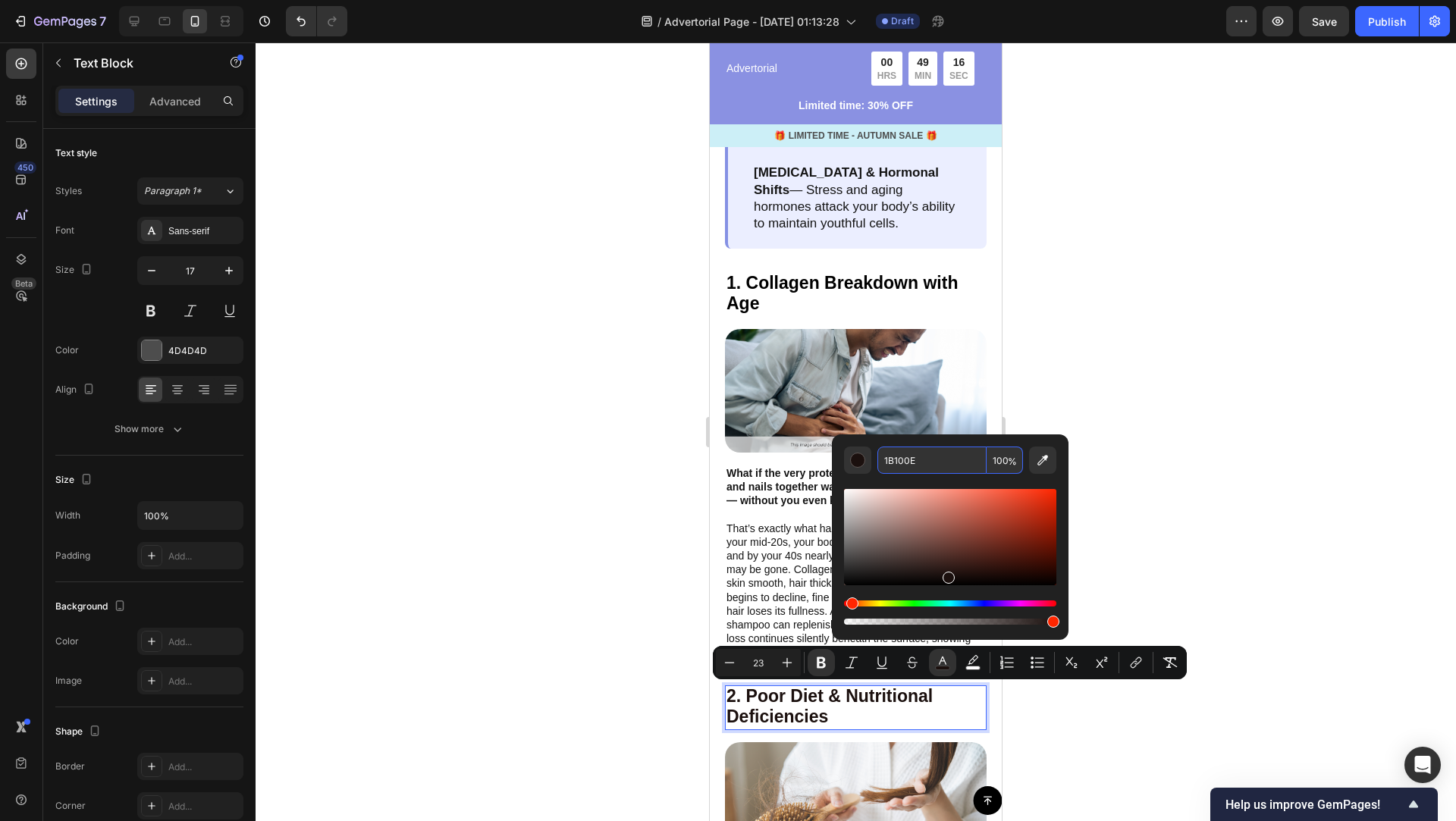
click at [924, 460] on input "1B100E" at bounding box center [932, 460] width 110 height 27
click at [1116, 354] on div at bounding box center [856, 432] width 1200 height 779
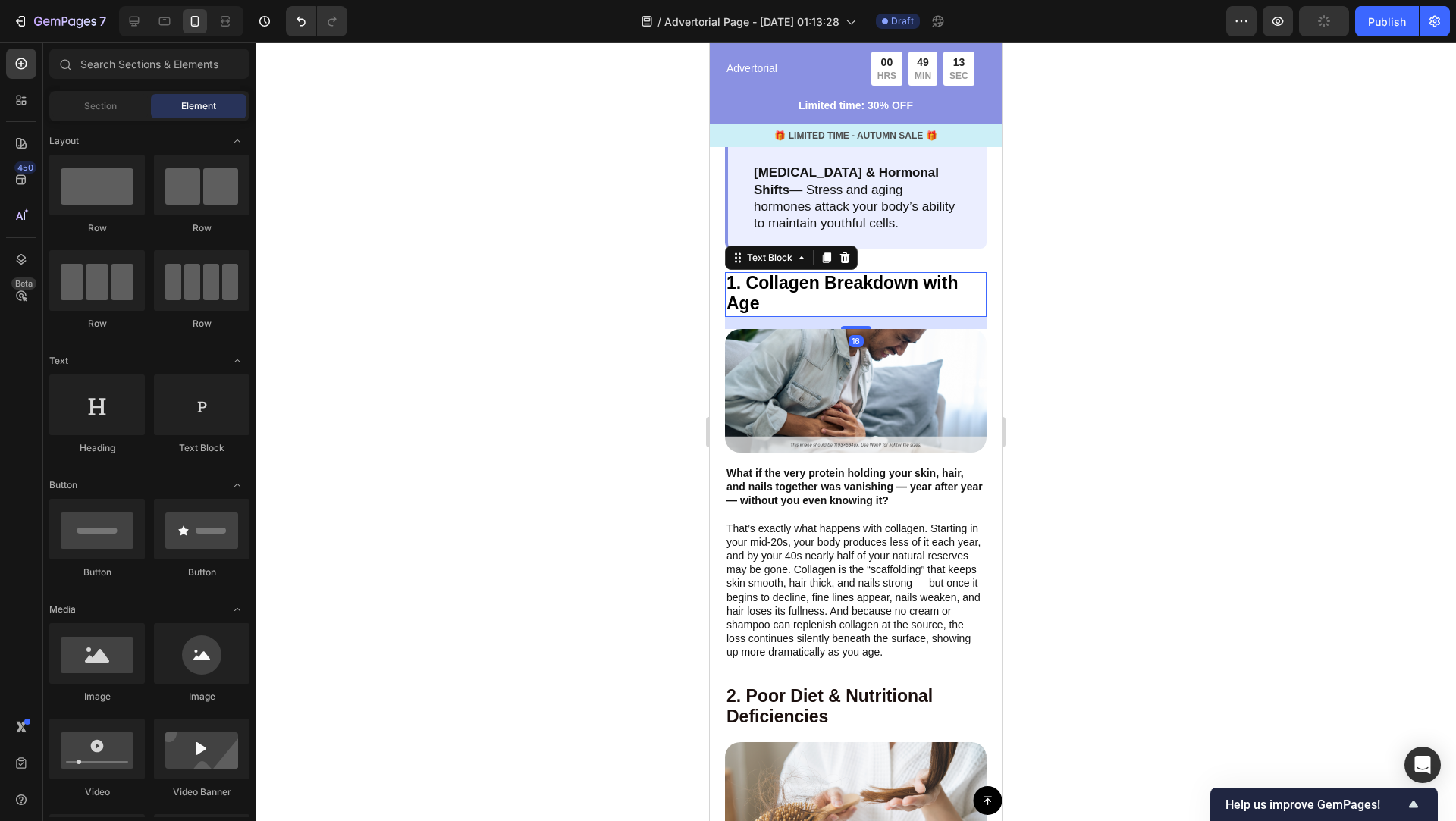
click at [850, 283] on strong "1. Collagen Breakdown with Age" at bounding box center [842, 293] width 231 height 41
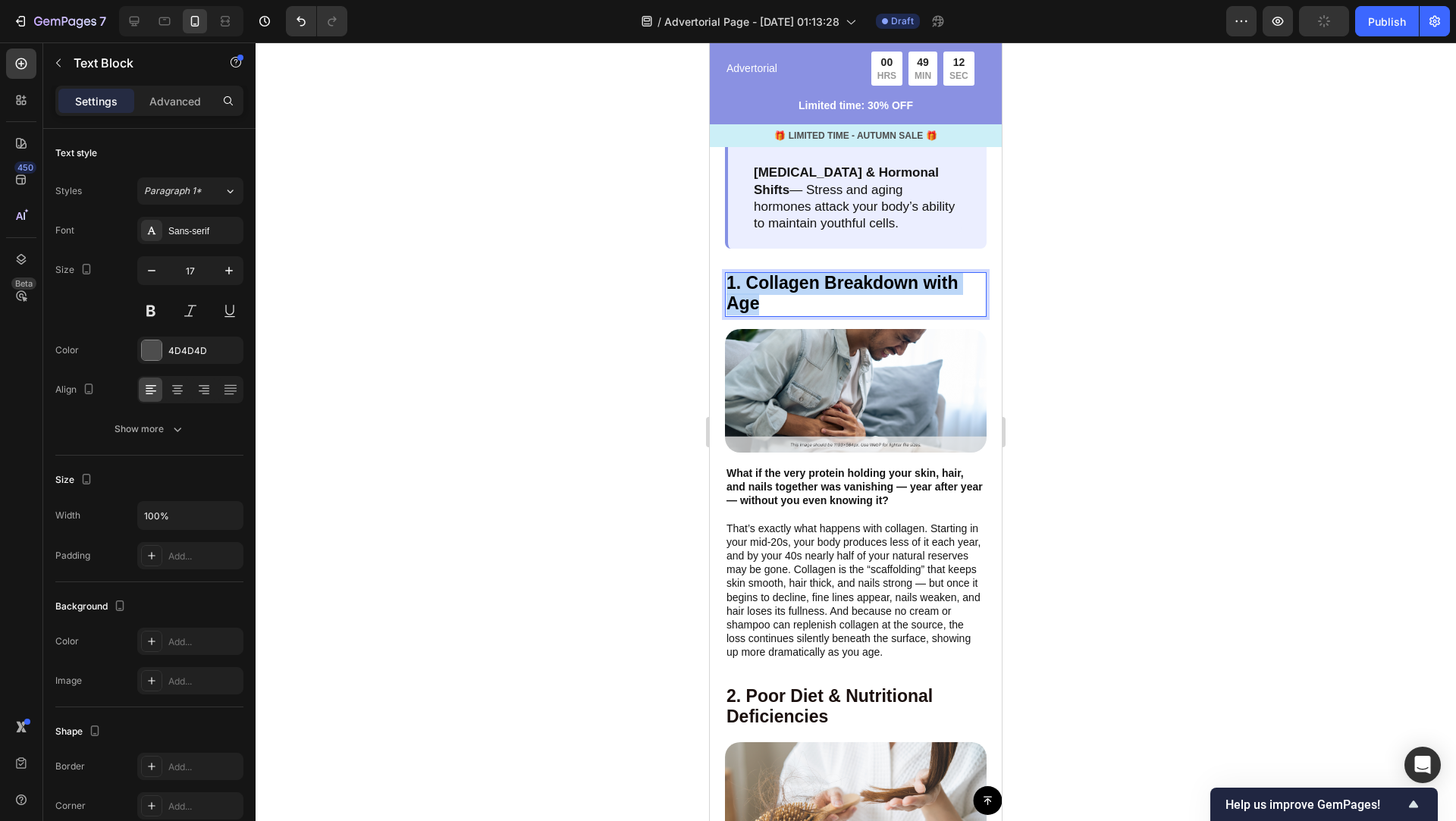
click at [850, 283] on strong "1. Collagen Breakdown with Age" at bounding box center [842, 293] width 231 height 41
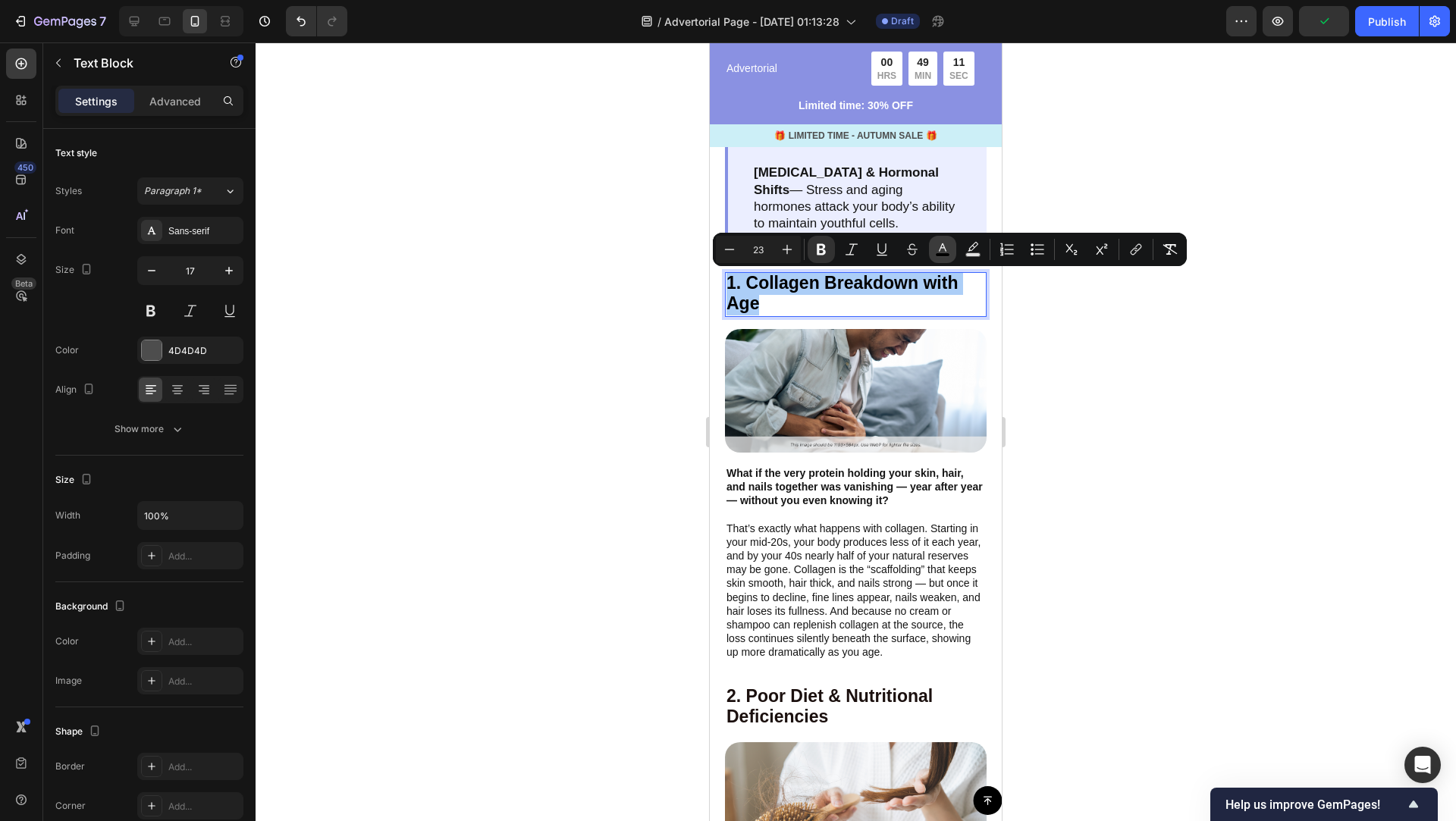
click at [940, 249] on icon "Editor contextual toolbar" at bounding box center [942, 247] width 7 height 8
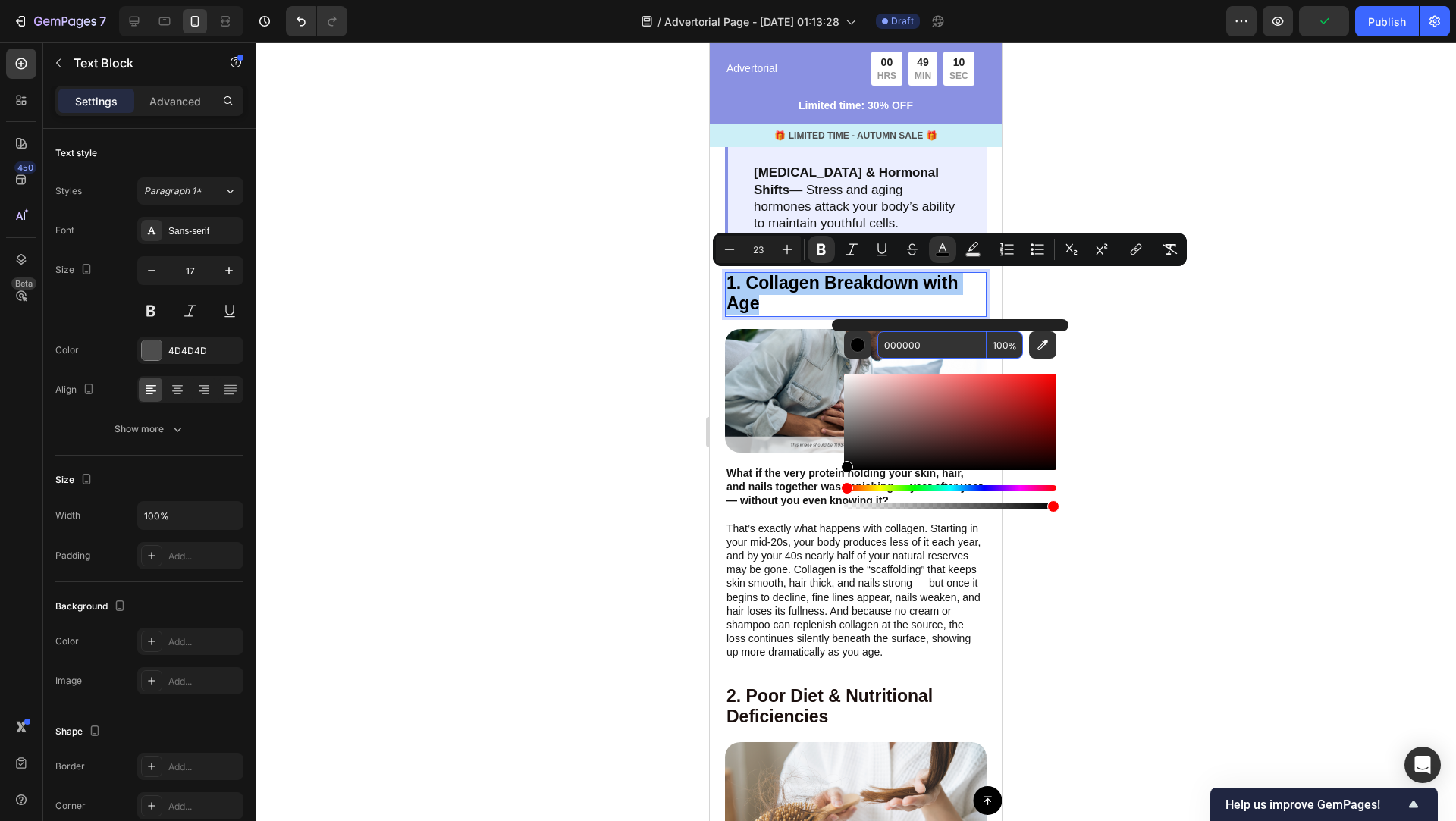
click at [932, 351] on input "000000" at bounding box center [932, 345] width 110 height 27
paste input "1B100E"
type input "1B100E"
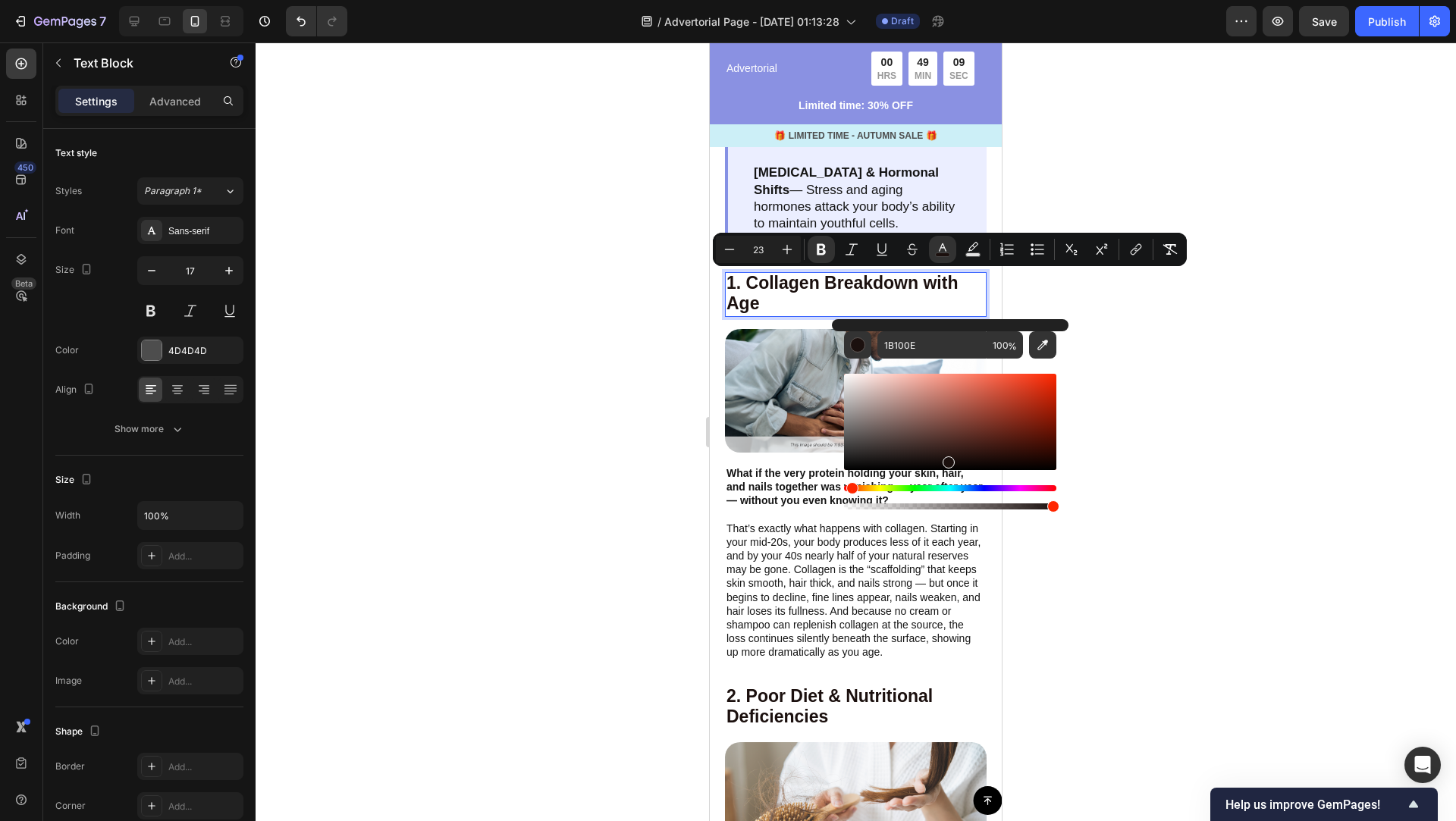
click at [1162, 420] on div at bounding box center [856, 432] width 1200 height 779
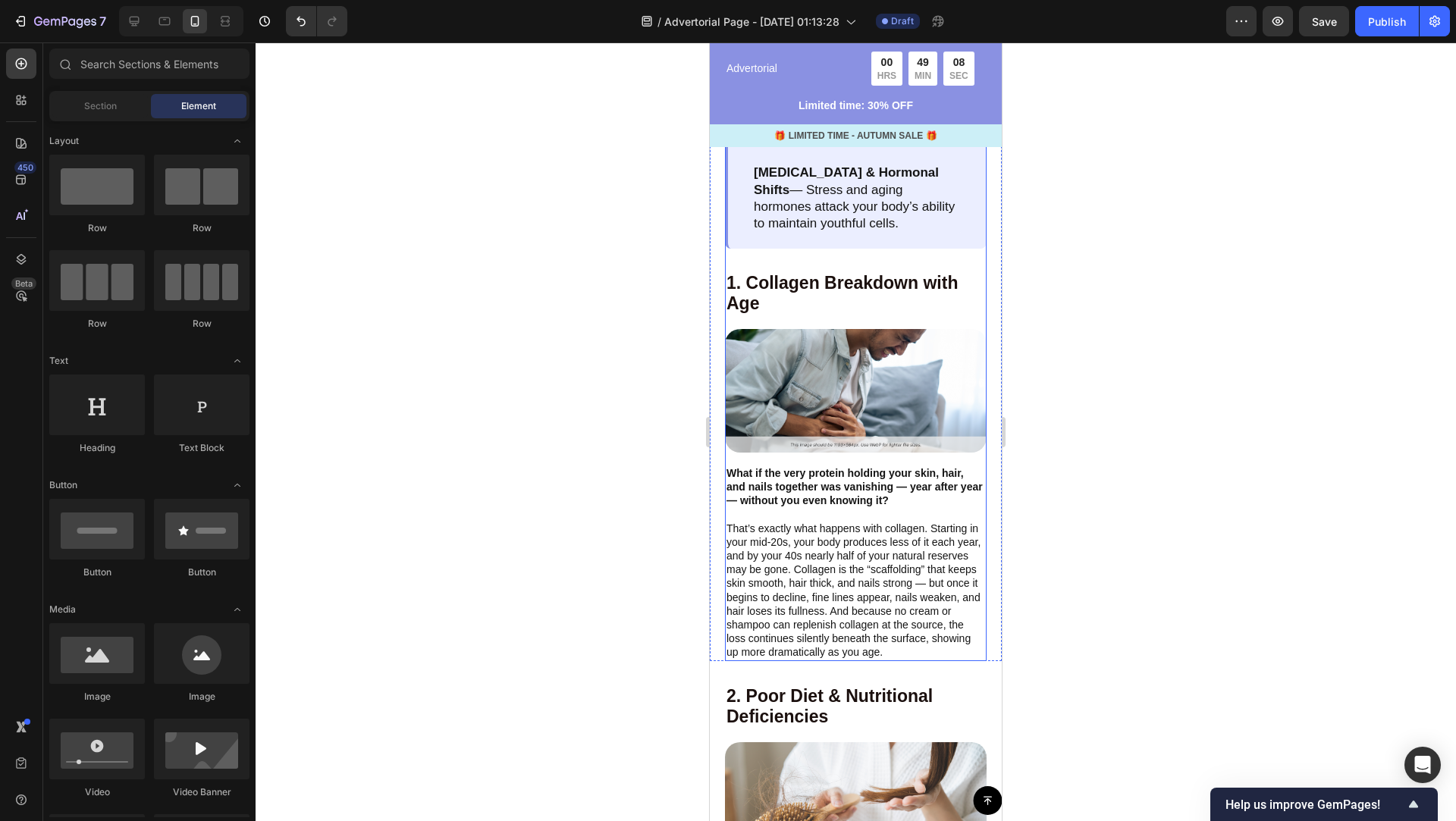
click at [919, 296] on p "1. Collagen Breakdown with Age" at bounding box center [856, 294] width 258 height 42
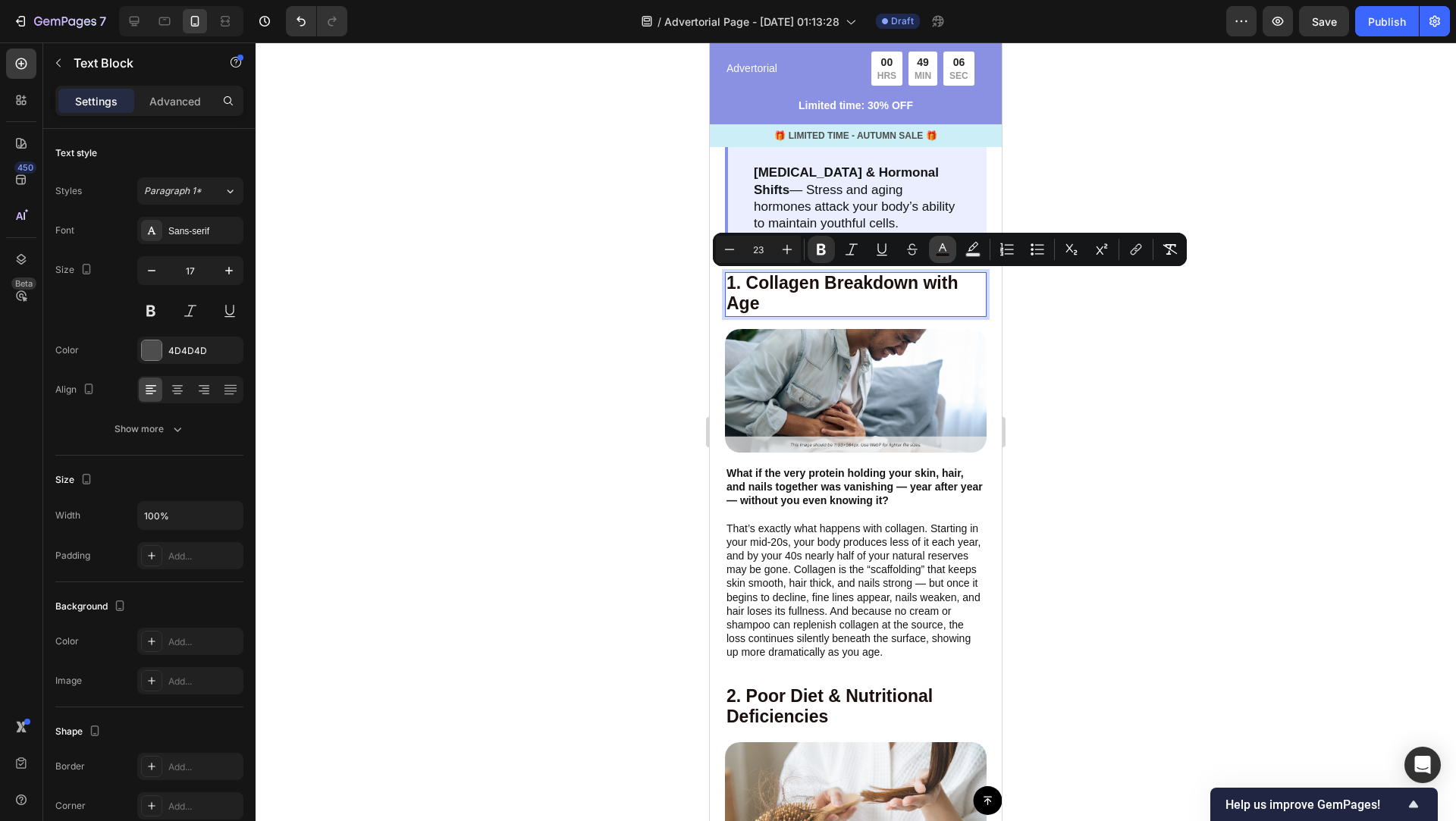
click at [949, 245] on icon "Editor contextual toolbar" at bounding box center [942, 249] width 15 height 15
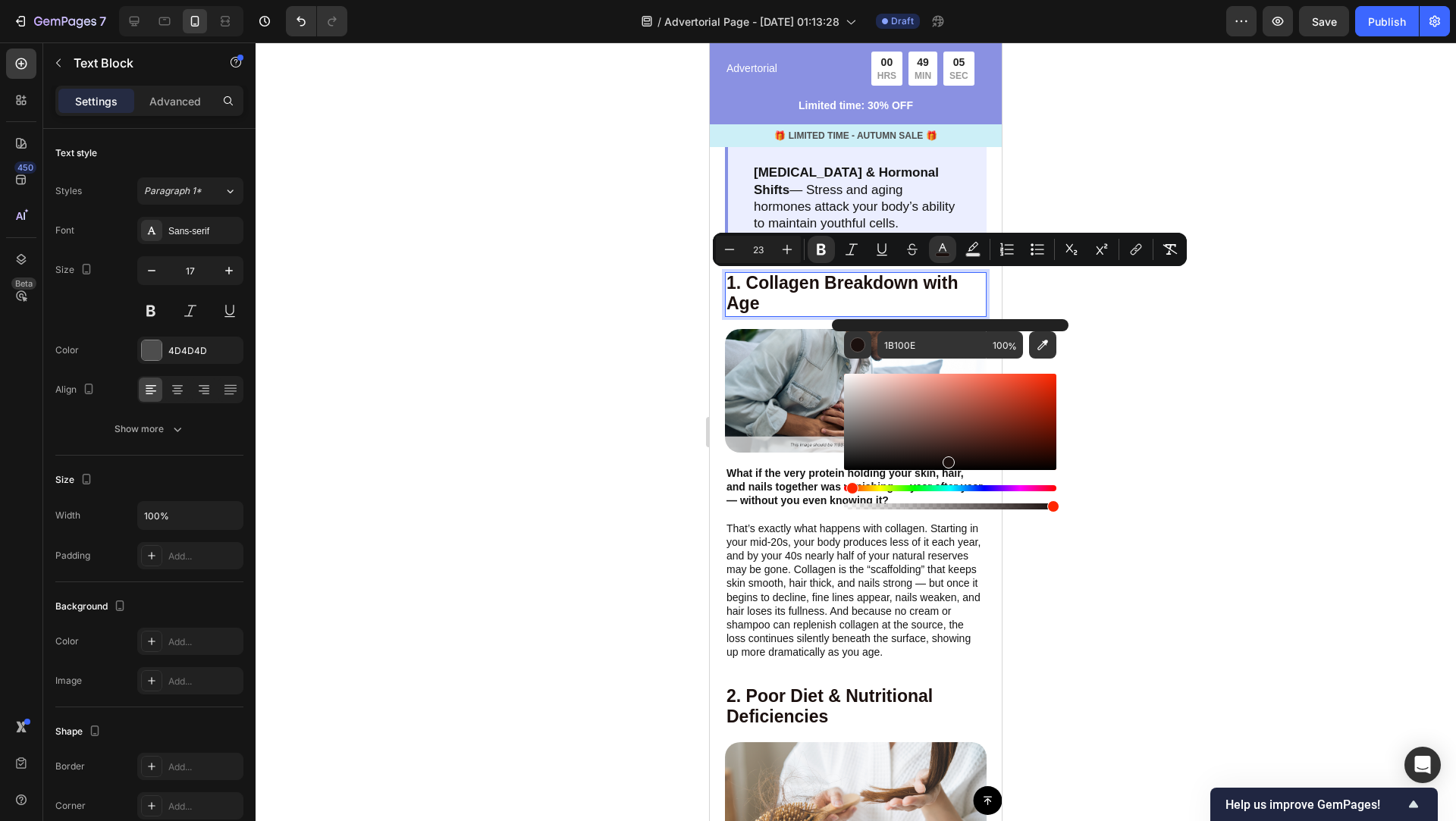
click at [1126, 448] on div at bounding box center [856, 432] width 1200 height 779
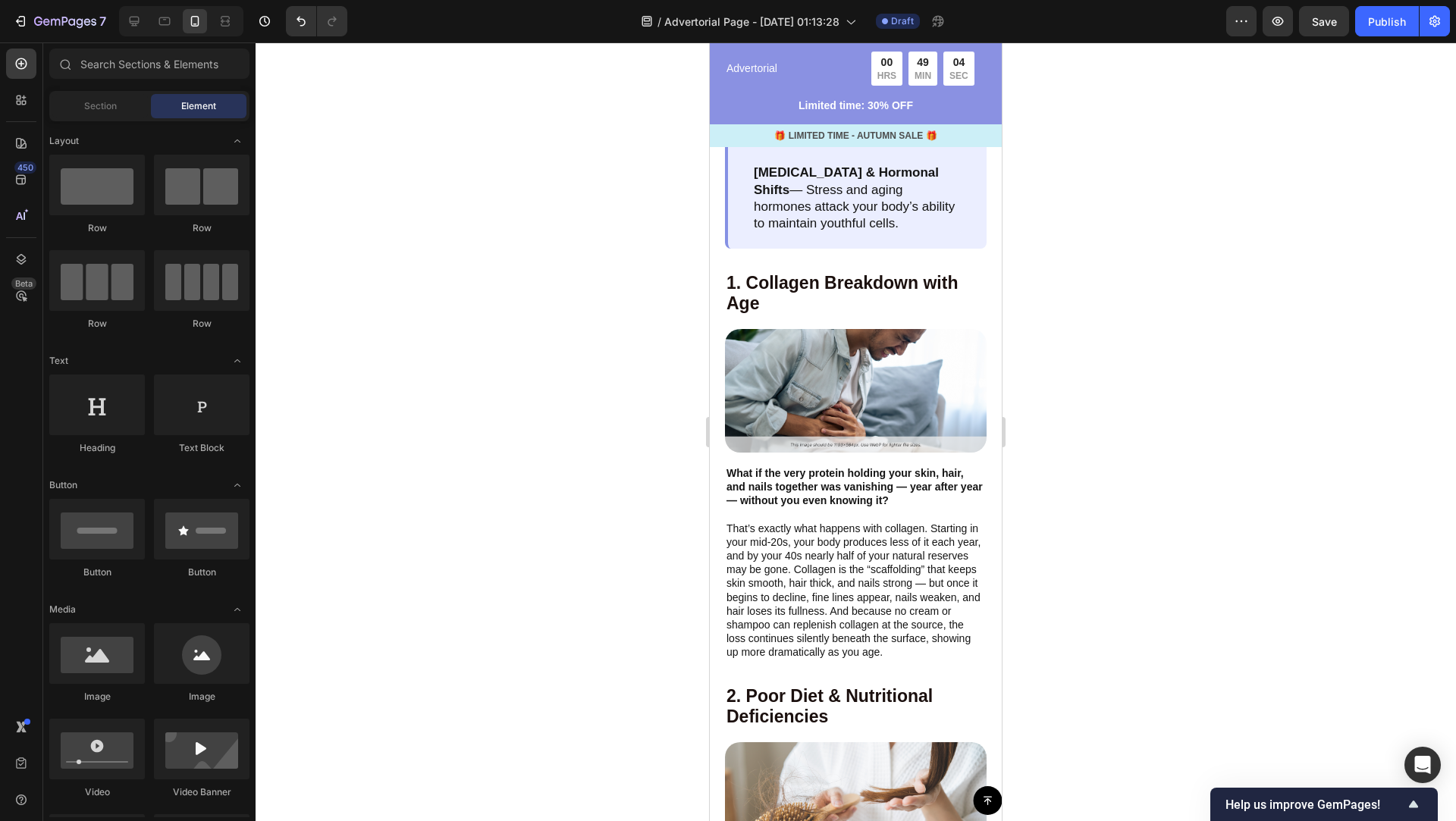
click at [1126, 448] on div at bounding box center [856, 432] width 1200 height 779
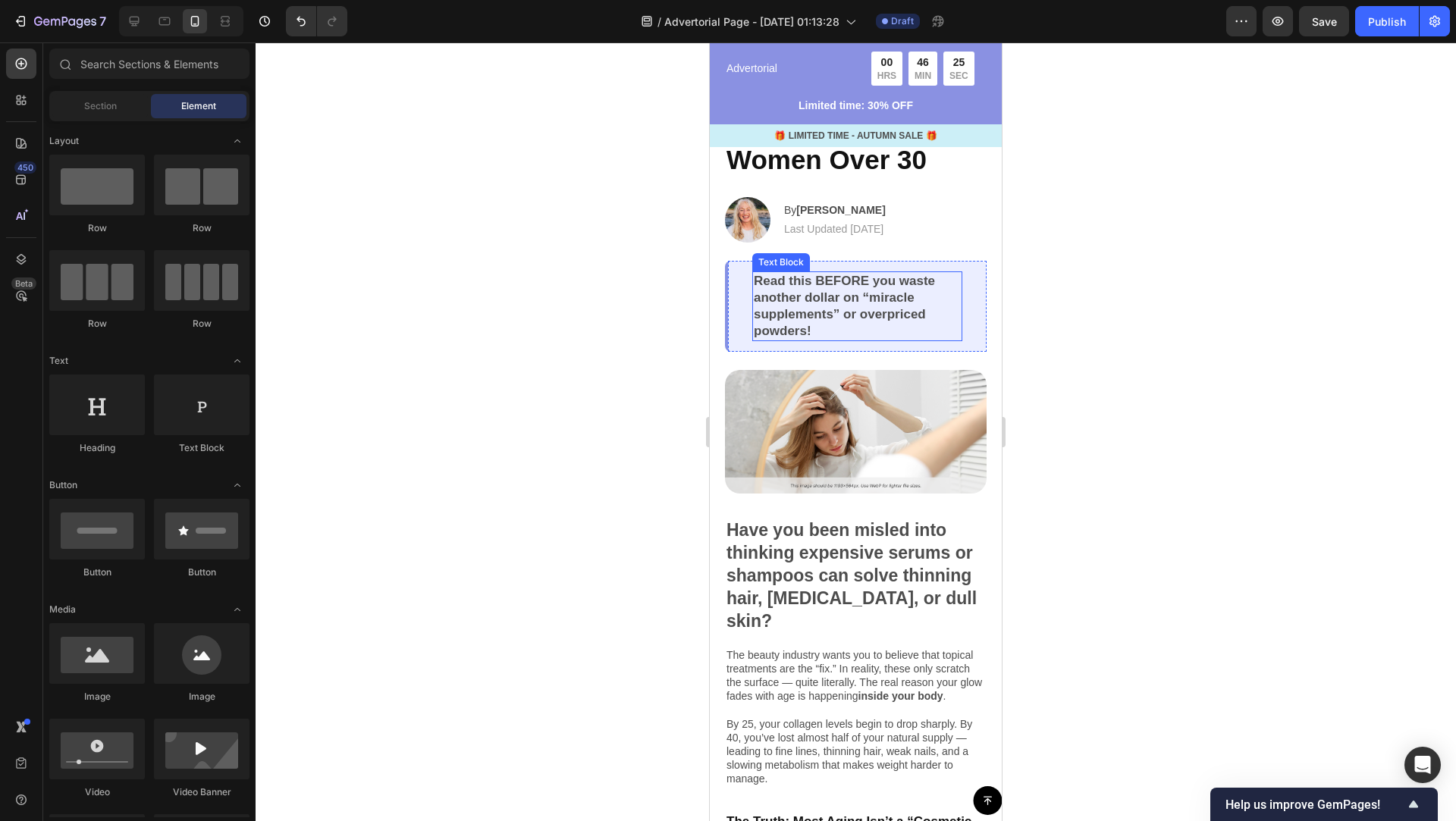
scroll to position [170, 0]
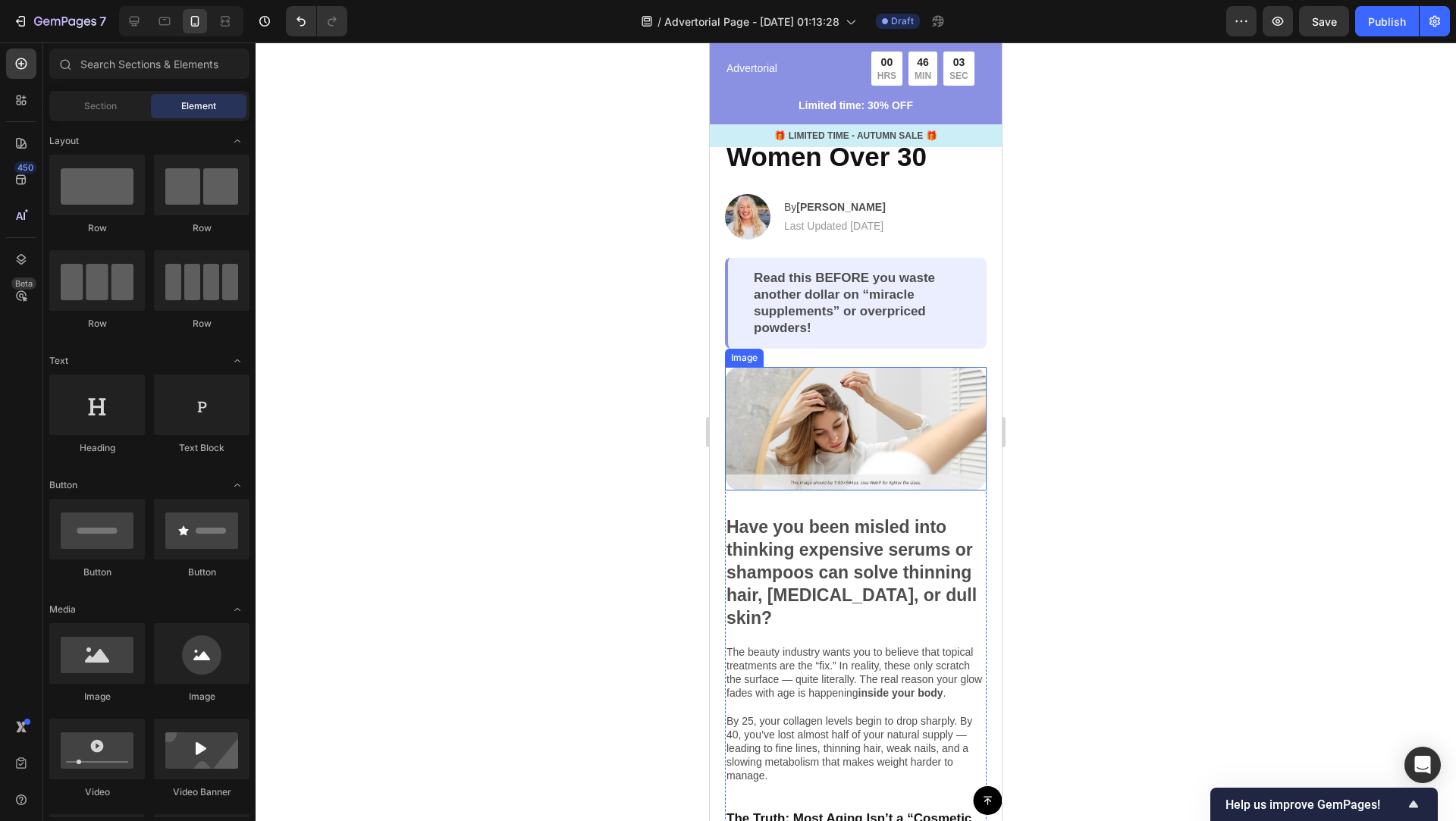
click at [843, 419] on img at bounding box center [855, 429] width 261 height 124
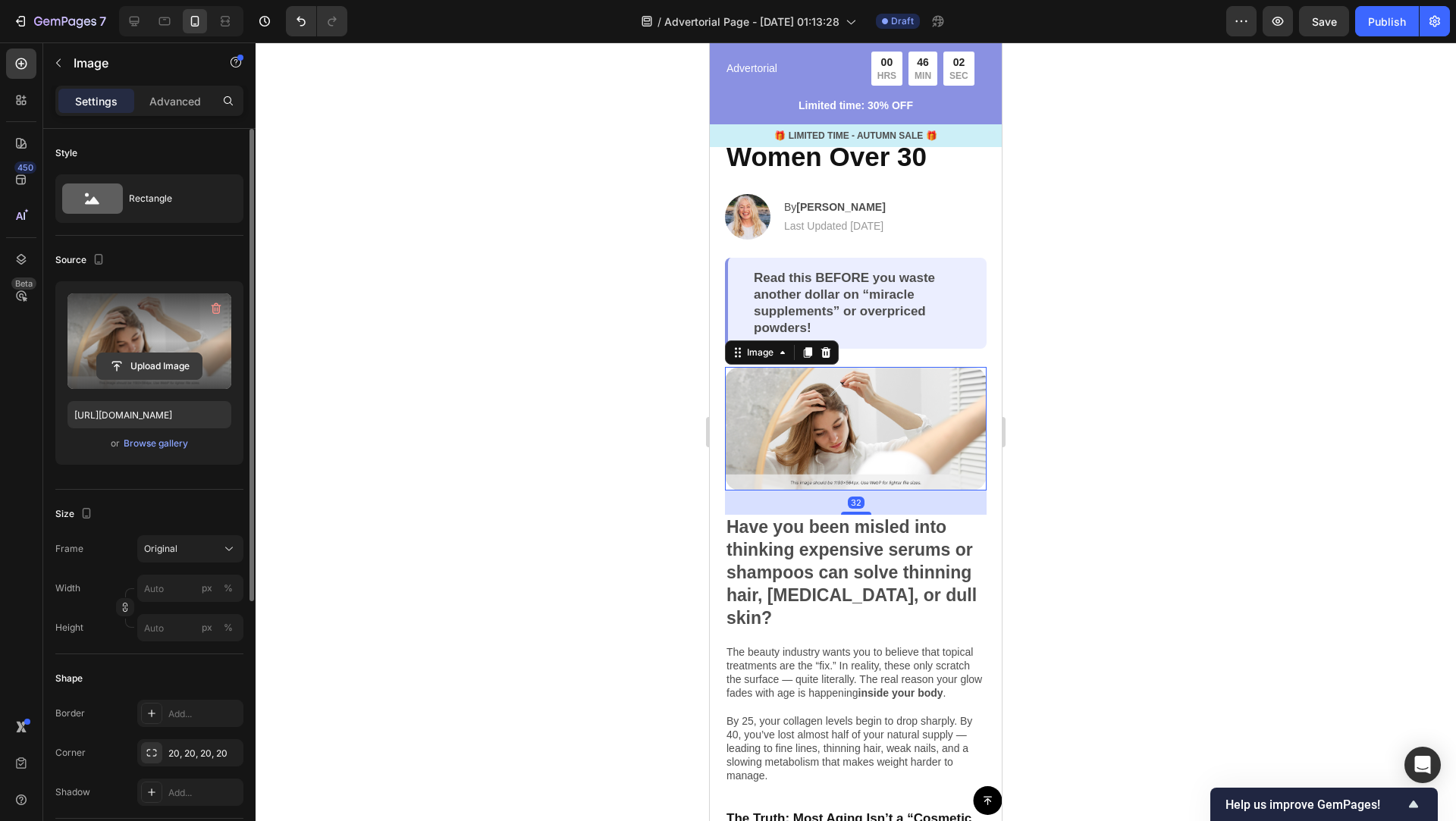
click at [168, 364] on input "file" at bounding box center [150, 366] width 105 height 26
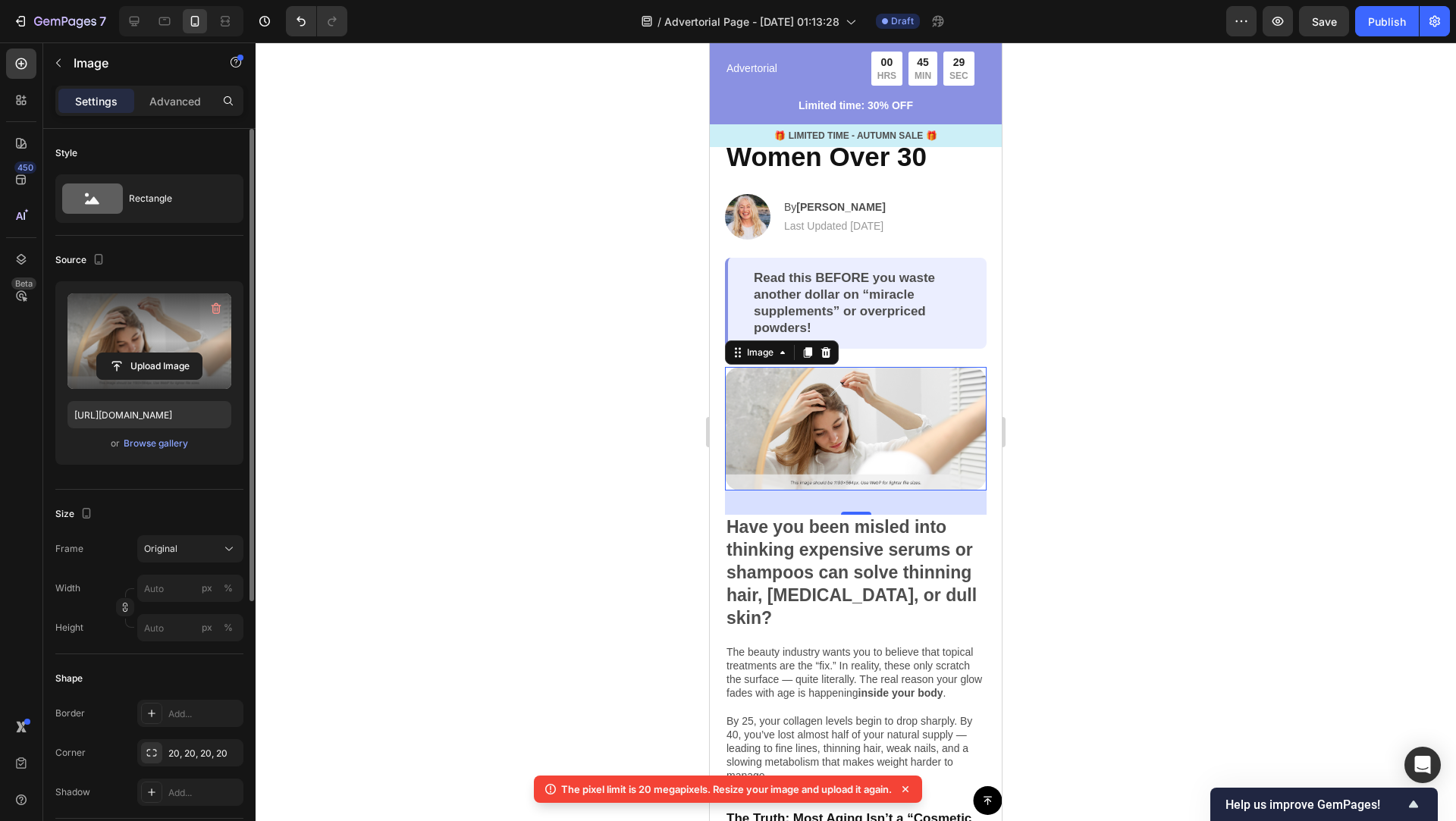
click at [124, 325] on label at bounding box center [149, 341] width 164 height 95
click at [124, 353] on input "file" at bounding box center [150, 366] width 105 height 26
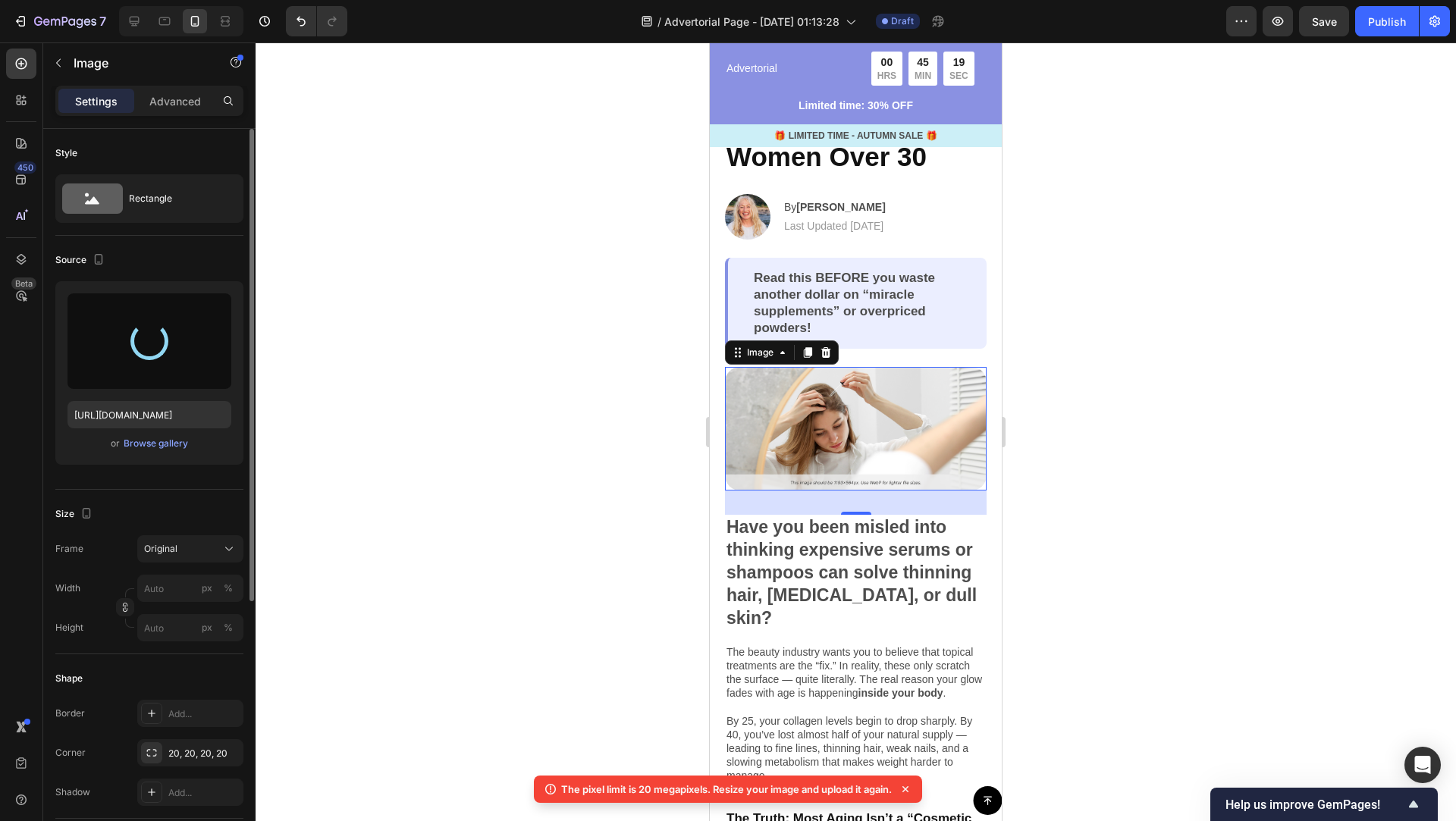
type input "[URL][DOMAIN_NAME]"
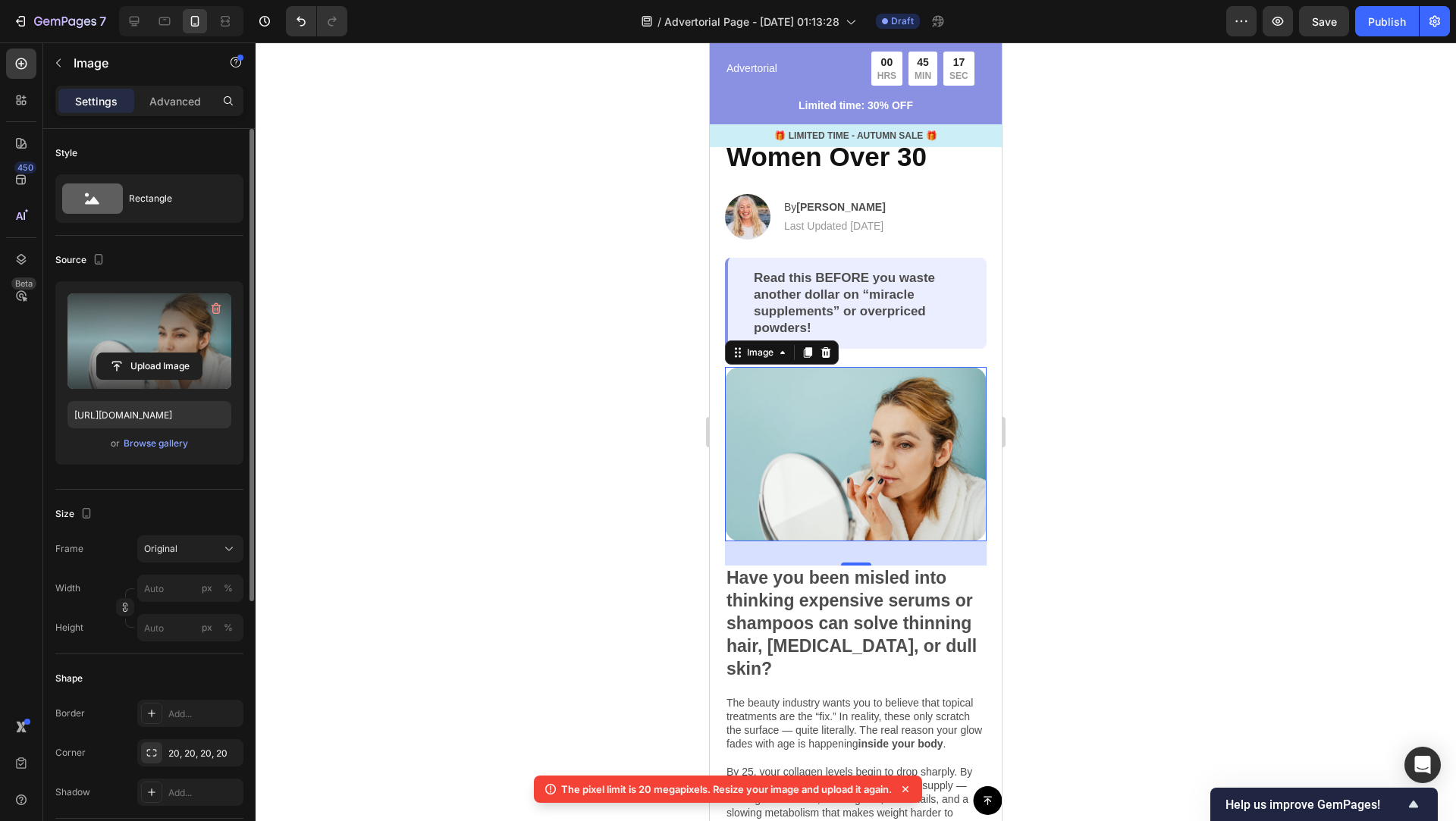
click at [911, 792] on icon at bounding box center [905, 789] width 15 height 15
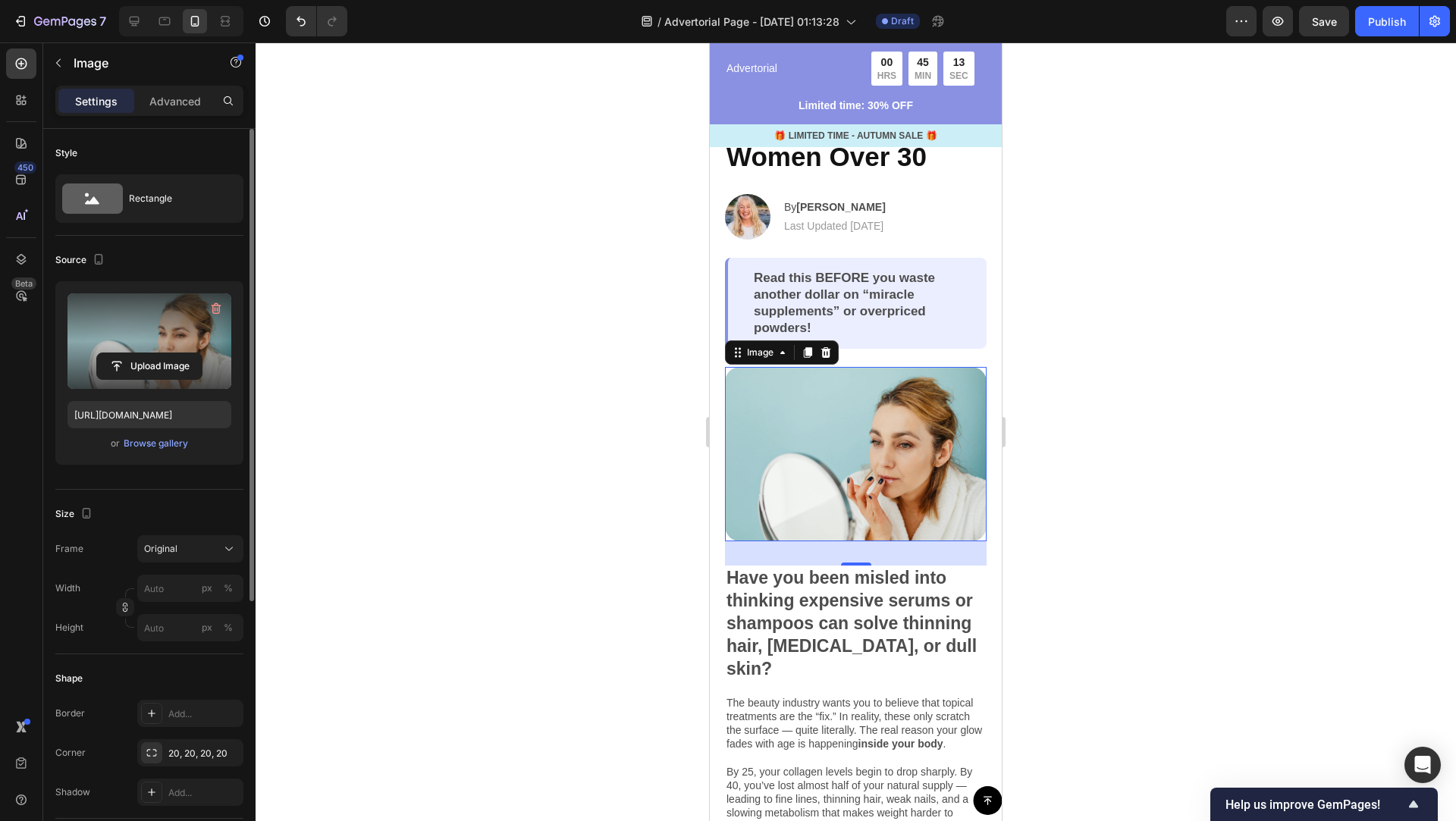
click at [1049, 482] on div at bounding box center [856, 432] width 1200 height 779
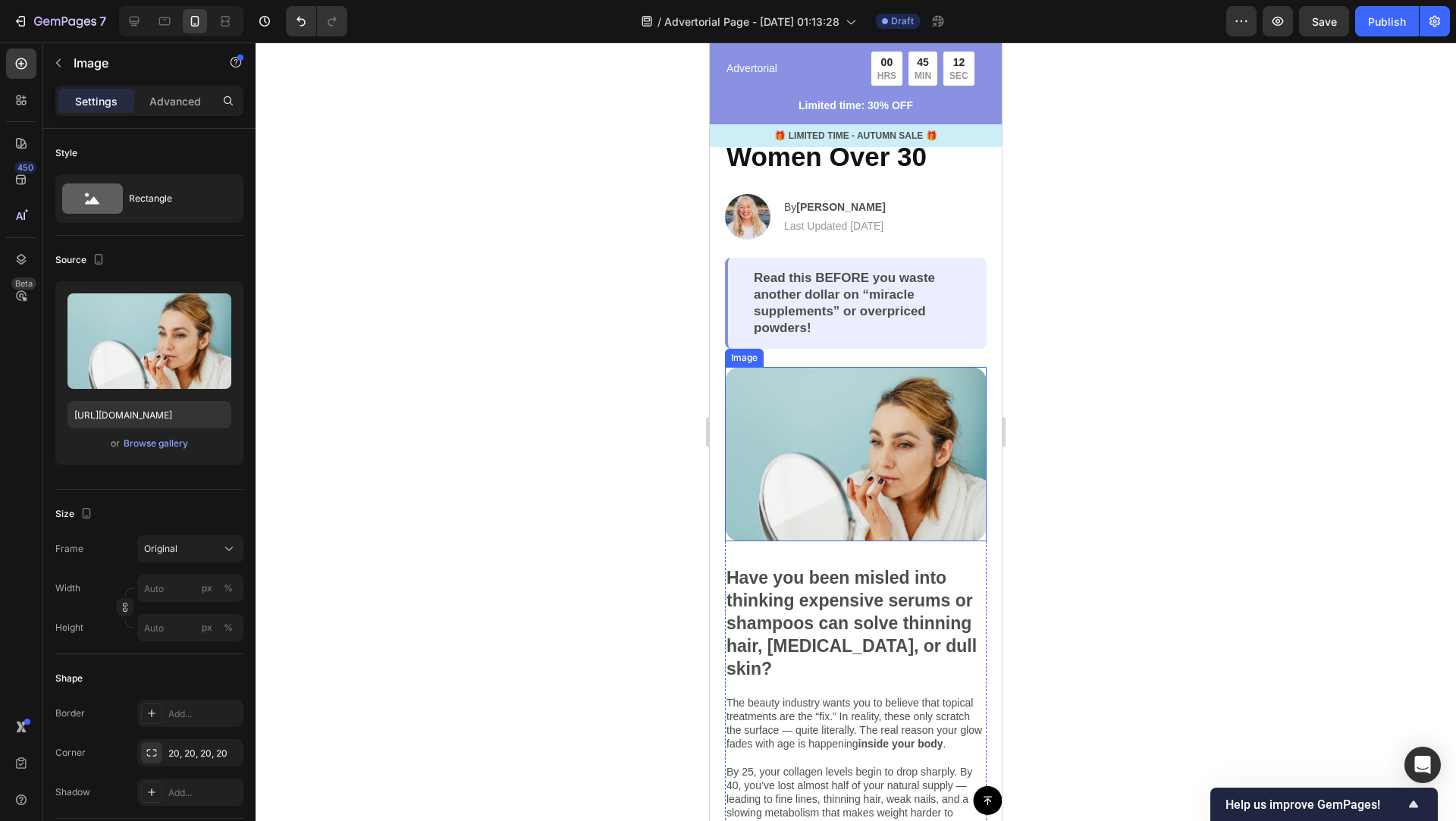
click at [900, 437] on img at bounding box center [855, 454] width 261 height 174
click at [782, 353] on icon at bounding box center [782, 352] width 5 height 3
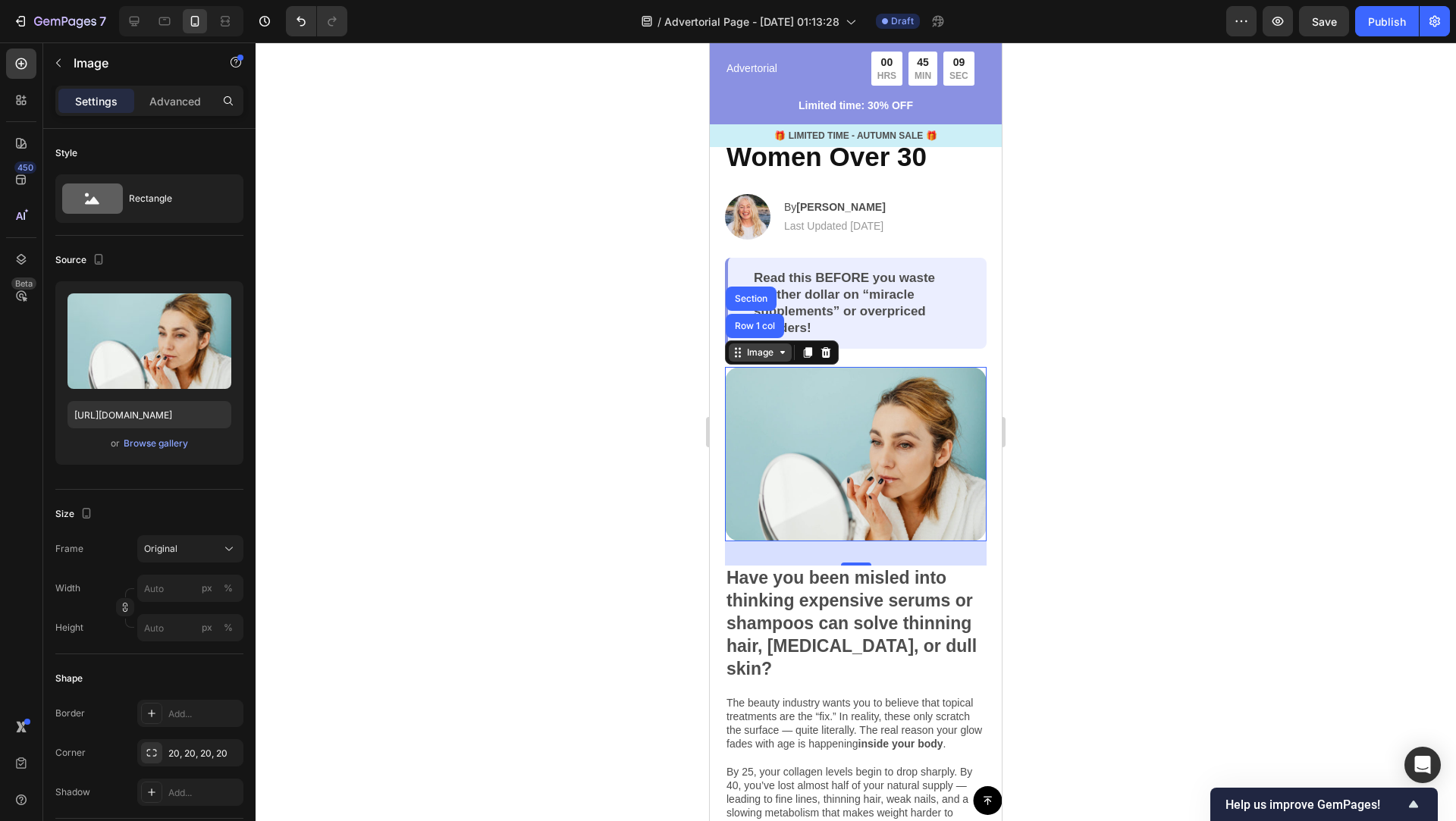
click at [767, 352] on div "Image" at bounding box center [759, 352] width 33 height 14
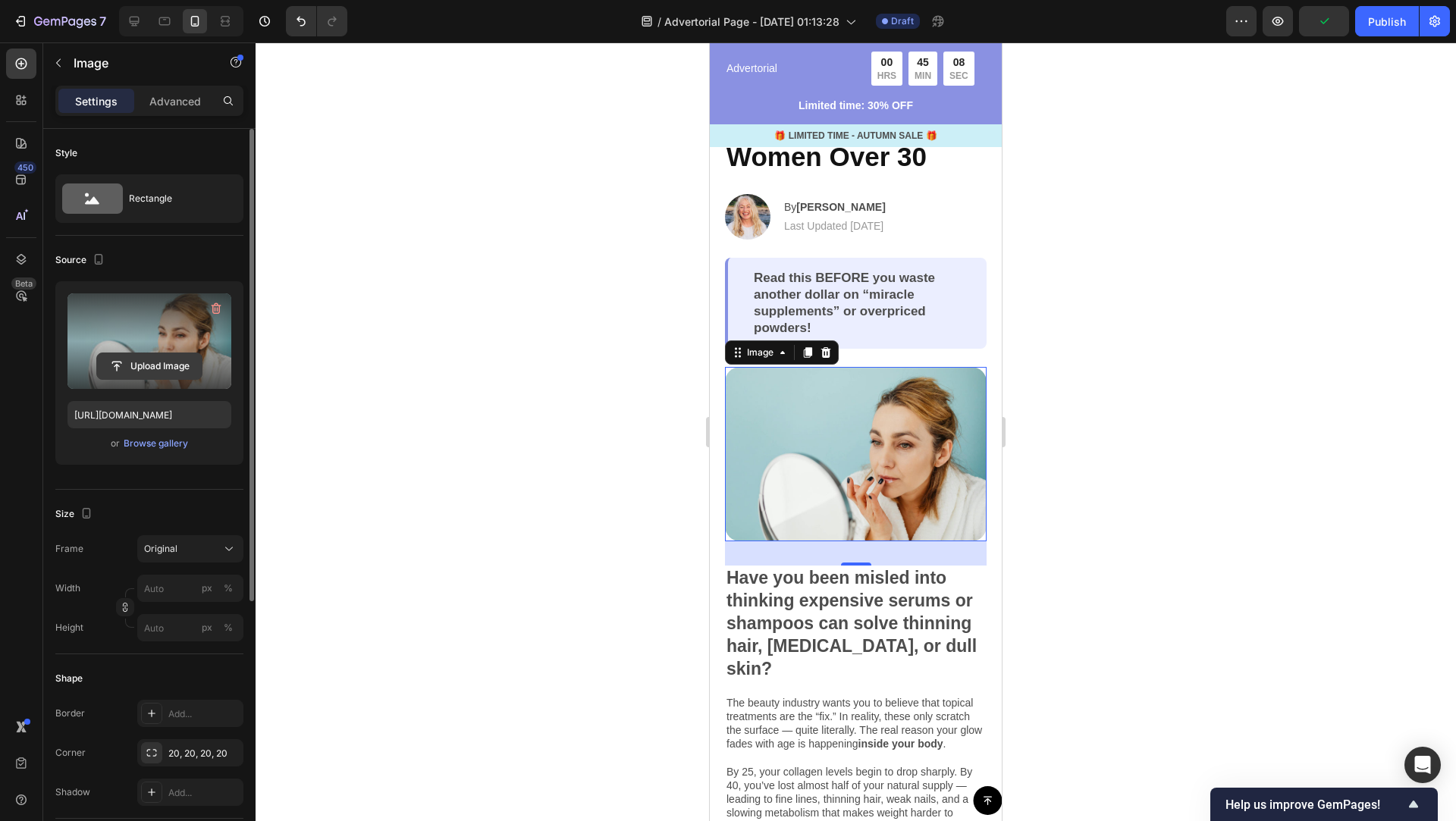
click at [150, 359] on input "file" at bounding box center [150, 366] width 105 height 26
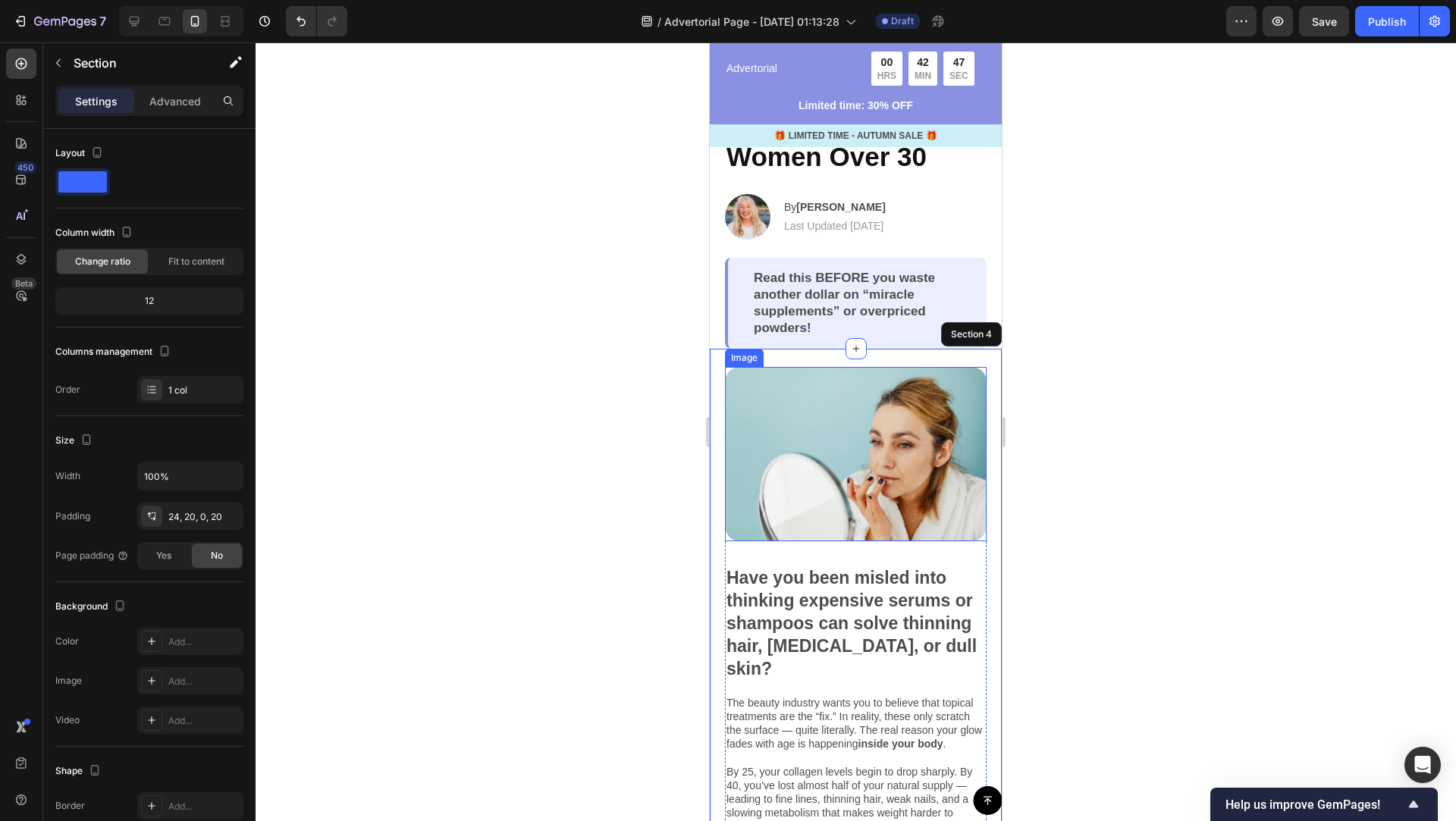
click at [904, 417] on img at bounding box center [855, 454] width 261 height 174
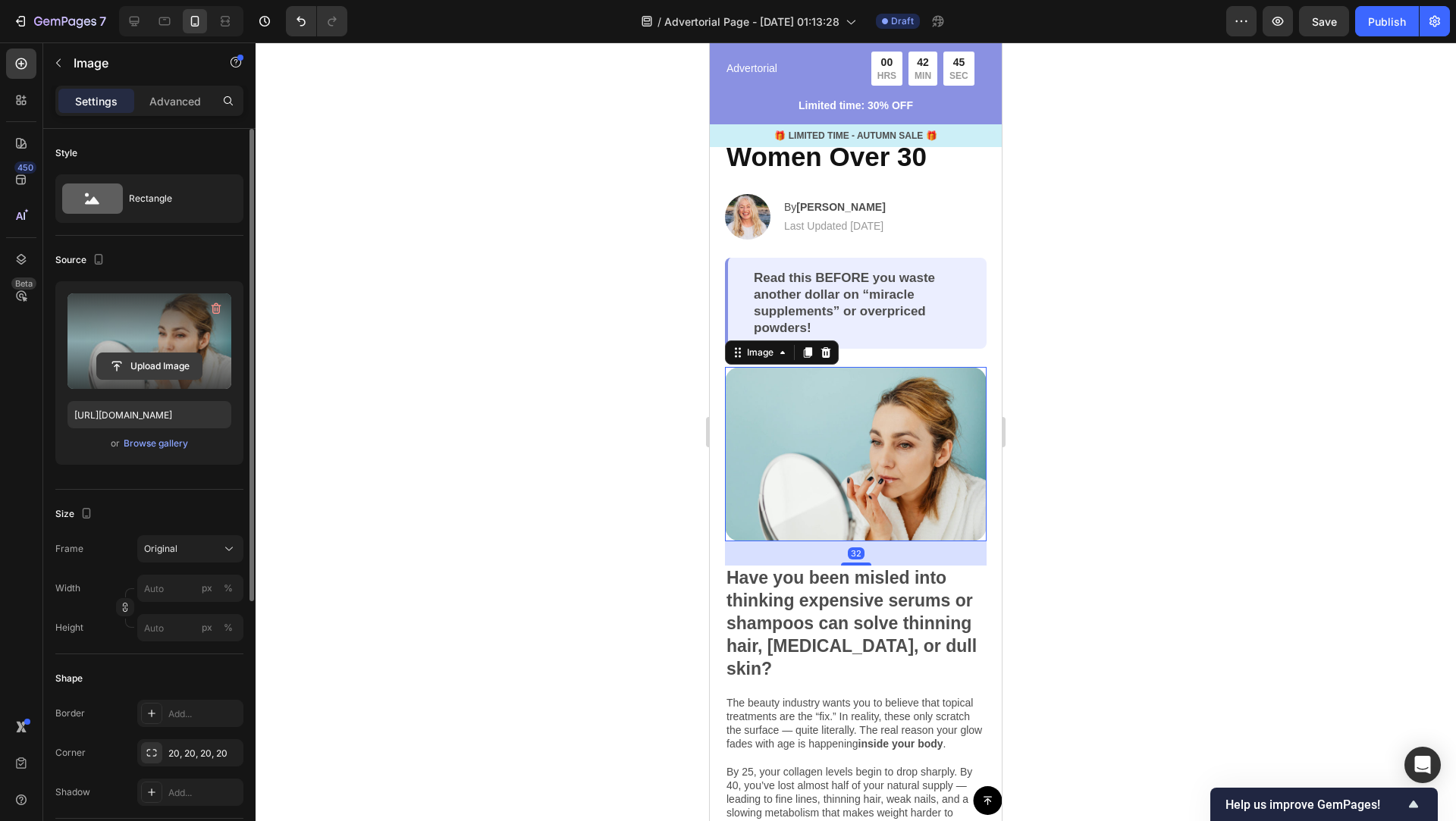
click at [134, 359] on input "file" at bounding box center [150, 366] width 105 height 26
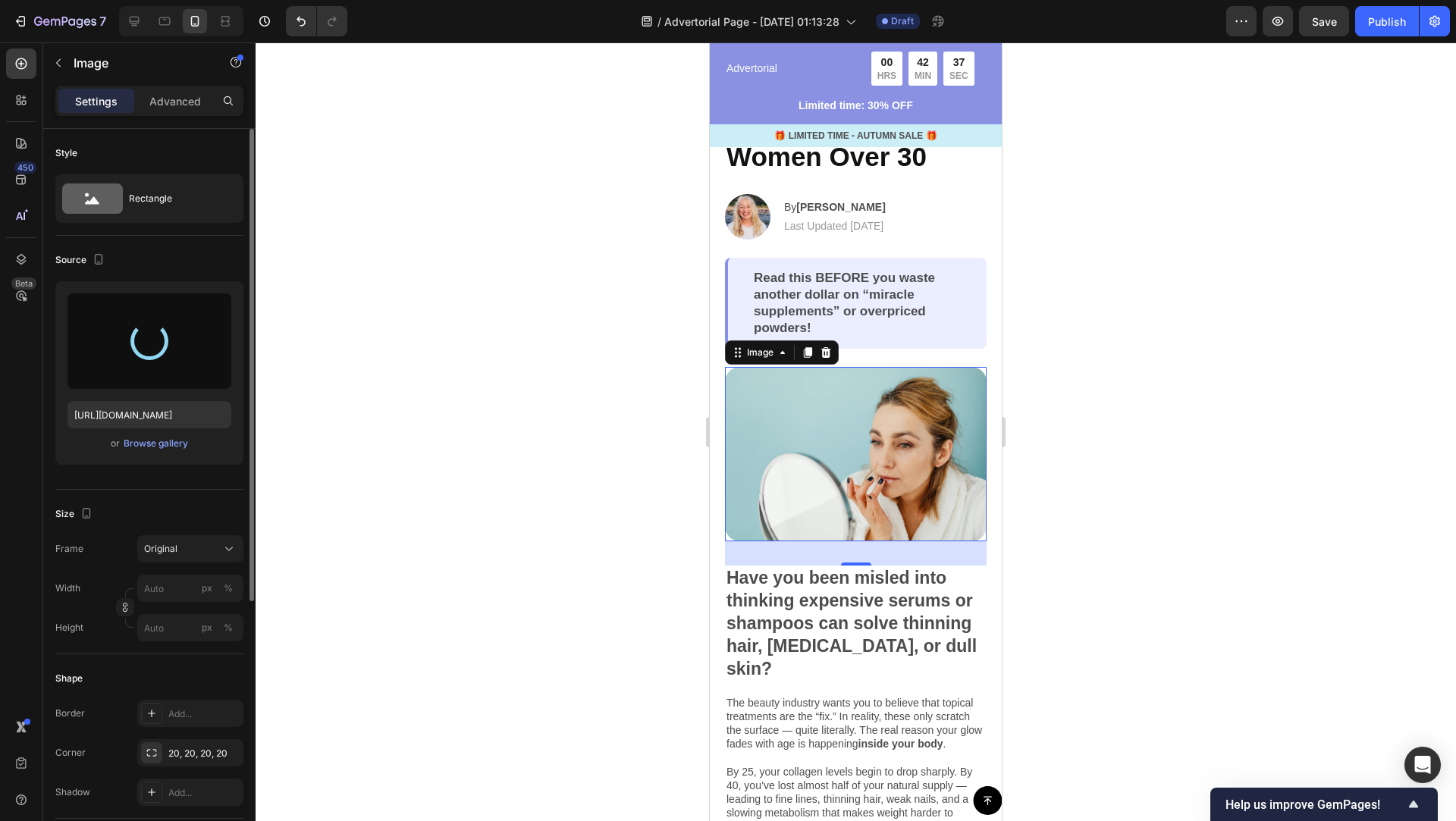
type input "[URL][DOMAIN_NAME]"
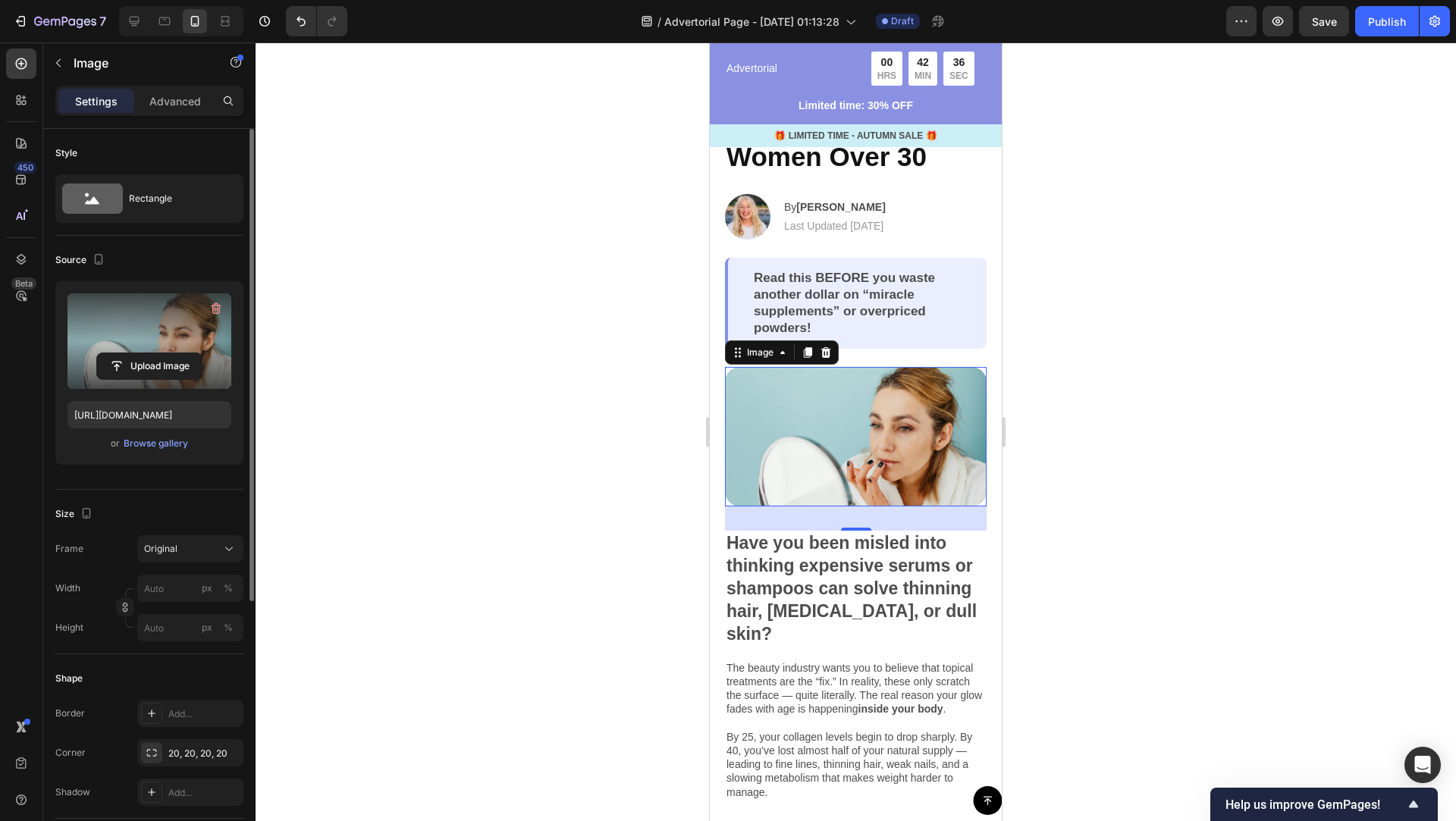
click at [1156, 592] on div at bounding box center [856, 432] width 1200 height 779
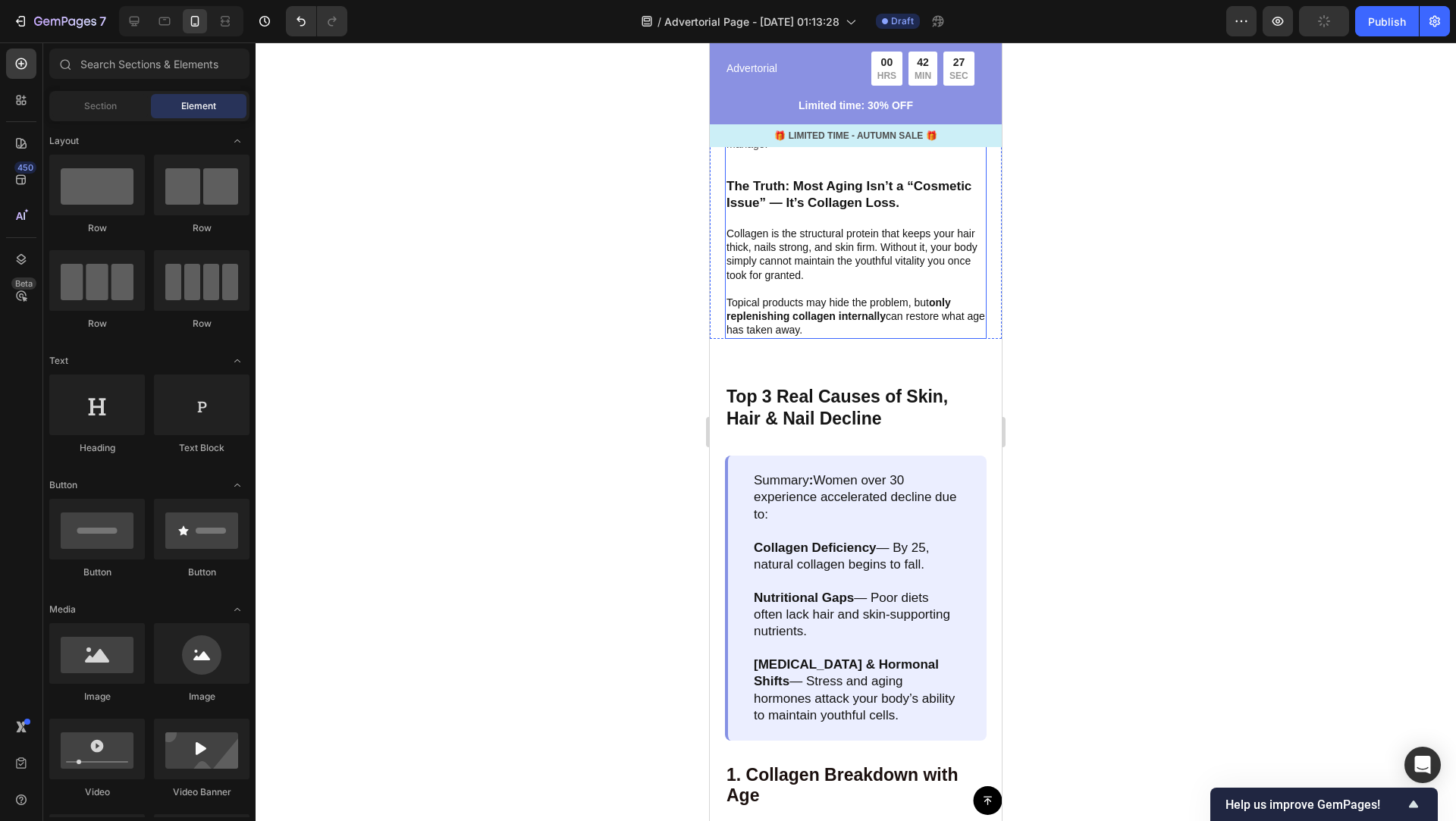
scroll to position [835, 0]
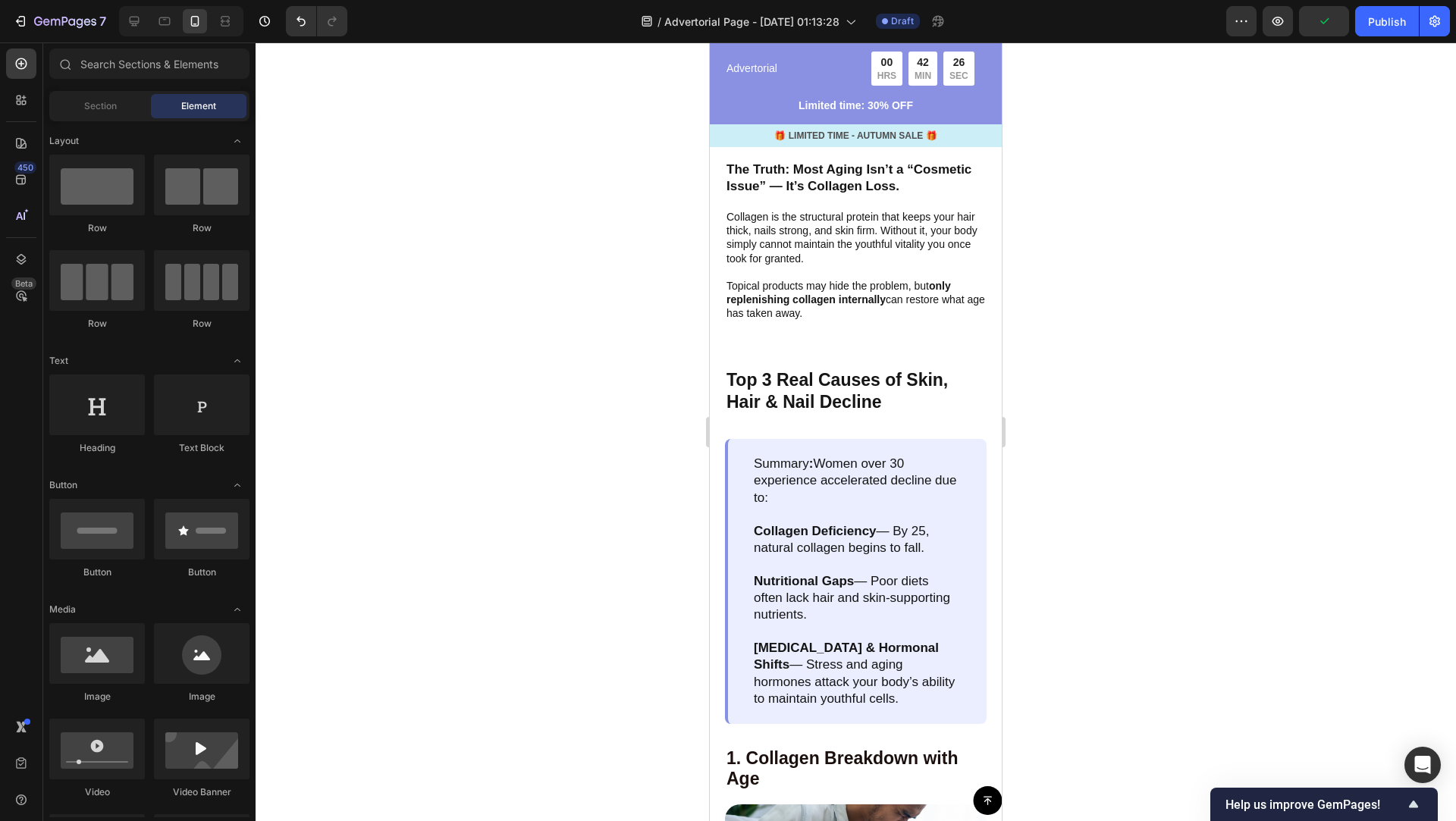
click at [1026, 526] on div at bounding box center [856, 432] width 1200 height 779
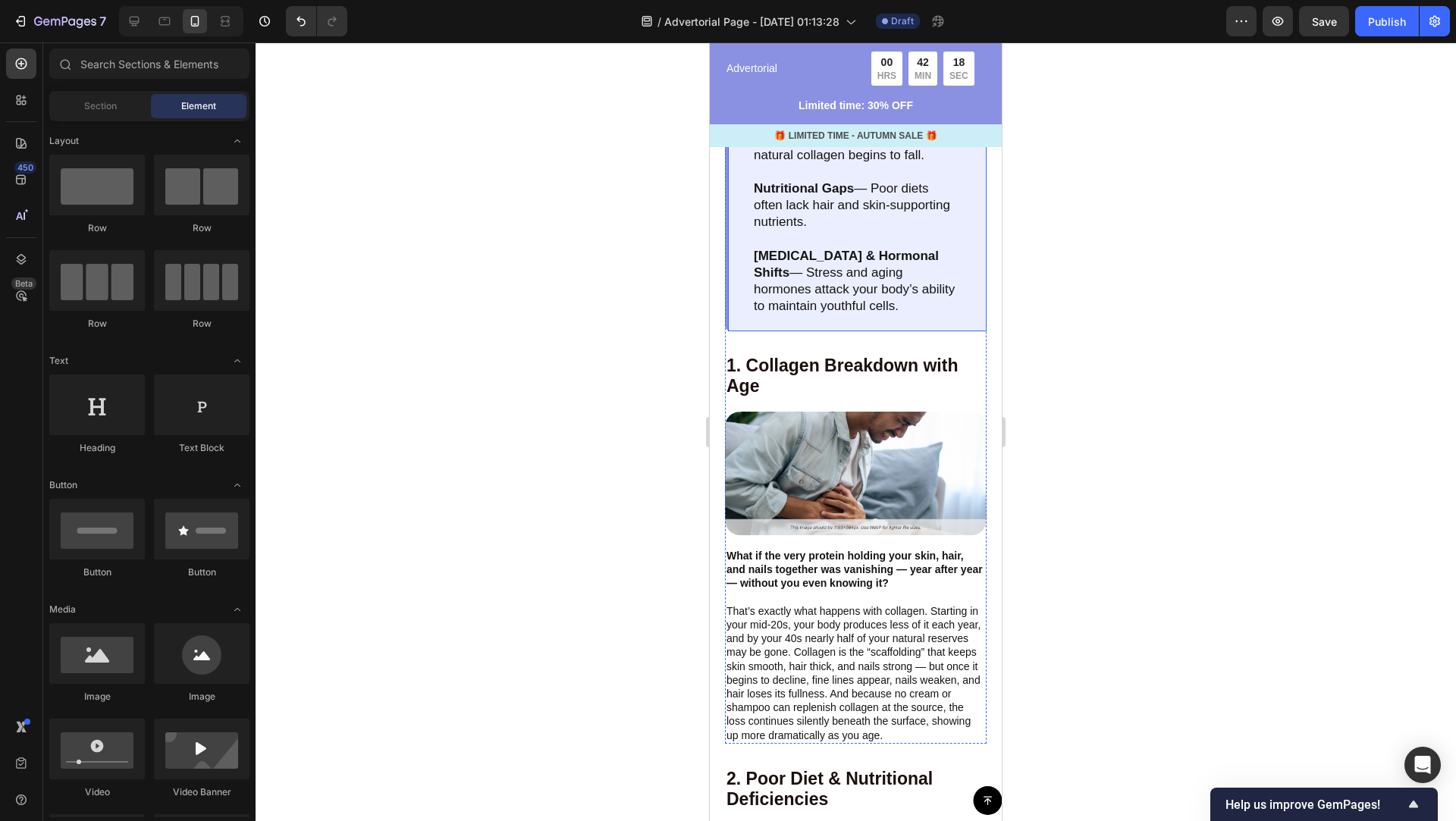
scroll to position [1222, 0]
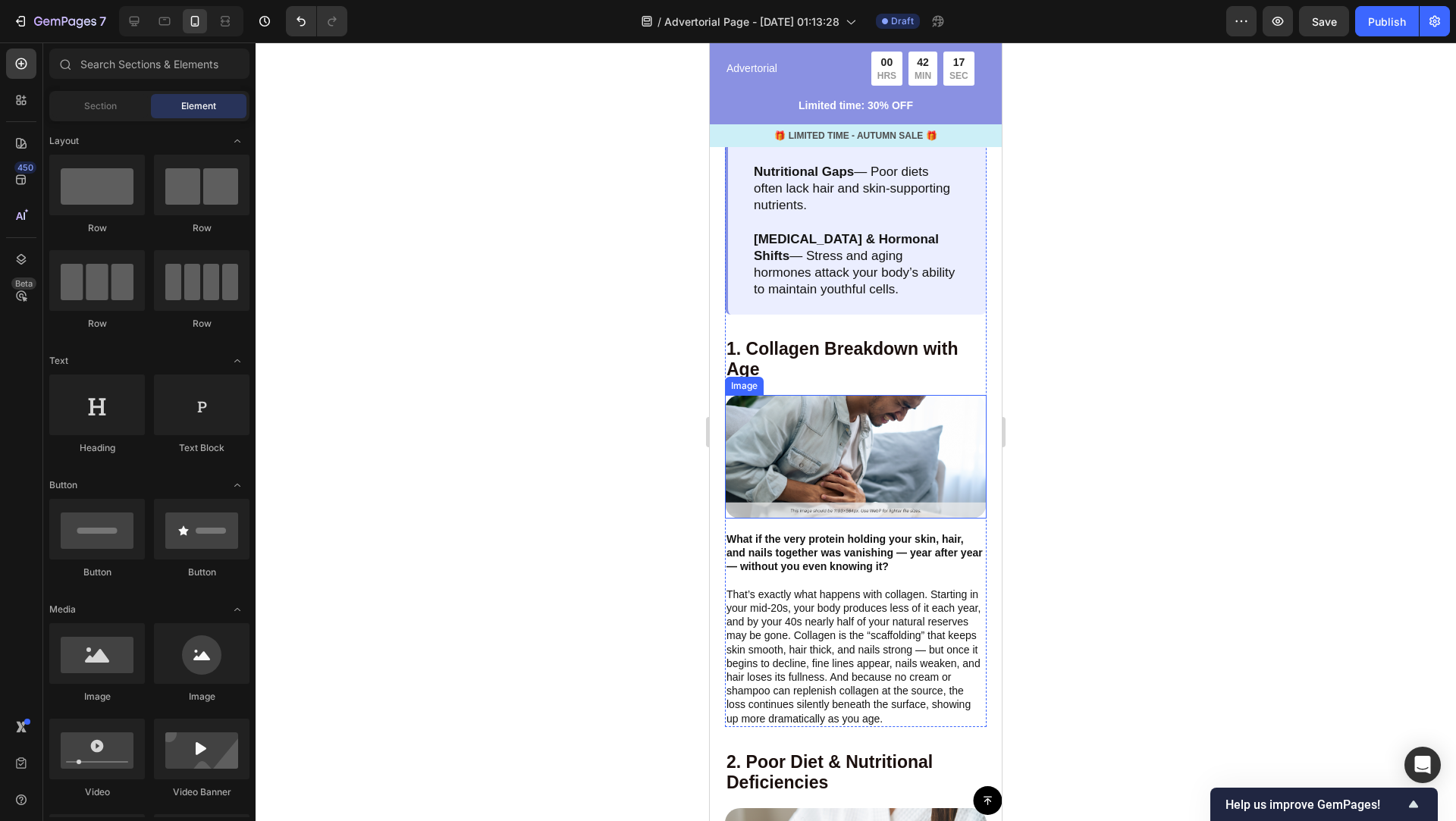
click at [932, 462] on img at bounding box center [855, 457] width 261 height 124
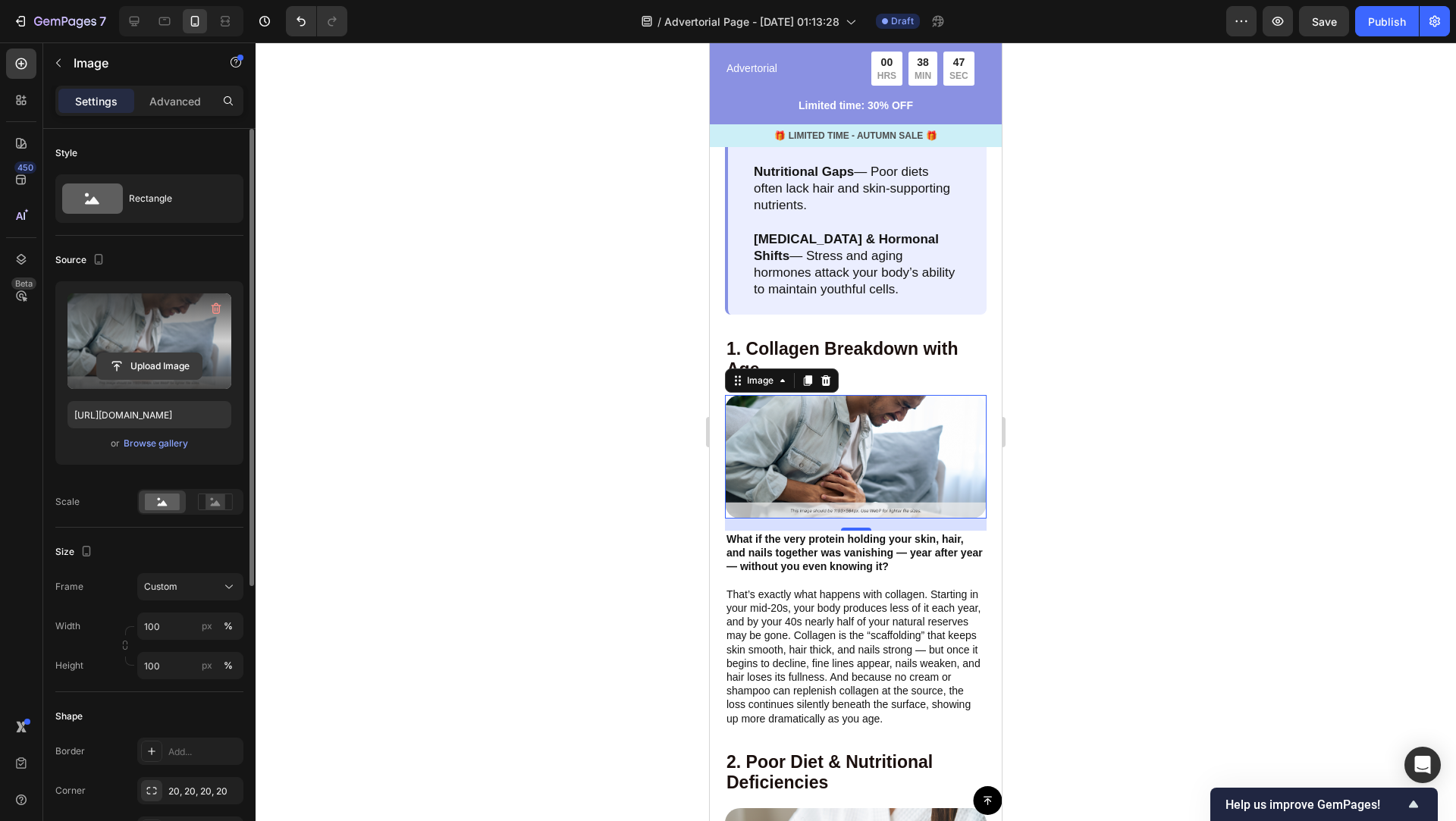
click at [145, 361] on input "file" at bounding box center [150, 366] width 105 height 26
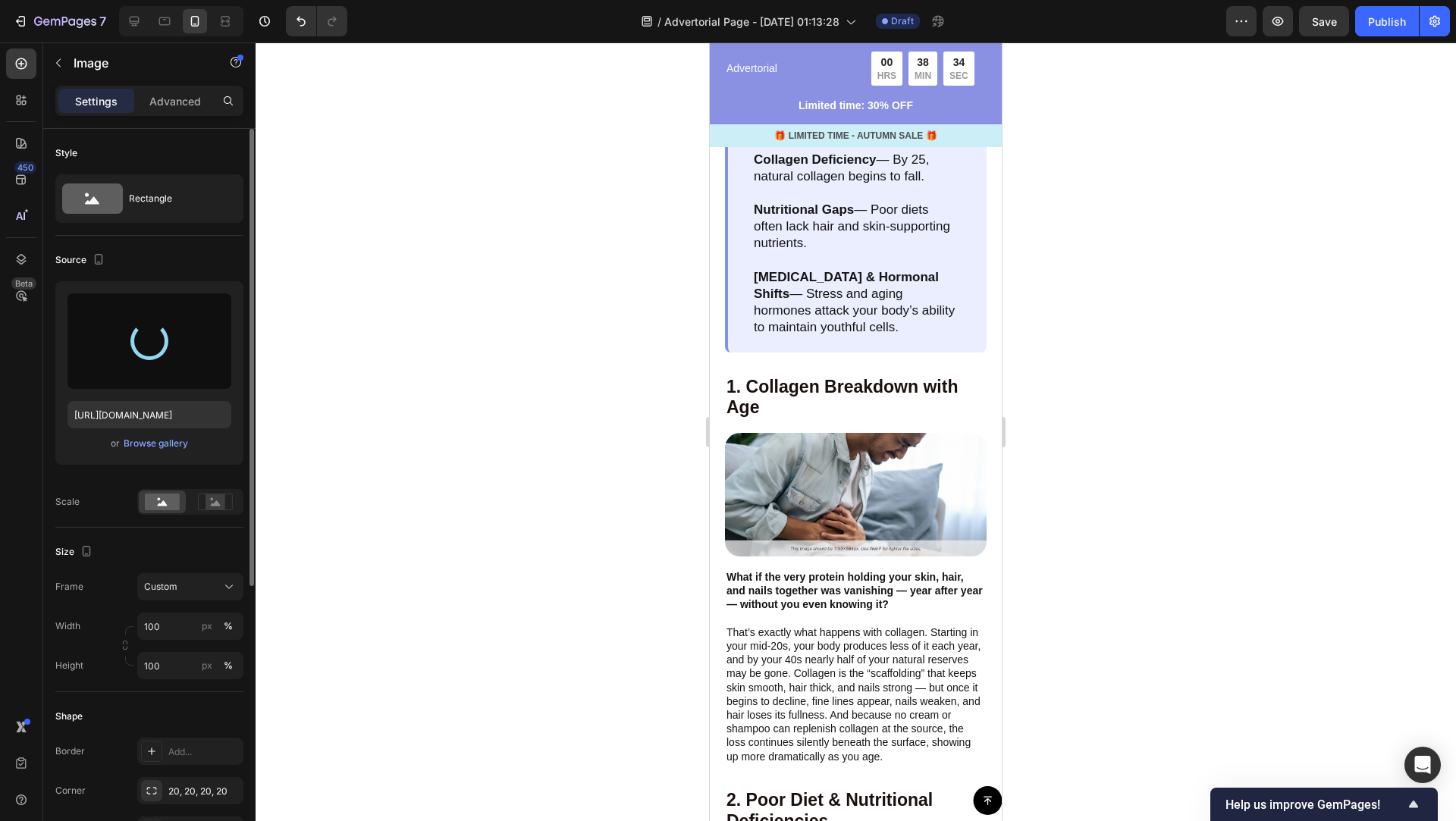
type input "[URL][DOMAIN_NAME]"
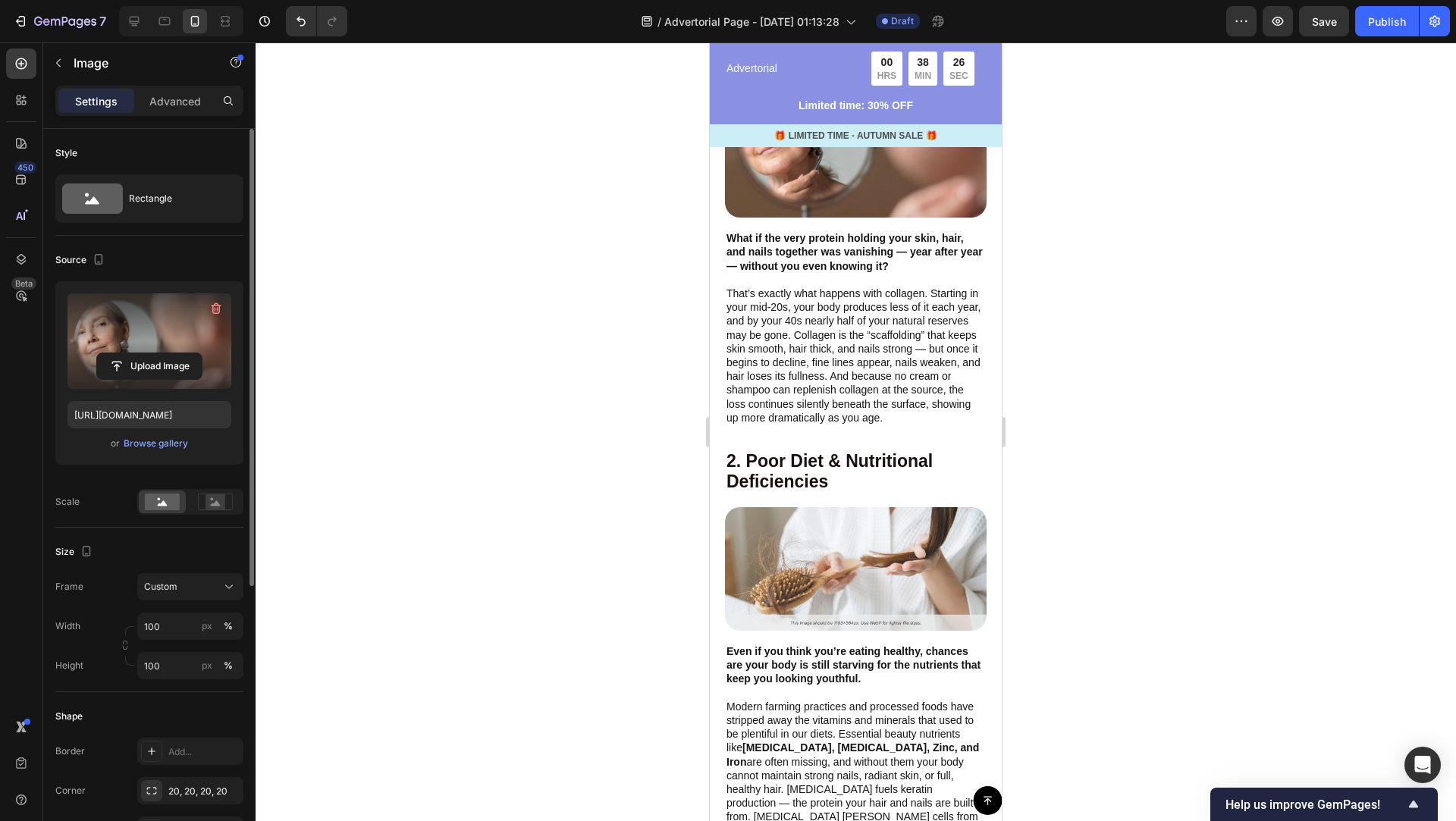
scroll to position [1568, 0]
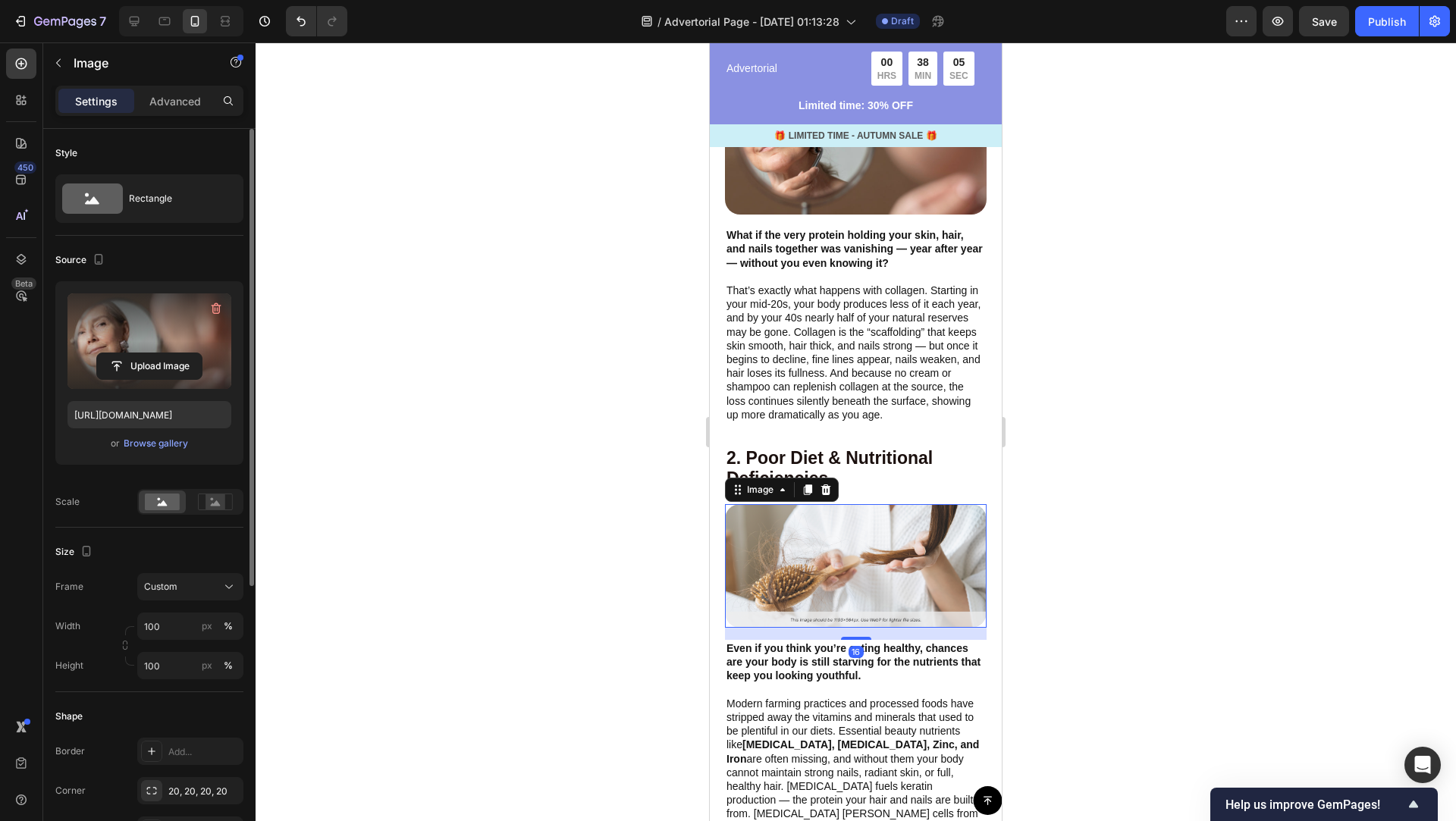
click at [835, 571] on img at bounding box center [855, 565] width 261 height 124
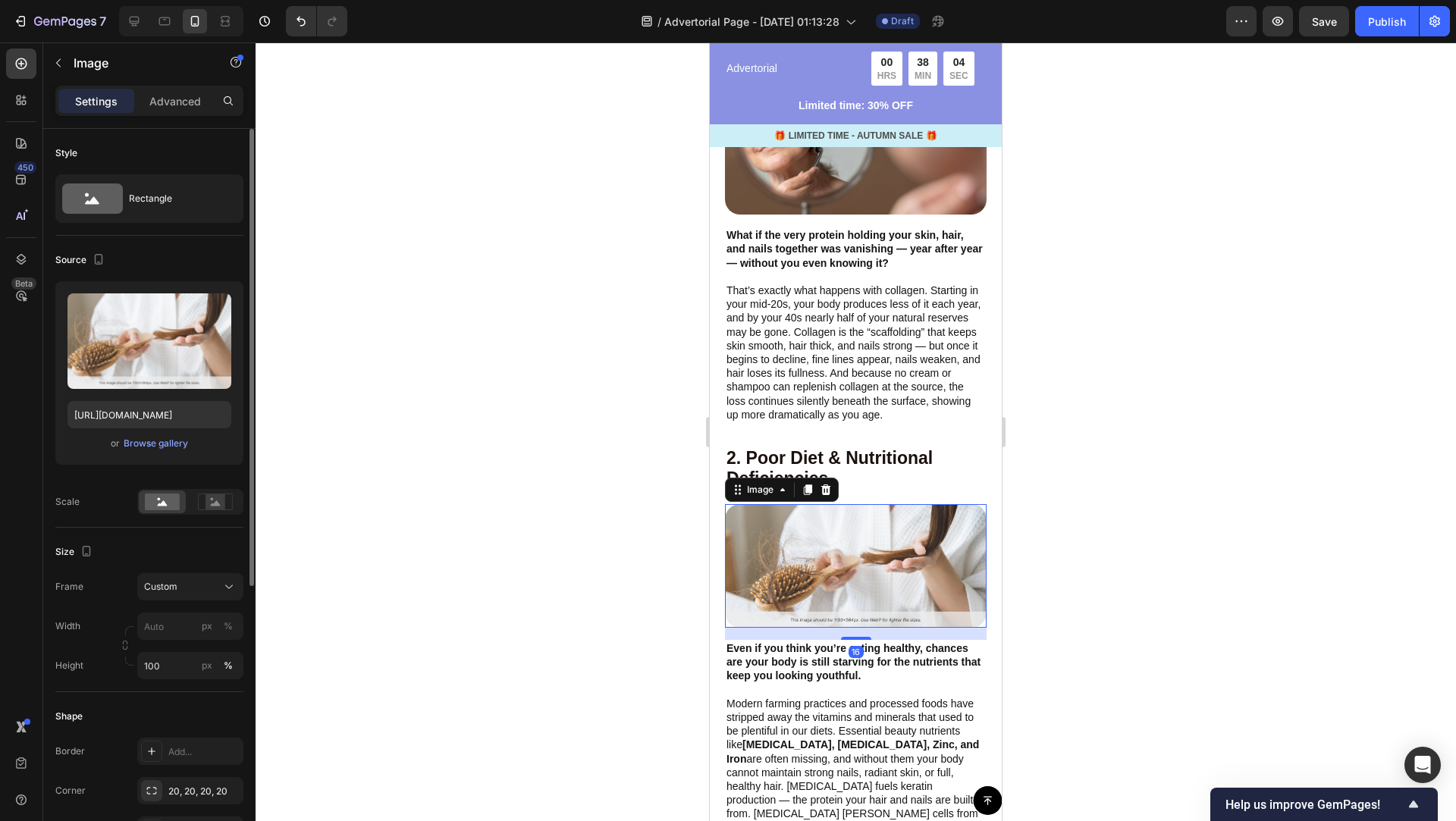
click at [881, 615] on img at bounding box center [855, 565] width 261 height 124
click at [881, 623] on img at bounding box center [855, 565] width 261 height 124
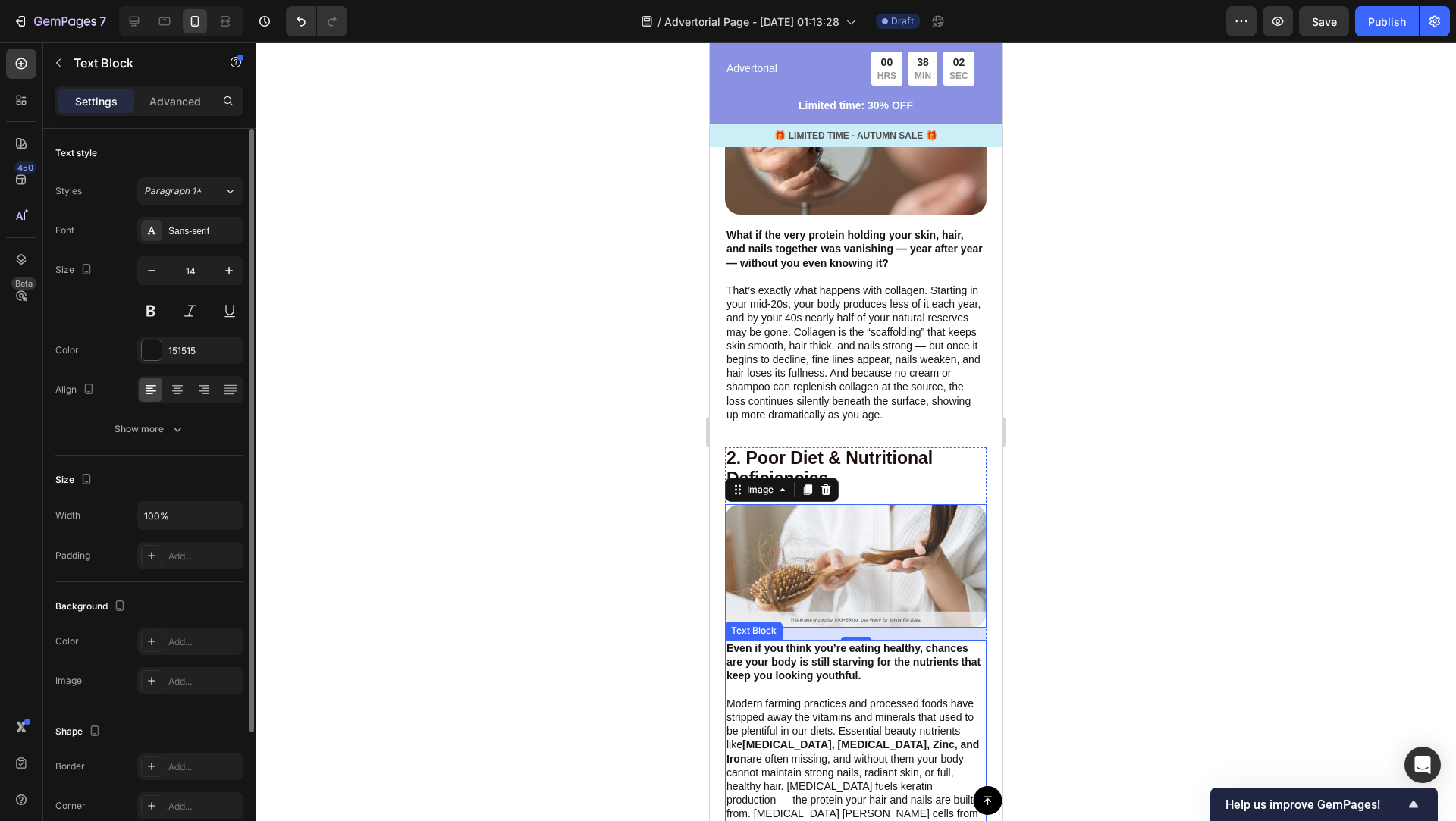
click at [959, 666] on strong "Even if you think you’re eating healthy, chances are your body is still starvin…" at bounding box center [853, 662] width 254 height 39
click at [941, 586] on img at bounding box center [855, 565] width 261 height 124
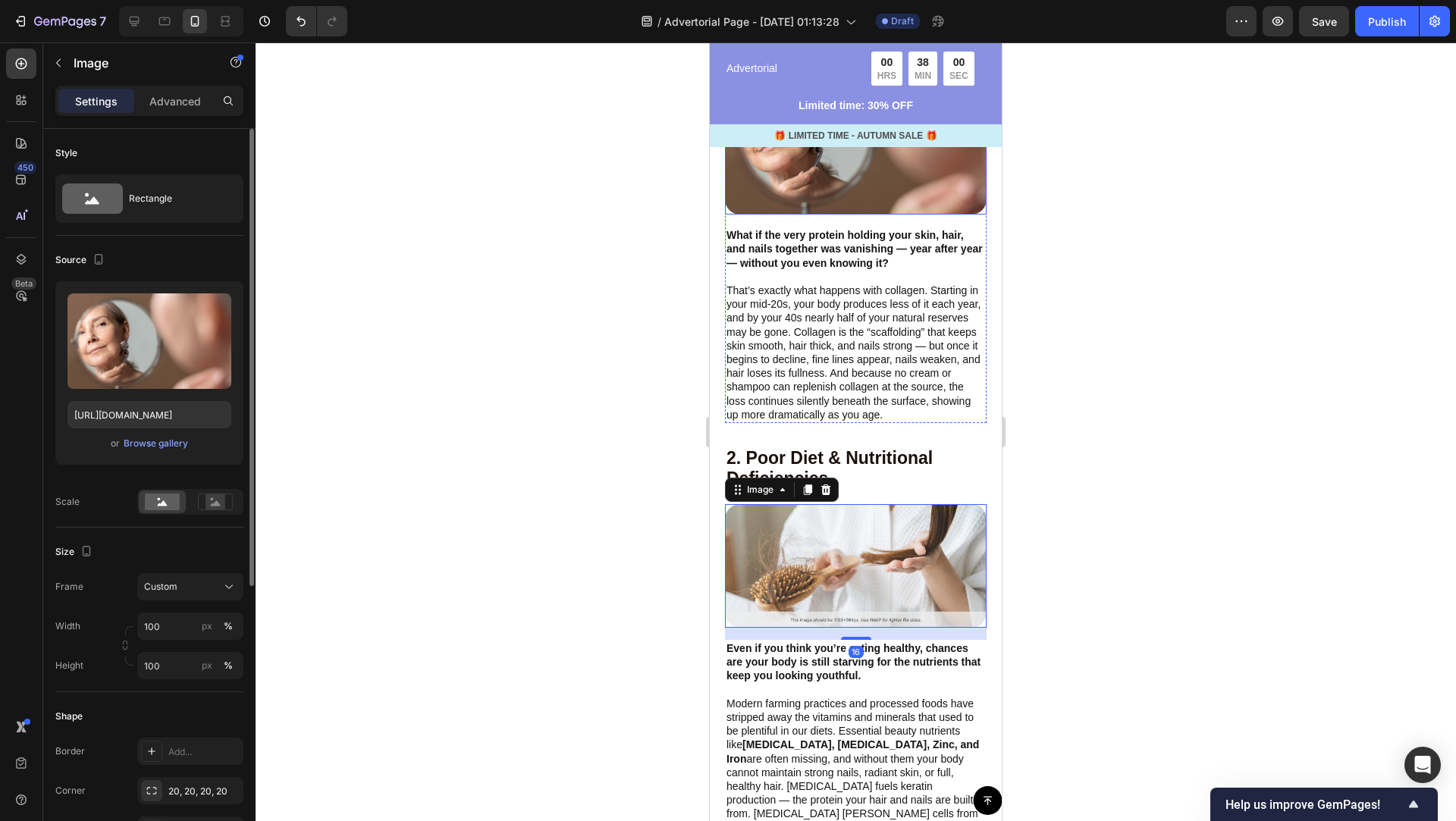
click at [904, 187] on img at bounding box center [855, 131] width 261 height 166
click at [945, 545] on img at bounding box center [855, 565] width 261 height 124
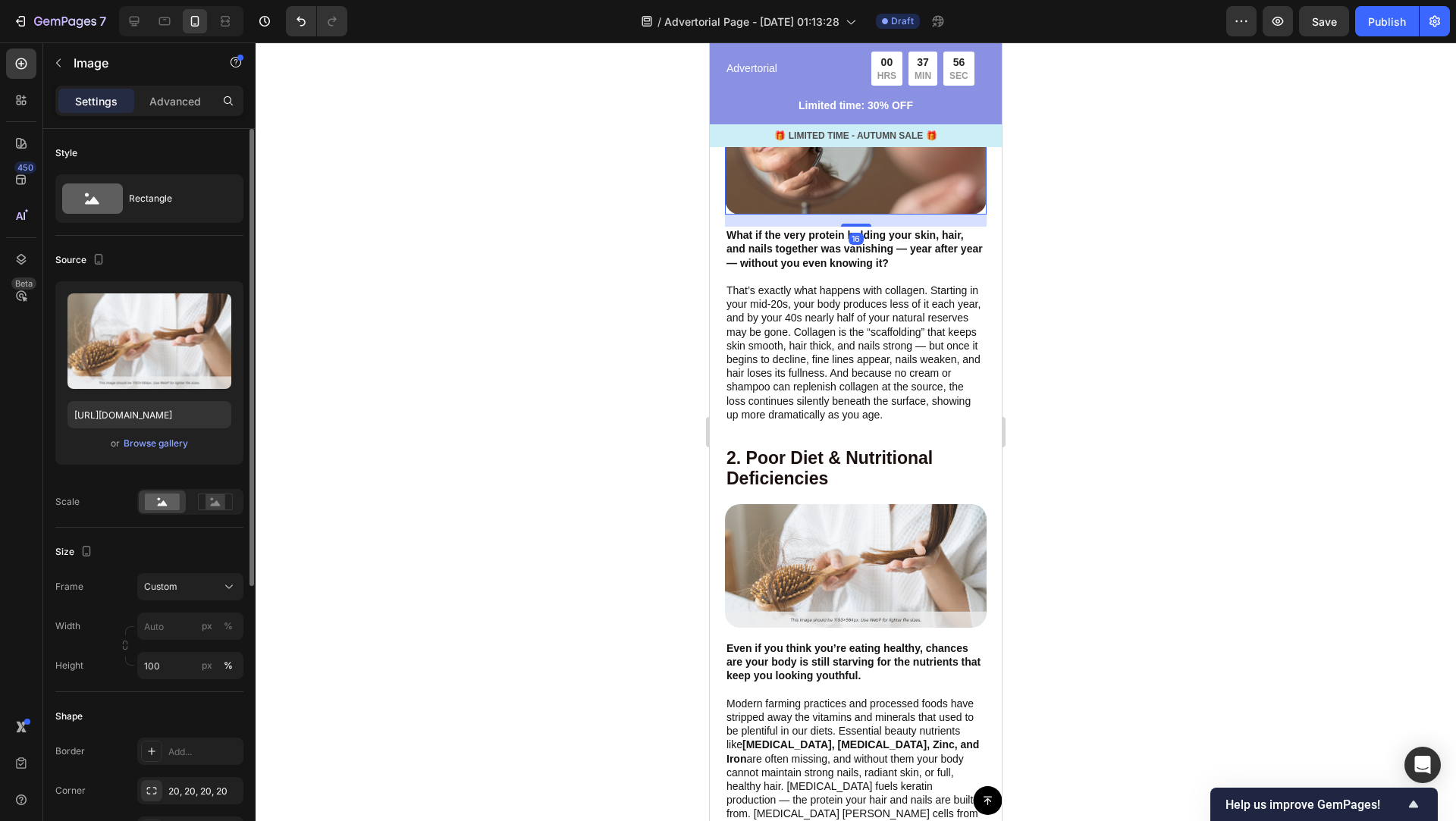
click at [914, 174] on img at bounding box center [855, 131] width 261 height 166
click at [929, 522] on img at bounding box center [855, 565] width 261 height 124
click at [1076, 450] on div at bounding box center [856, 432] width 1200 height 779
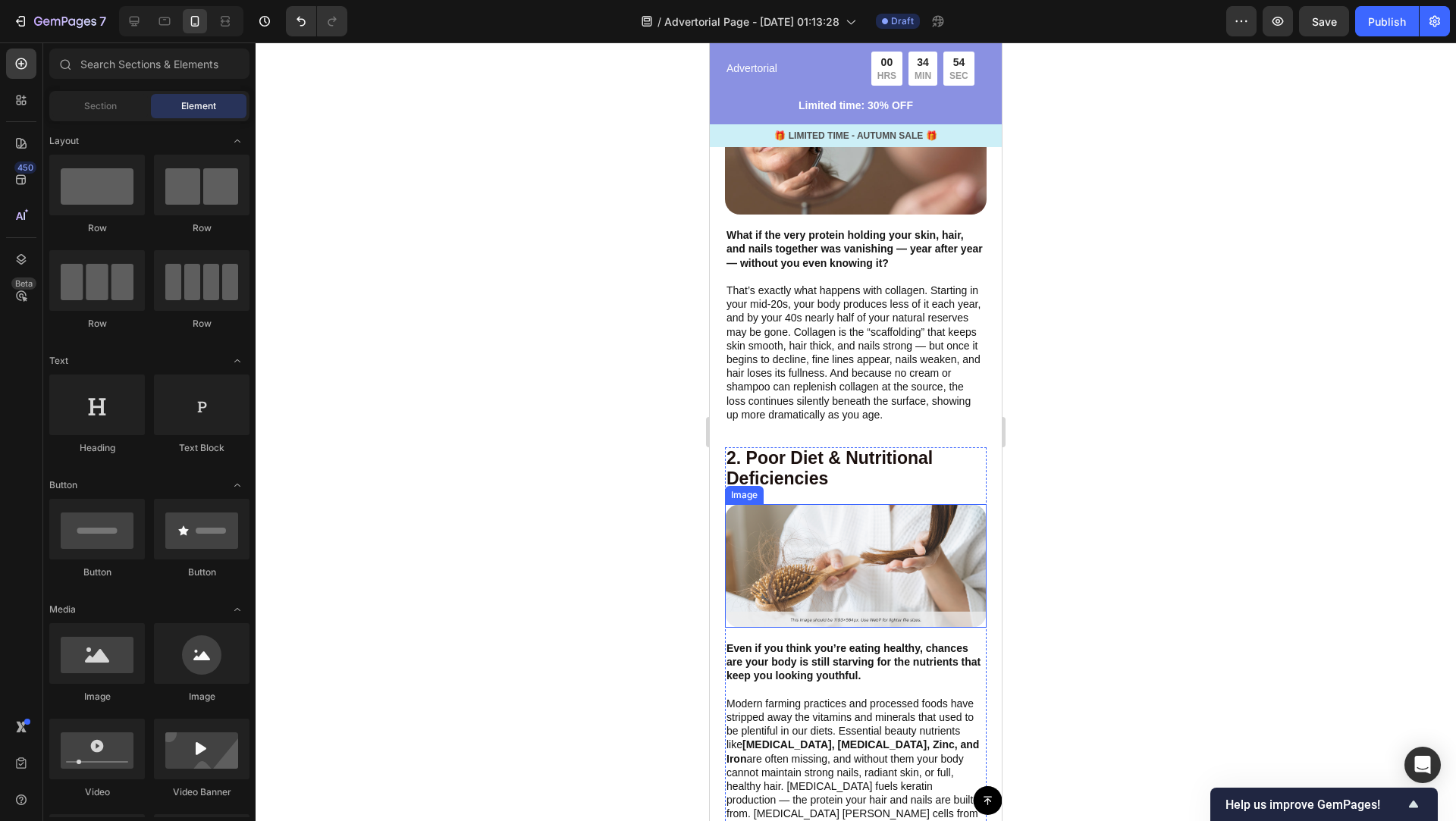
click at [878, 567] on img at bounding box center [855, 565] width 261 height 124
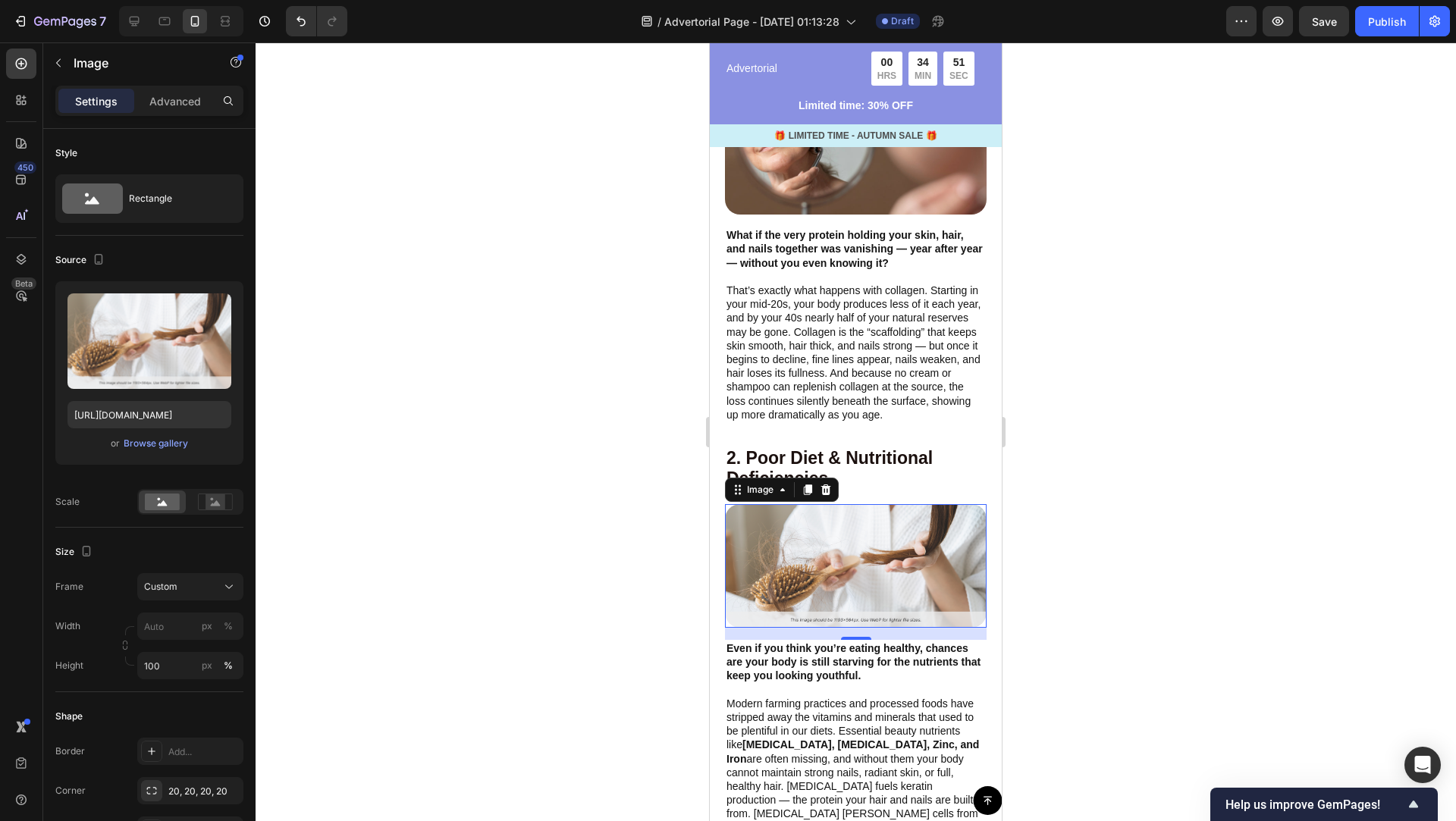
click at [896, 588] on img at bounding box center [855, 565] width 261 height 124
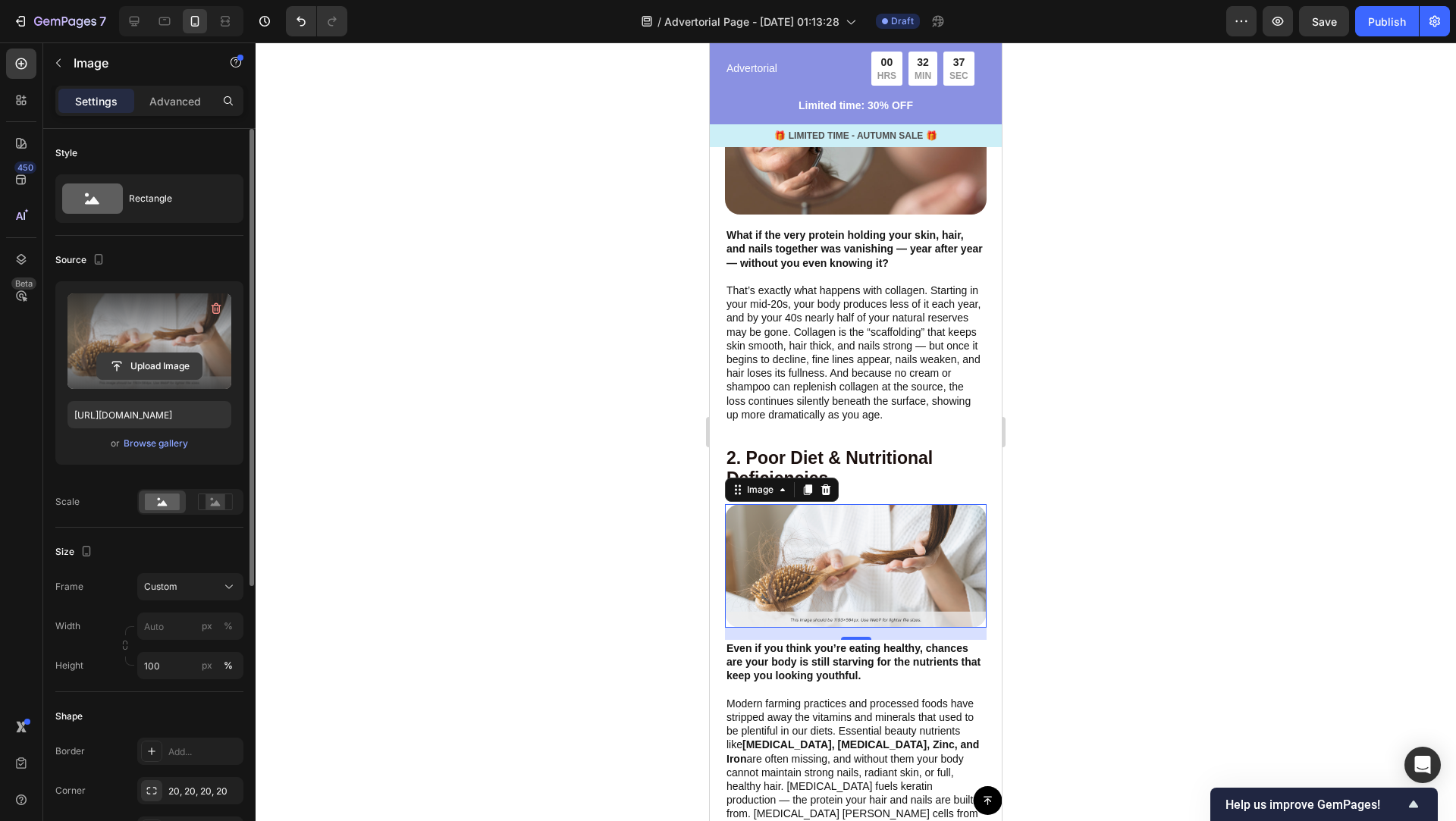
click at [129, 360] on input "file" at bounding box center [150, 366] width 105 height 26
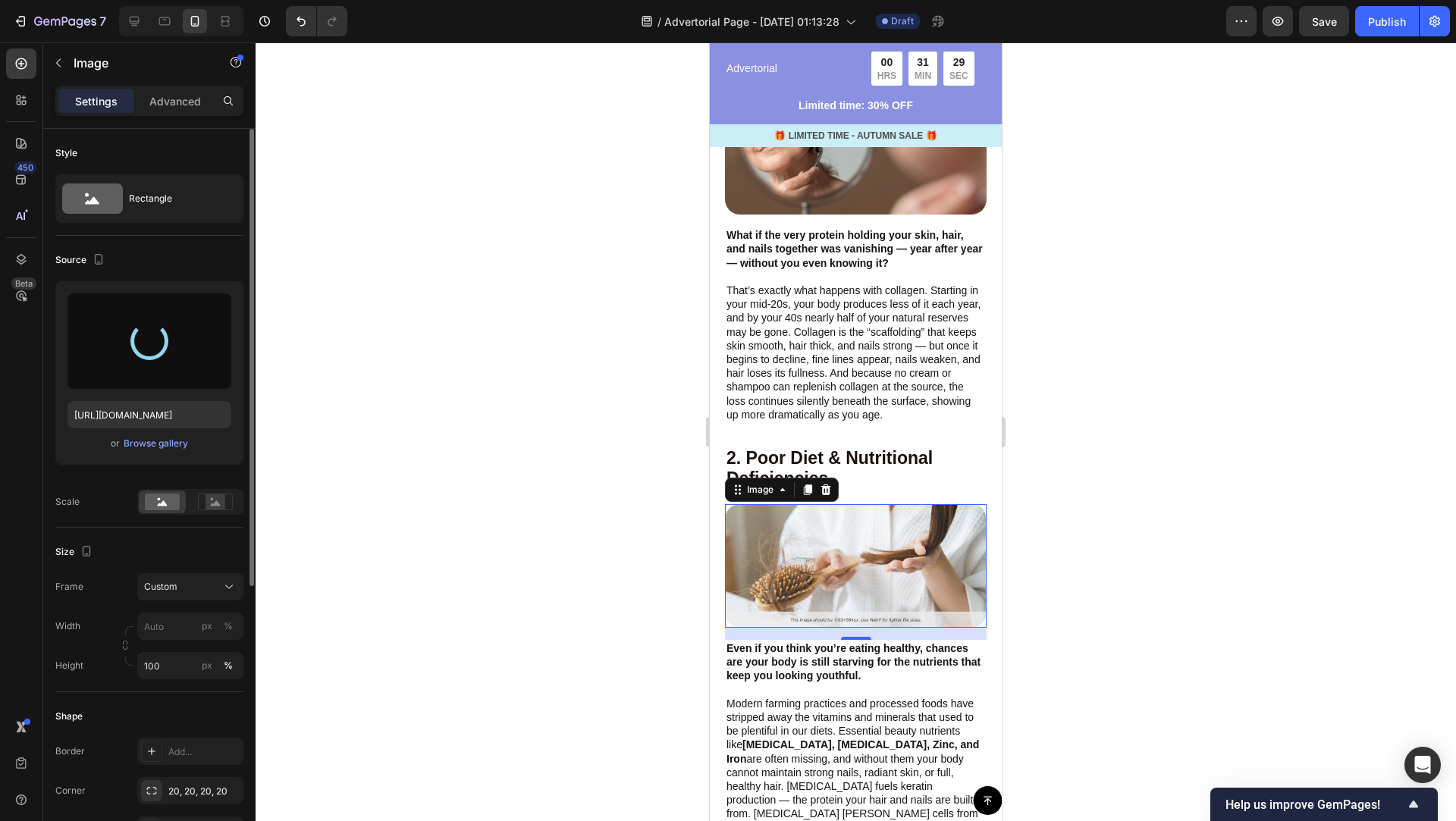
type input "[URL][DOMAIN_NAME]"
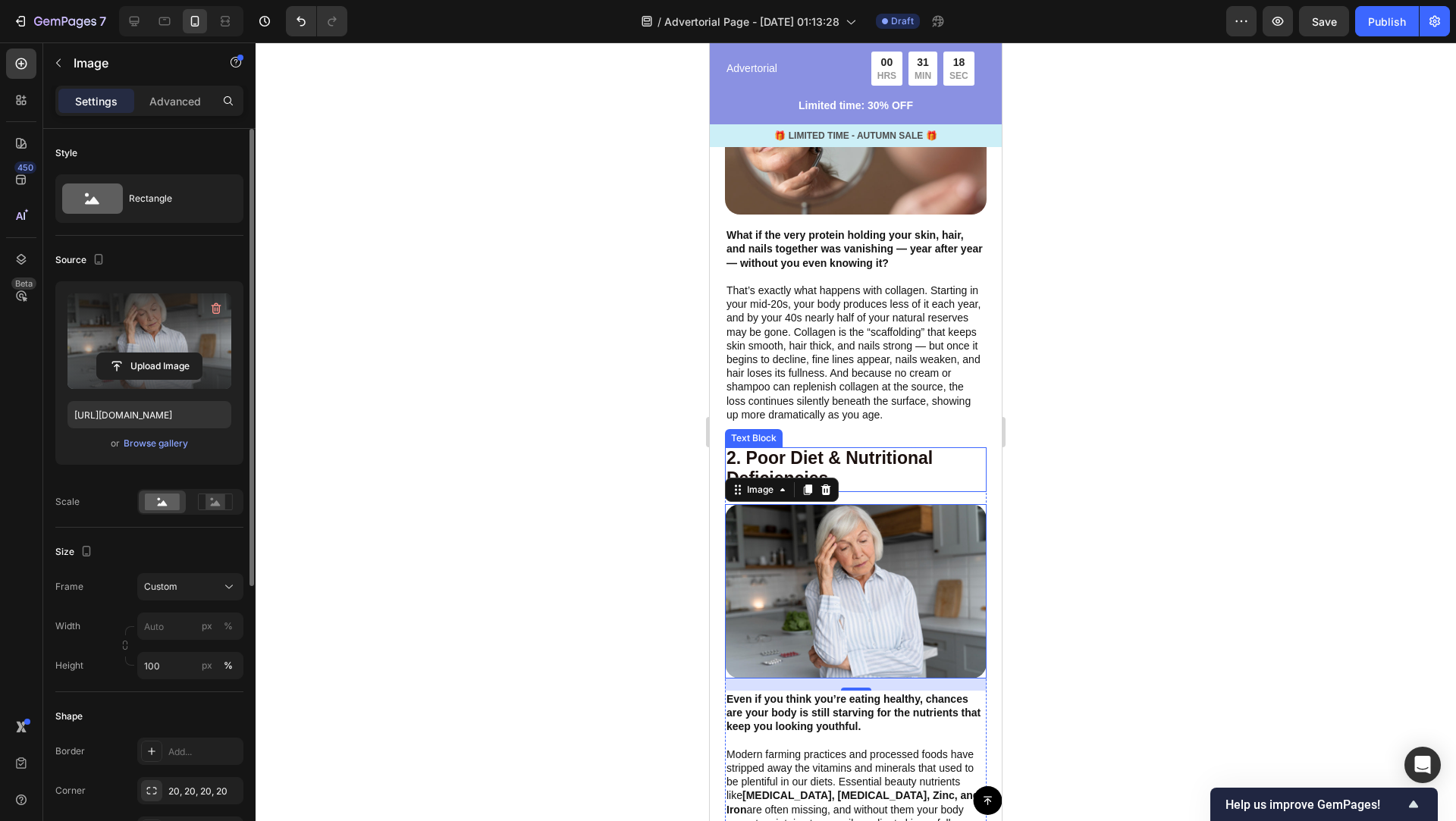
click at [1093, 487] on div at bounding box center [856, 432] width 1200 height 779
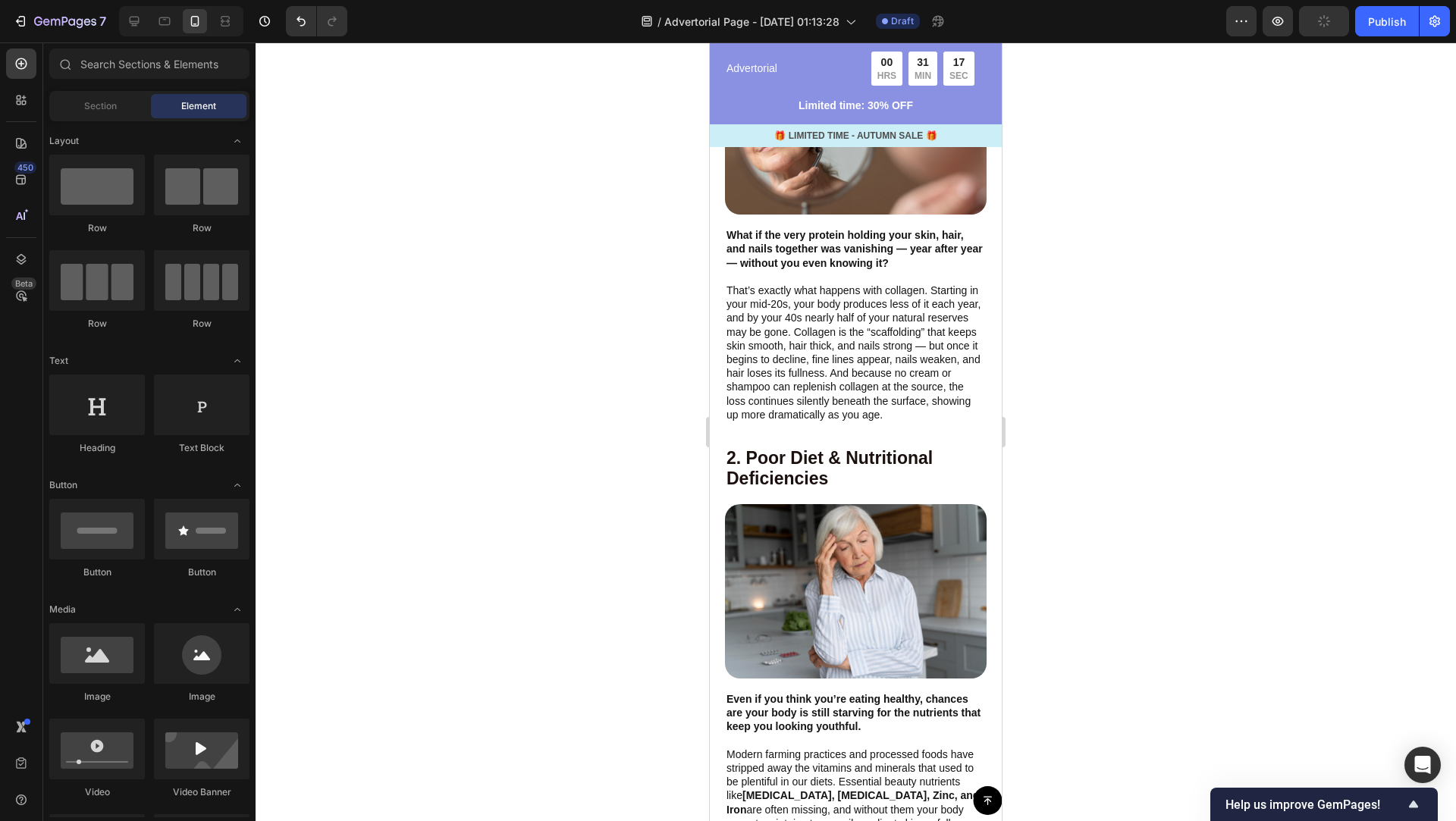
click at [1101, 521] on div at bounding box center [856, 432] width 1200 height 779
click at [1084, 578] on div at bounding box center [856, 432] width 1200 height 779
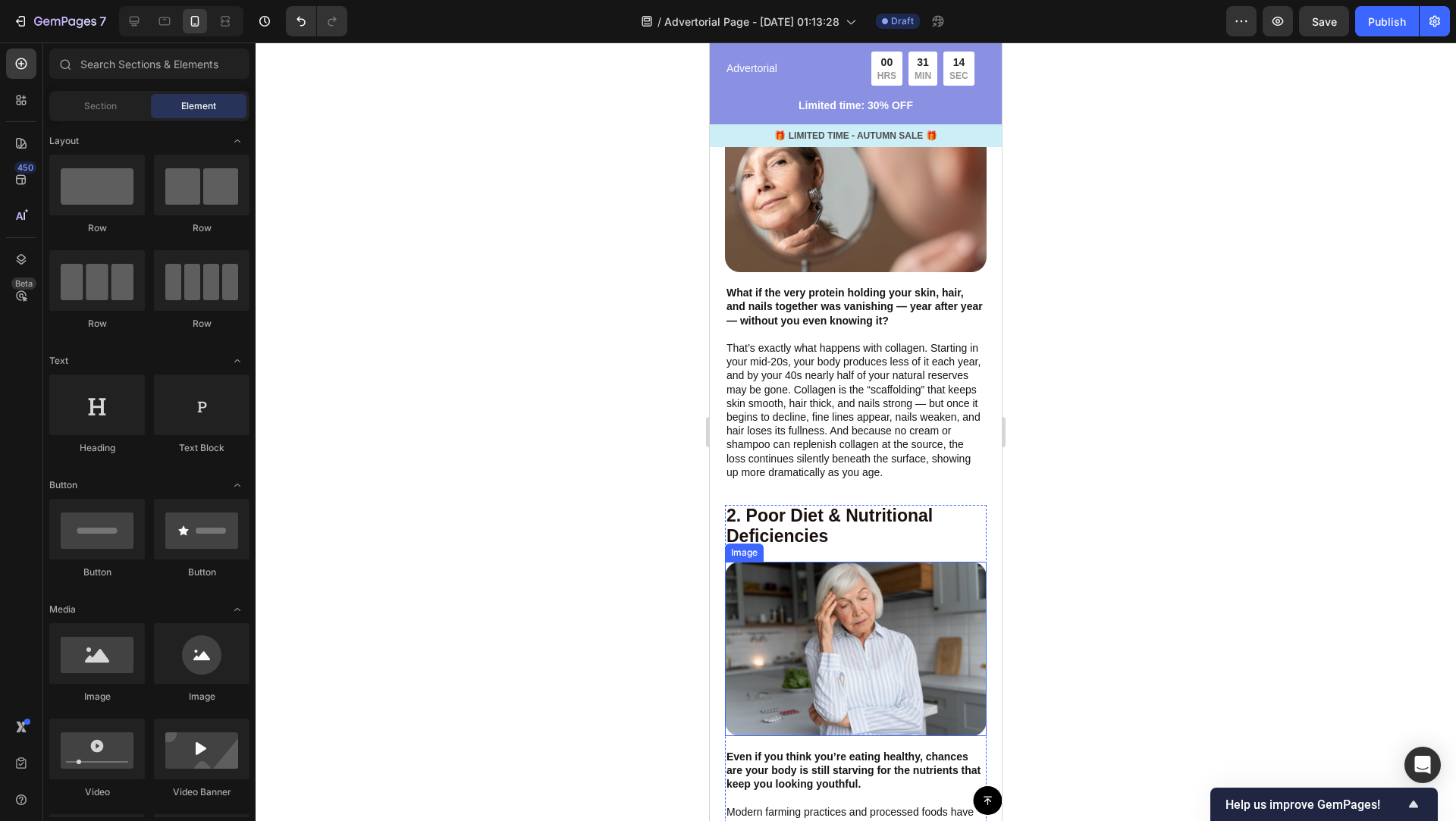
scroll to position [1552, 0]
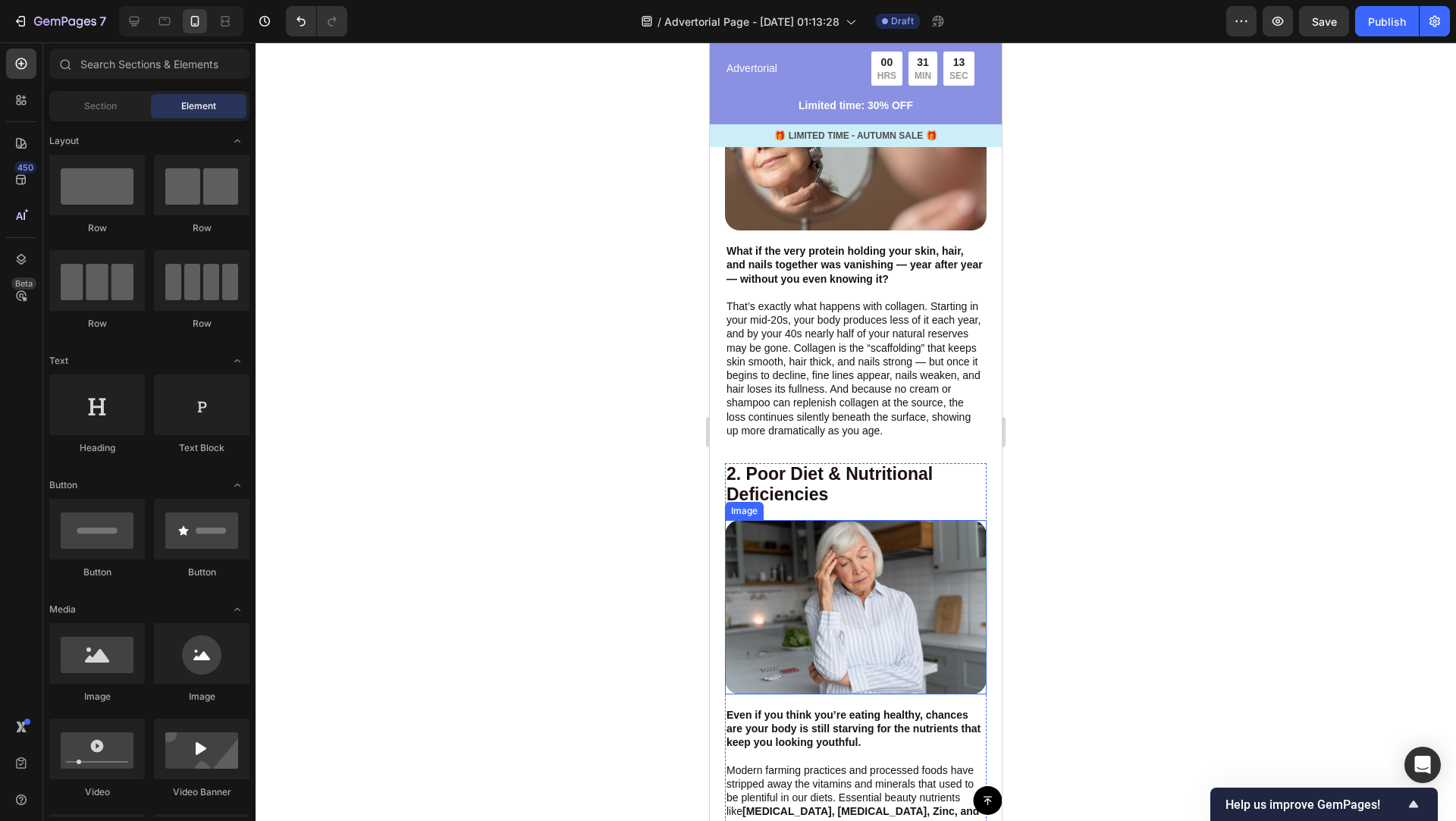
click at [906, 592] on img at bounding box center [855, 607] width 261 height 174
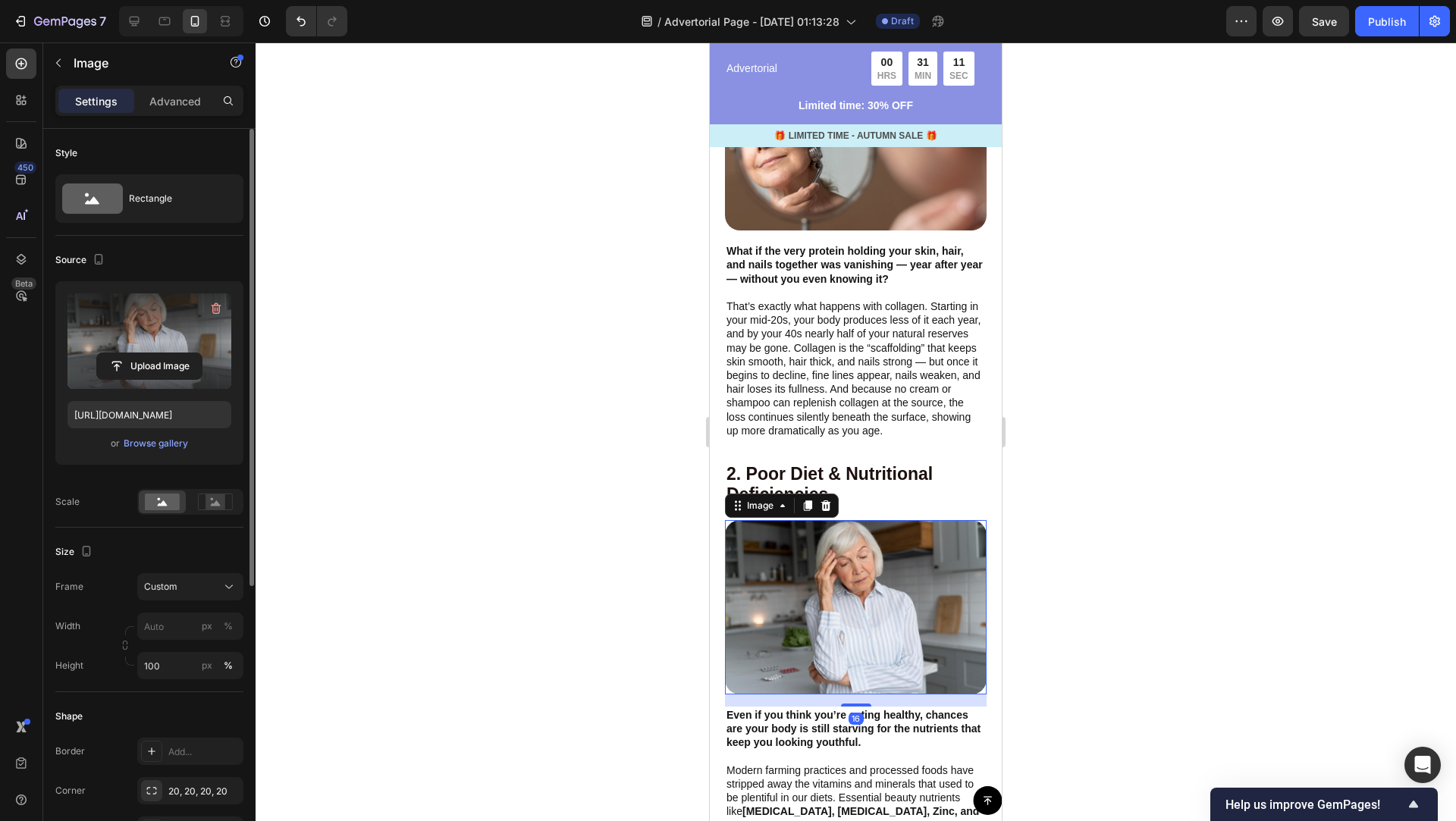
click at [151, 345] on label at bounding box center [149, 341] width 164 height 95
click at [151, 353] on input "file" at bounding box center [150, 366] width 105 height 26
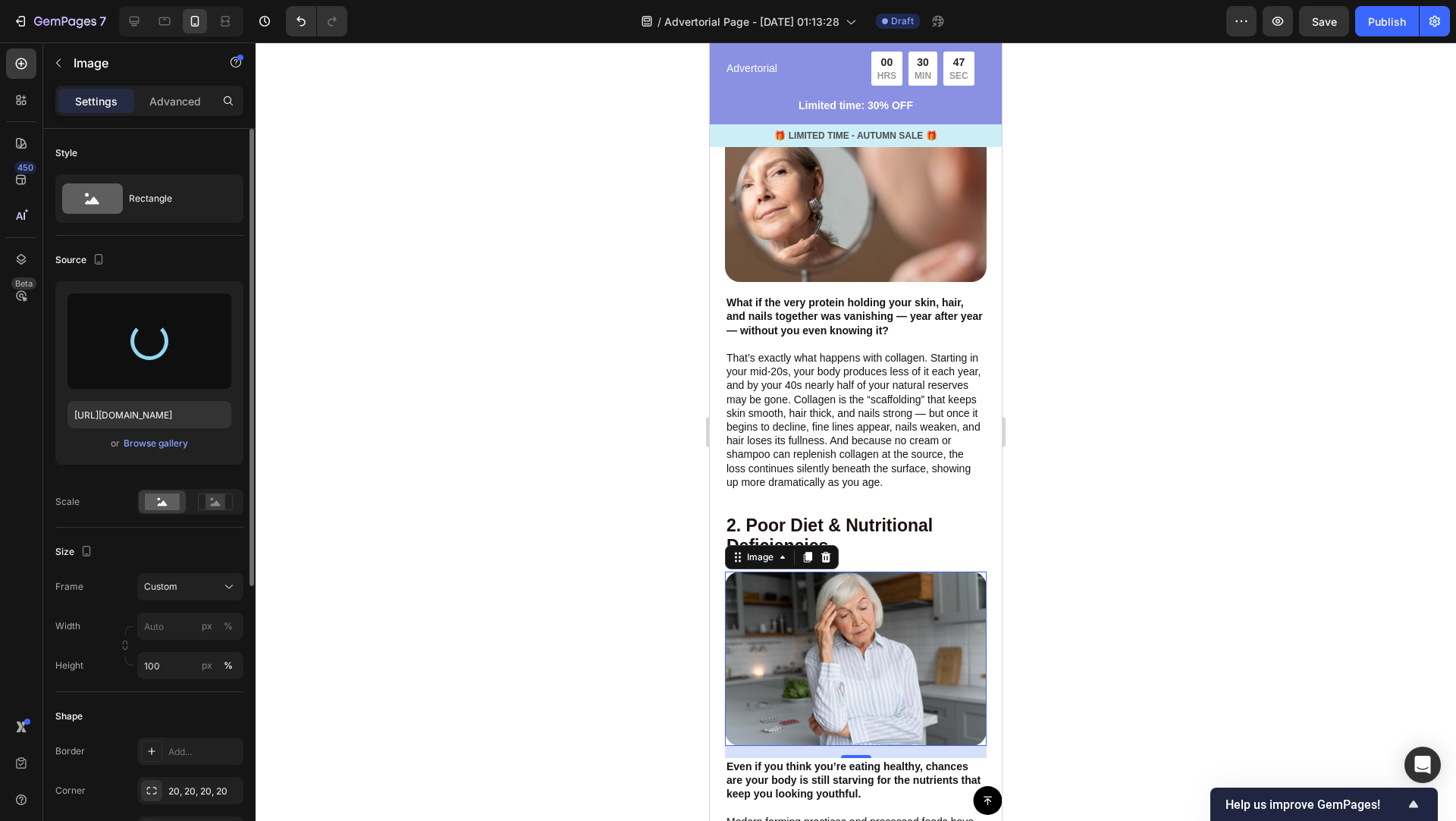
scroll to position [1516, 0]
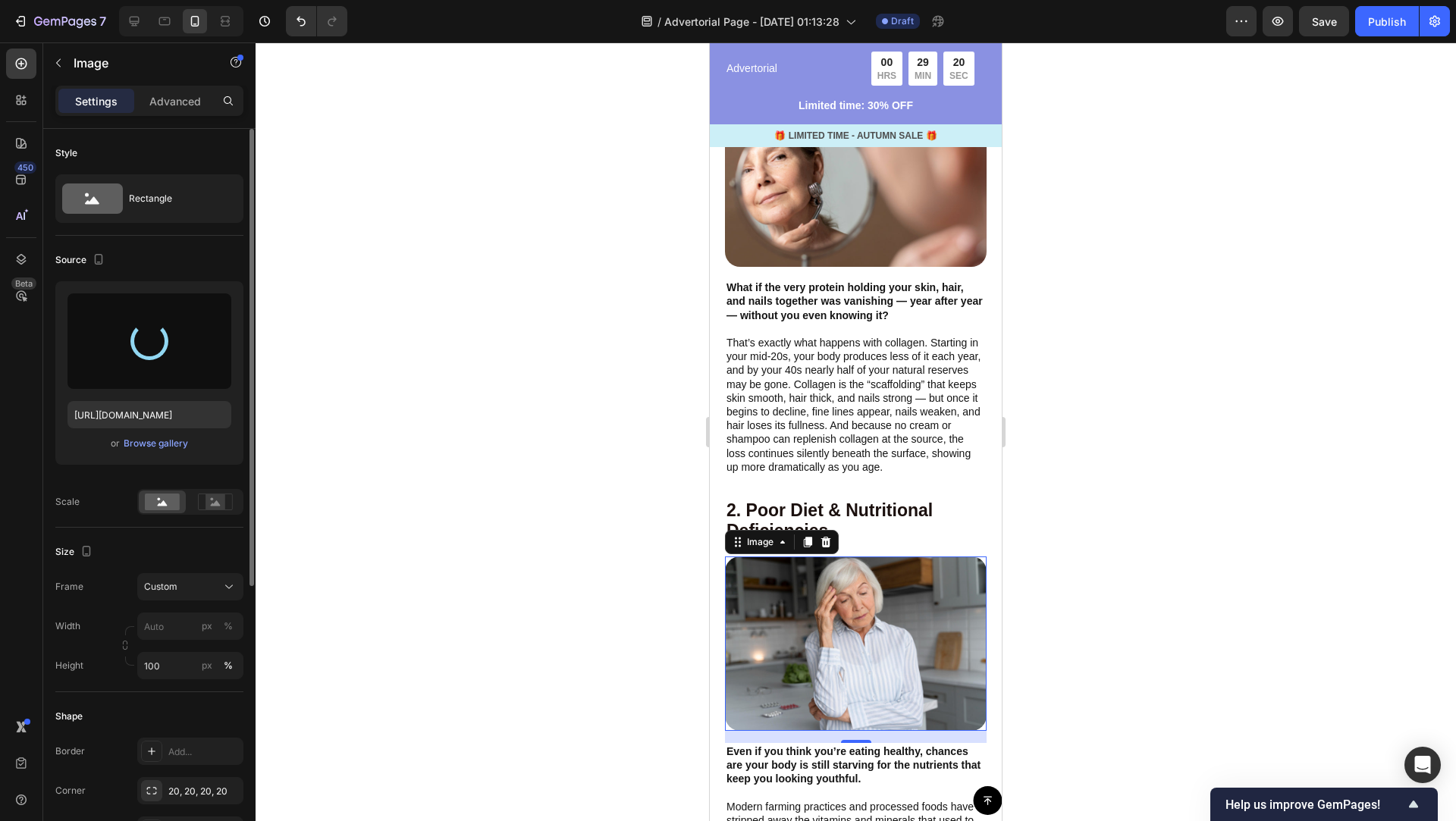
type input "[URL][DOMAIN_NAME]"
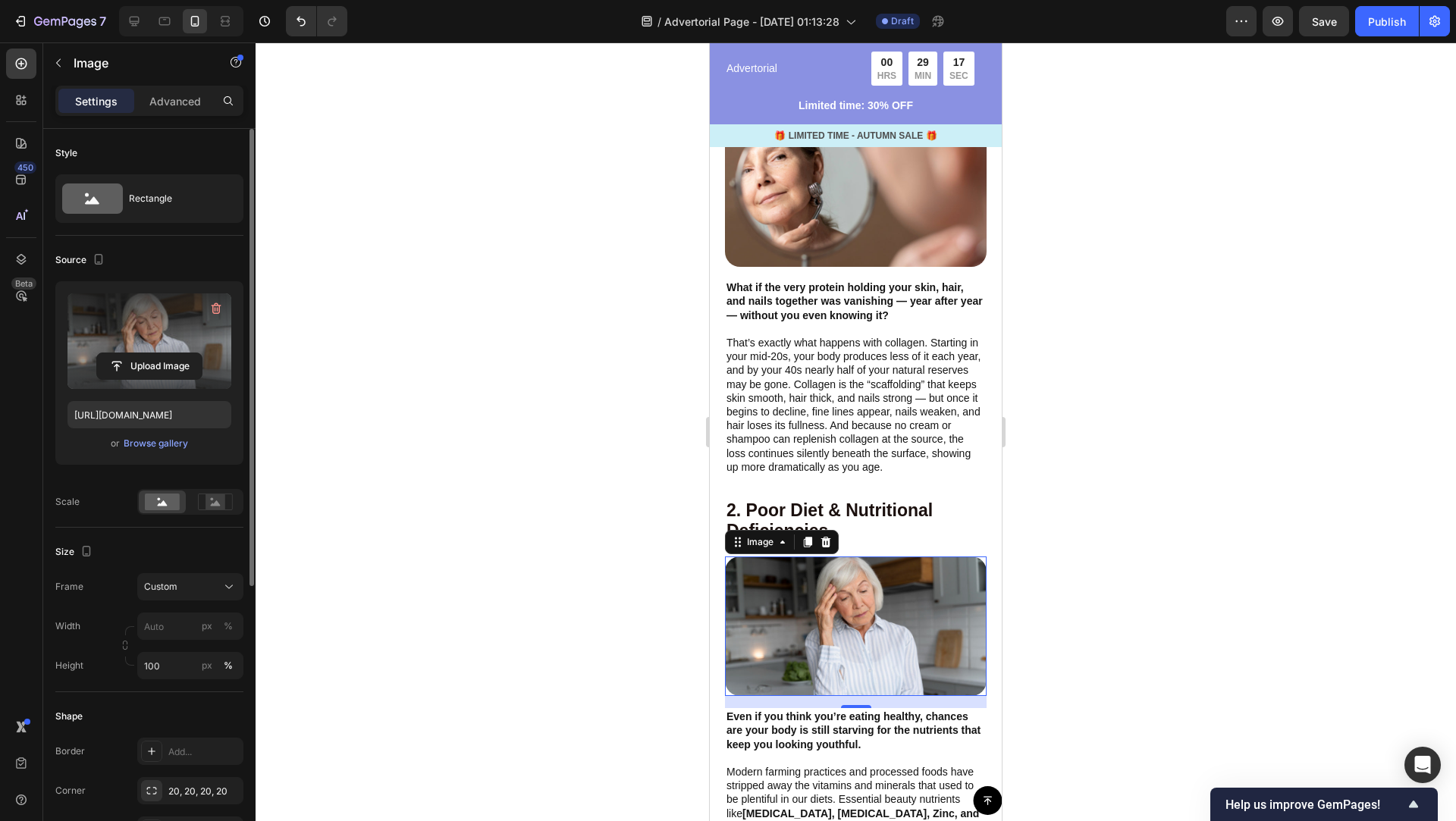
click at [1051, 583] on div at bounding box center [856, 432] width 1200 height 779
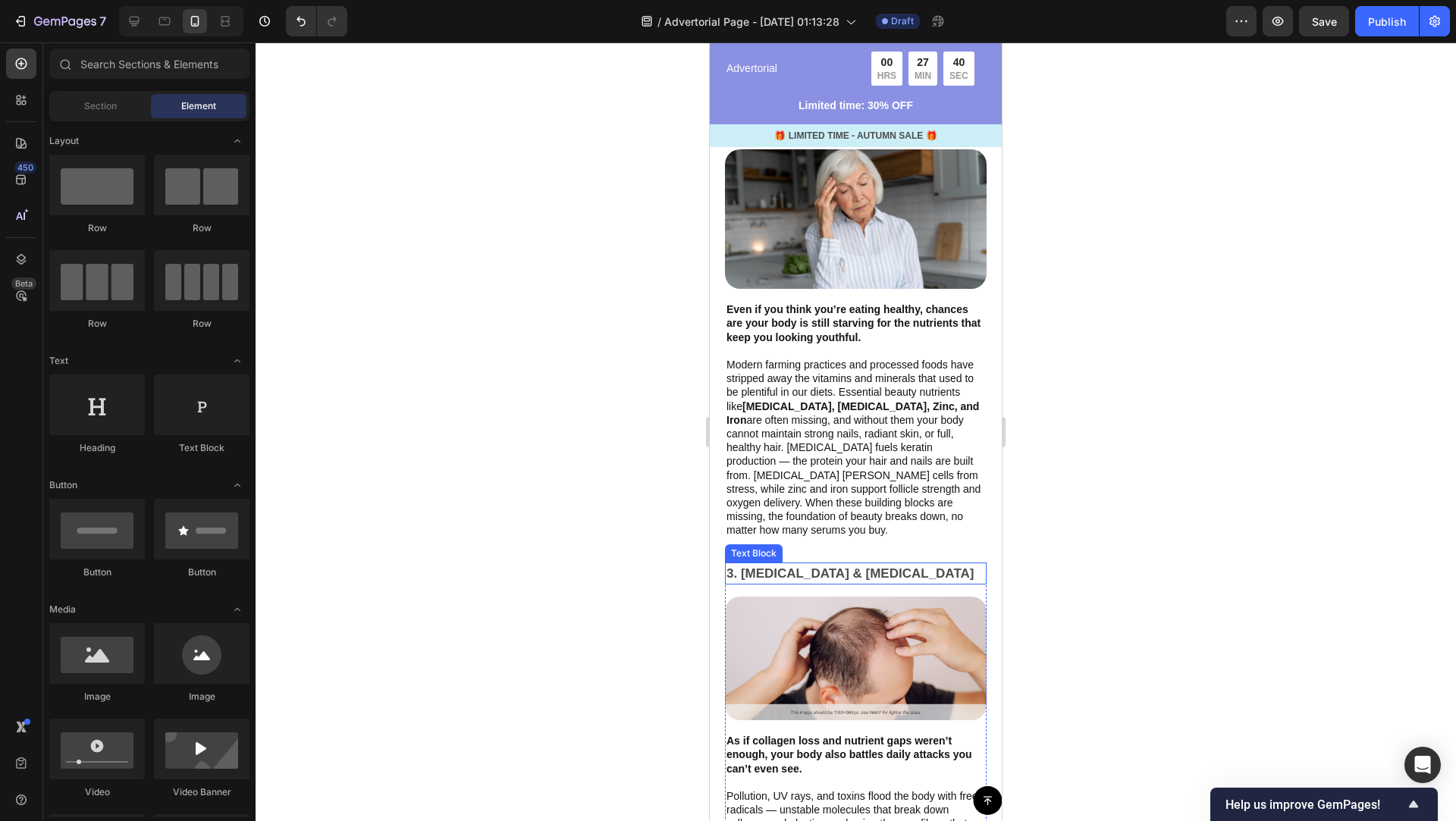
scroll to position [1982, 0]
